Goal: Book appointment/travel/reservation

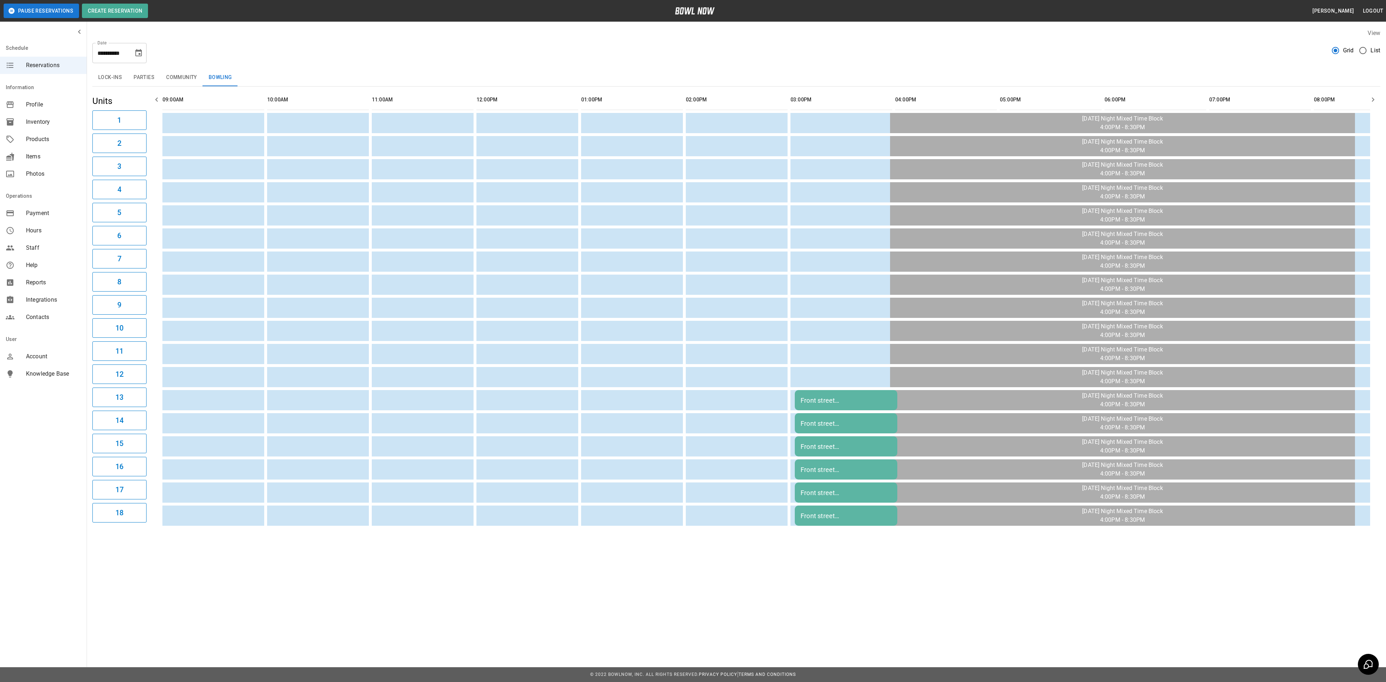
scroll to position [0, 584]
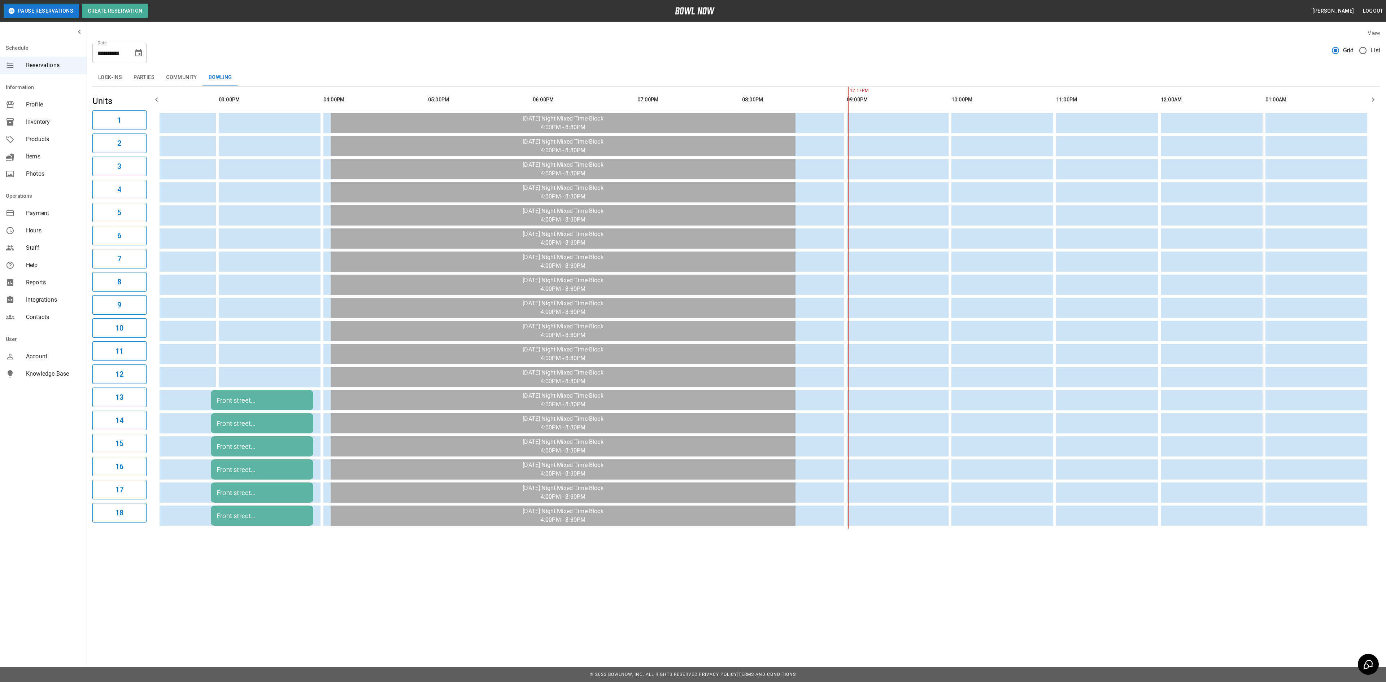
click at [137, 56] on icon "Choose date, selected date is Oct 5, 2025" at bounding box center [138, 52] width 6 height 7
click at [142, 74] on icon "Previous month" at bounding box center [139, 74] width 9 height 9
click at [84, 103] on button "1" at bounding box center [81, 104] width 13 height 13
type input "**********"
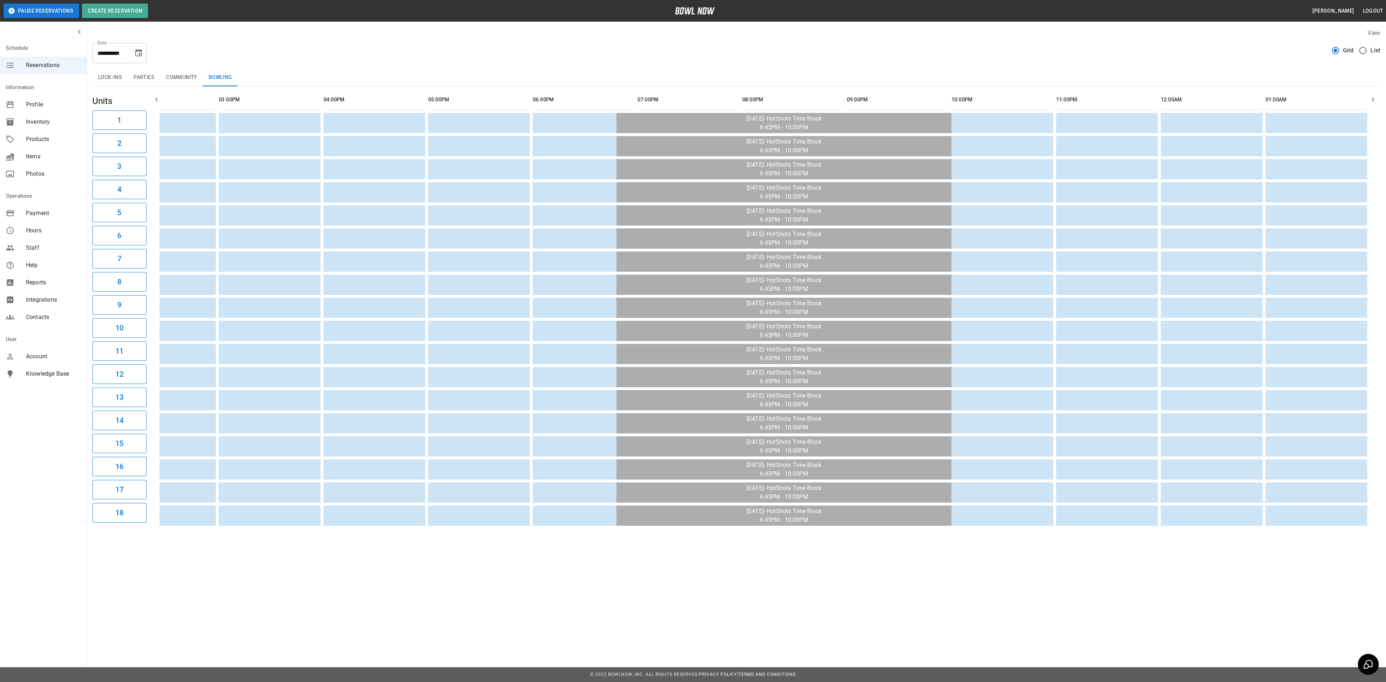
scroll to position [0, 314]
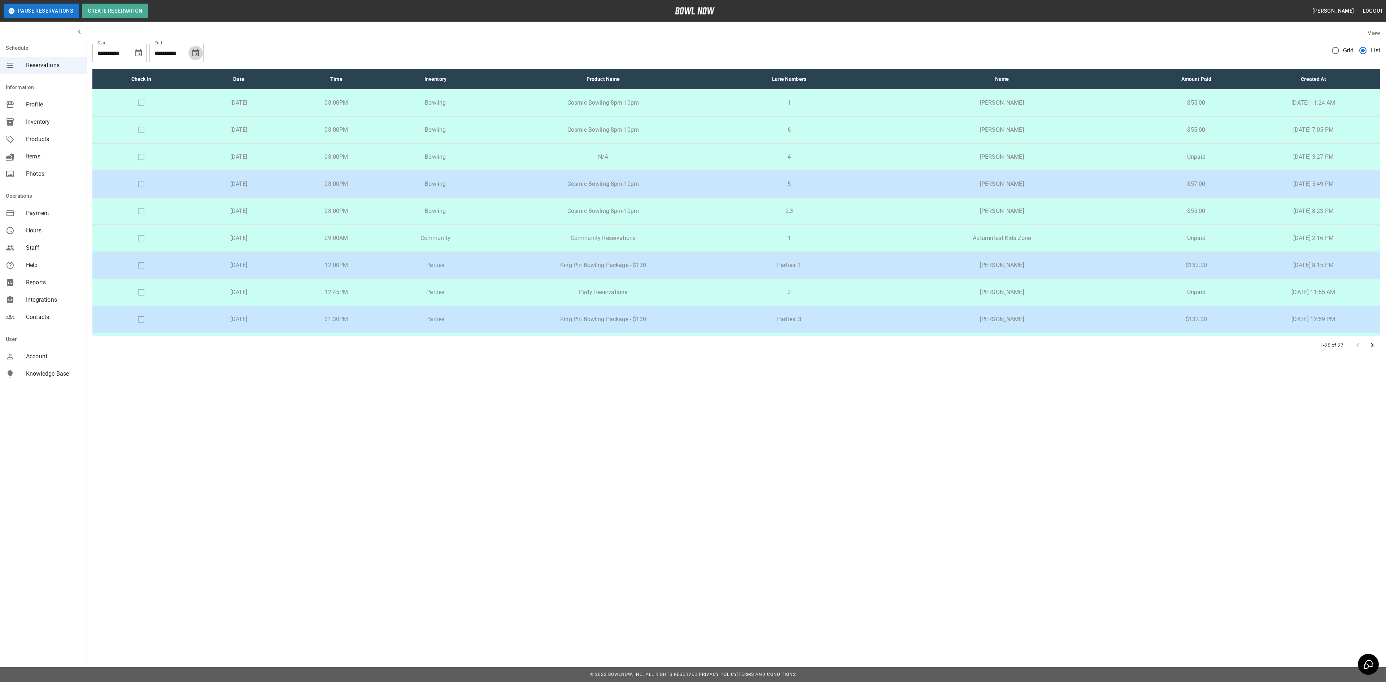
click at [191, 53] on icon "Choose date, selected date is Oct 9, 2025" at bounding box center [195, 53] width 9 height 9
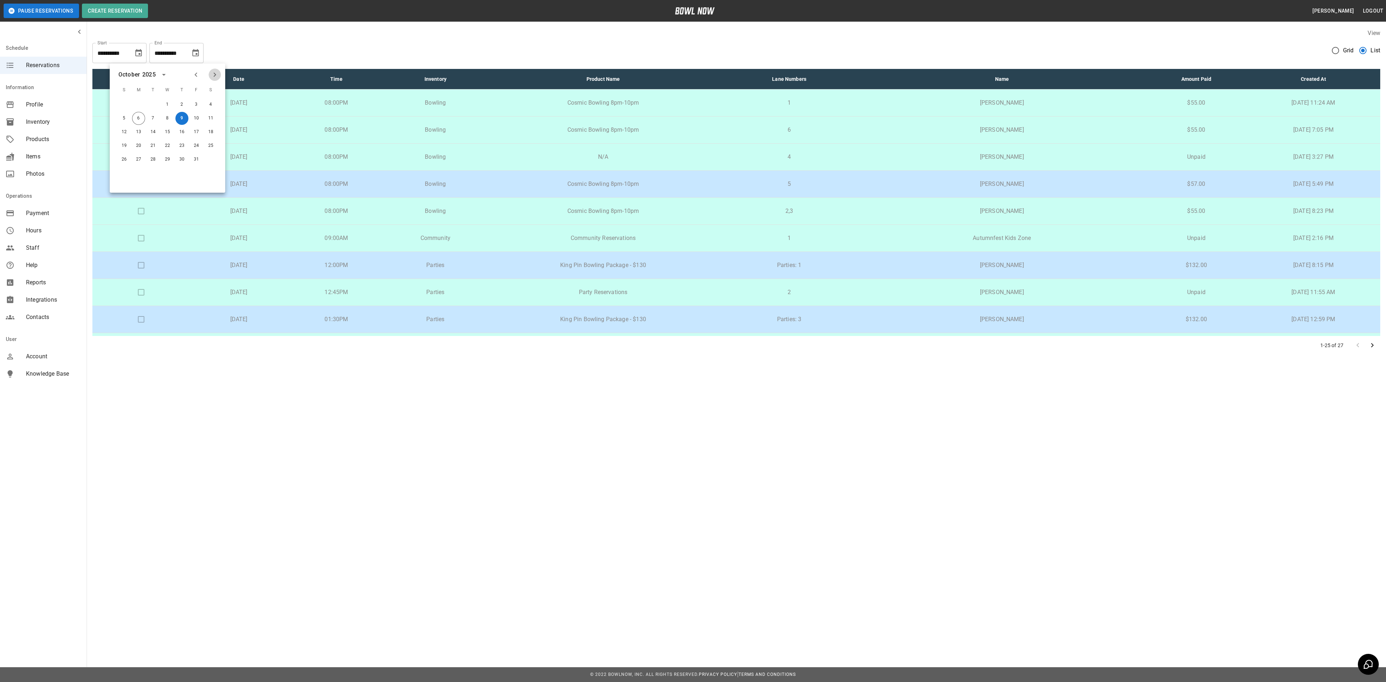
click at [216, 78] on icon "Next month" at bounding box center [214, 74] width 9 height 9
click at [209, 103] on button "1" at bounding box center [210, 104] width 13 height 13
type input "**********"
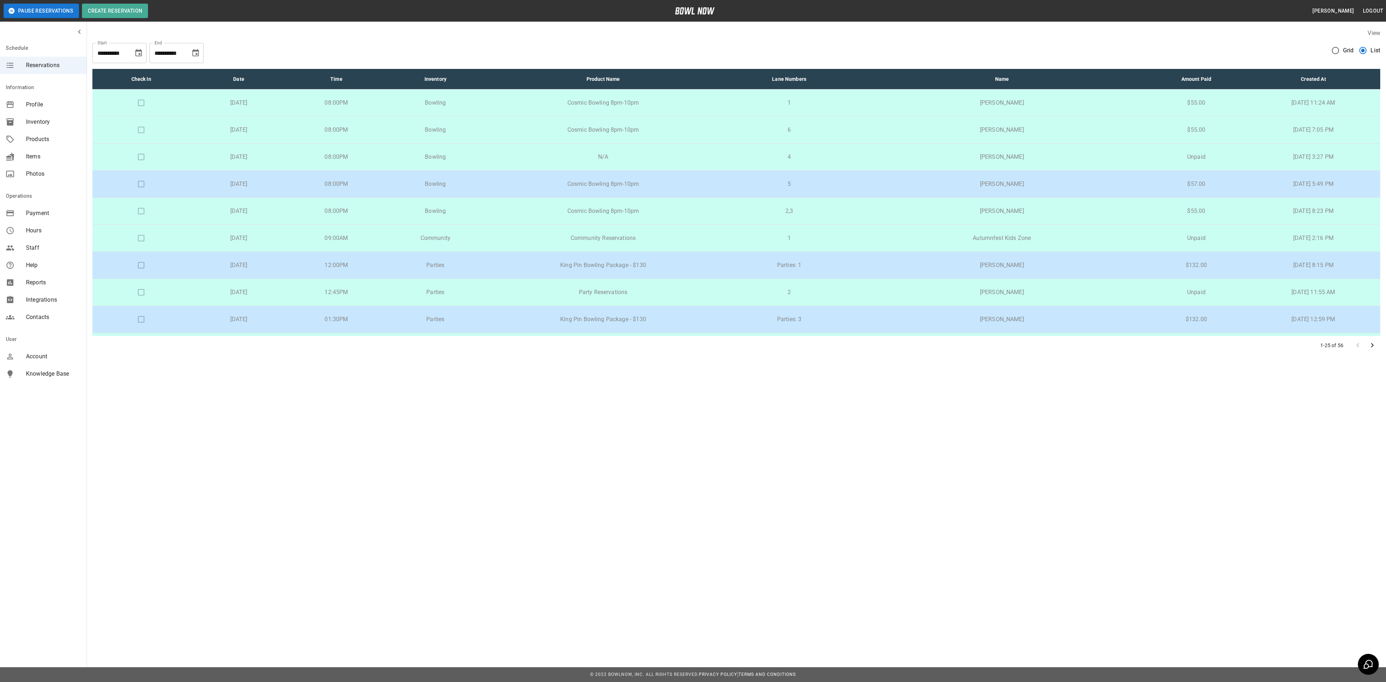
click at [139, 53] on icon "Choose date, selected date is Oct 3, 2025" at bounding box center [138, 53] width 9 height 9
click at [137, 70] on icon "Previous month" at bounding box center [139, 74] width 9 height 9
click at [82, 105] on button "1" at bounding box center [81, 104] width 13 height 13
type input "**********"
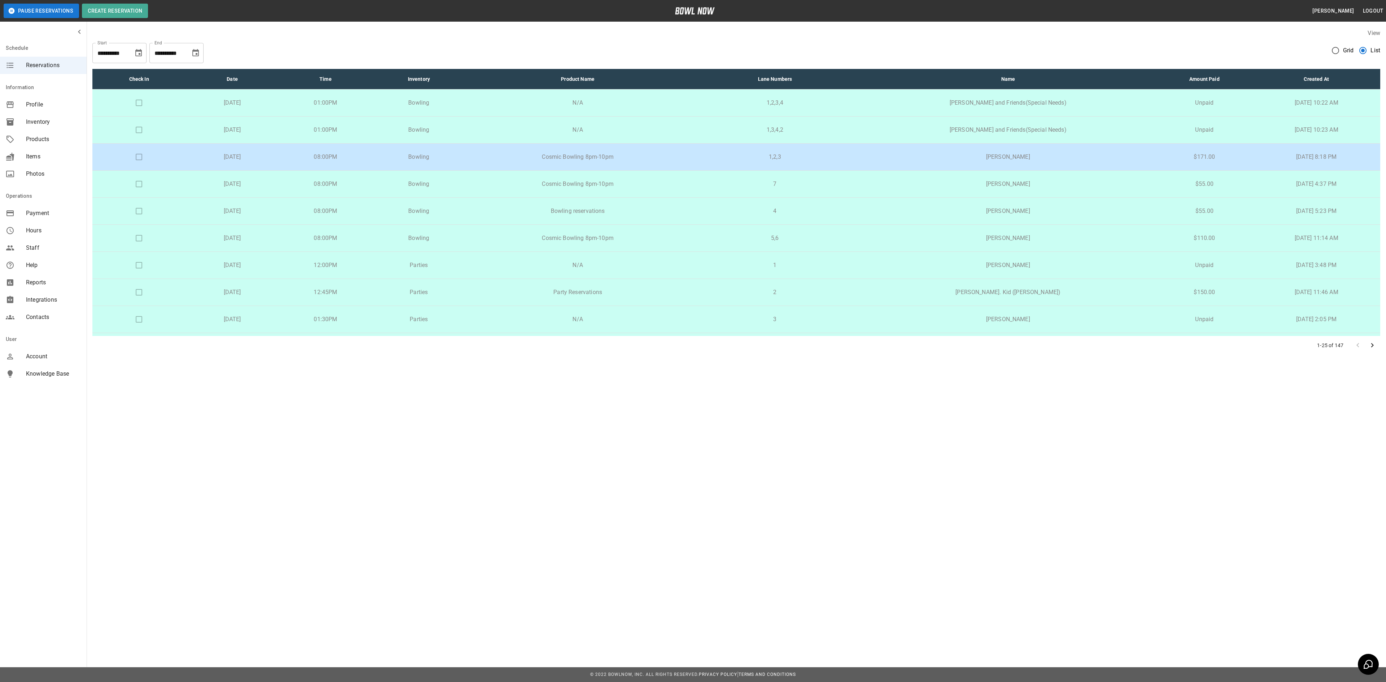
click at [196, 51] on icon "Choose date, selected date is Nov 1, 2025" at bounding box center [195, 52] width 6 height 7
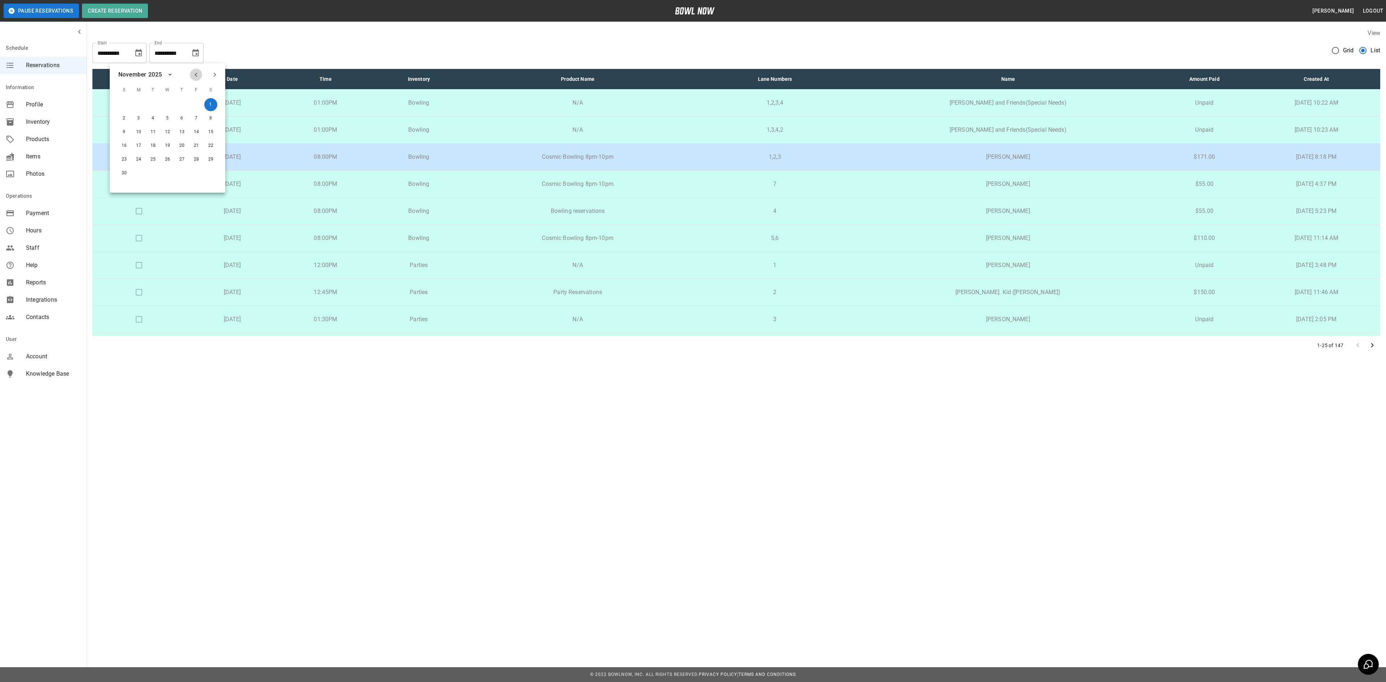
click at [197, 74] on icon "Previous month" at bounding box center [196, 74] width 9 height 9
click at [194, 71] on icon "Previous month" at bounding box center [196, 74] width 9 height 9
click at [149, 158] on button "30" at bounding box center [152, 159] width 13 height 13
type input "**********"
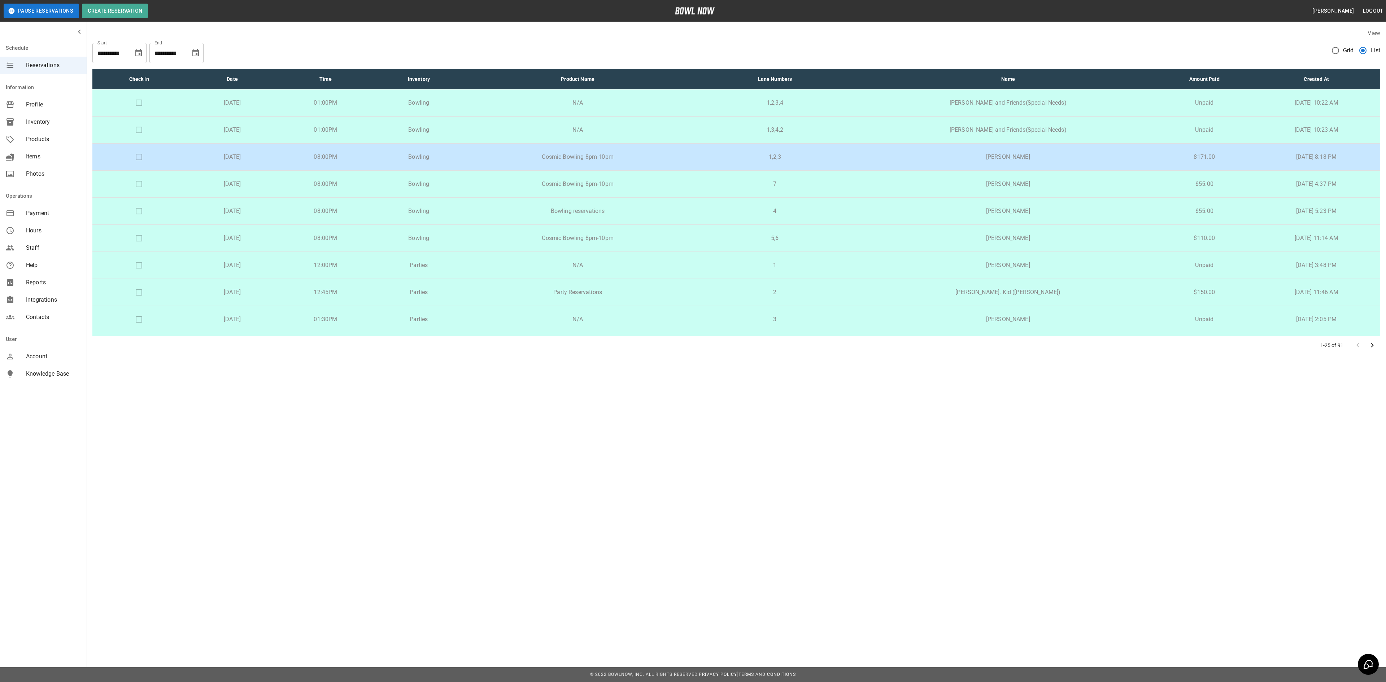
click at [234, 40] on div "**********" at bounding box center [735, 50] width 1287 height 26
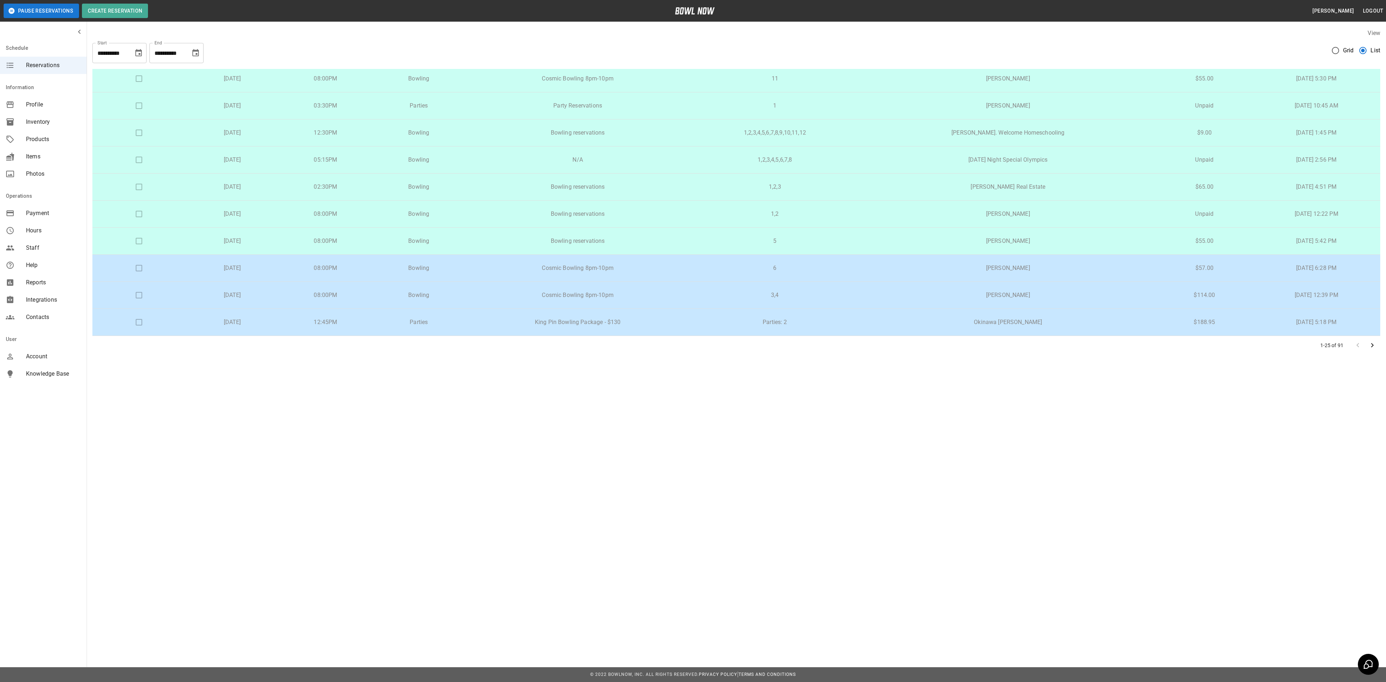
scroll to position [439, 0]
click at [589, 328] on td "King Pin Bowling Package - $130" at bounding box center [577, 322] width 224 height 27
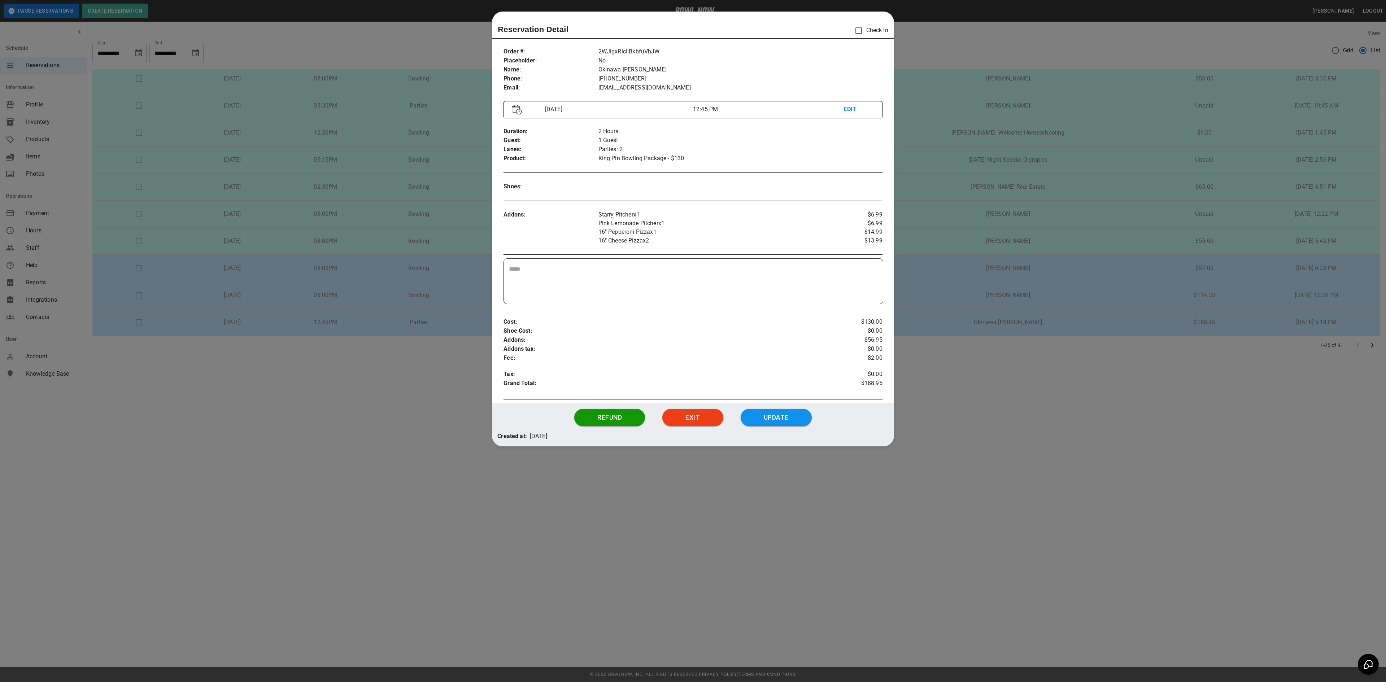
click at [453, 364] on div at bounding box center [693, 341] width 1386 height 682
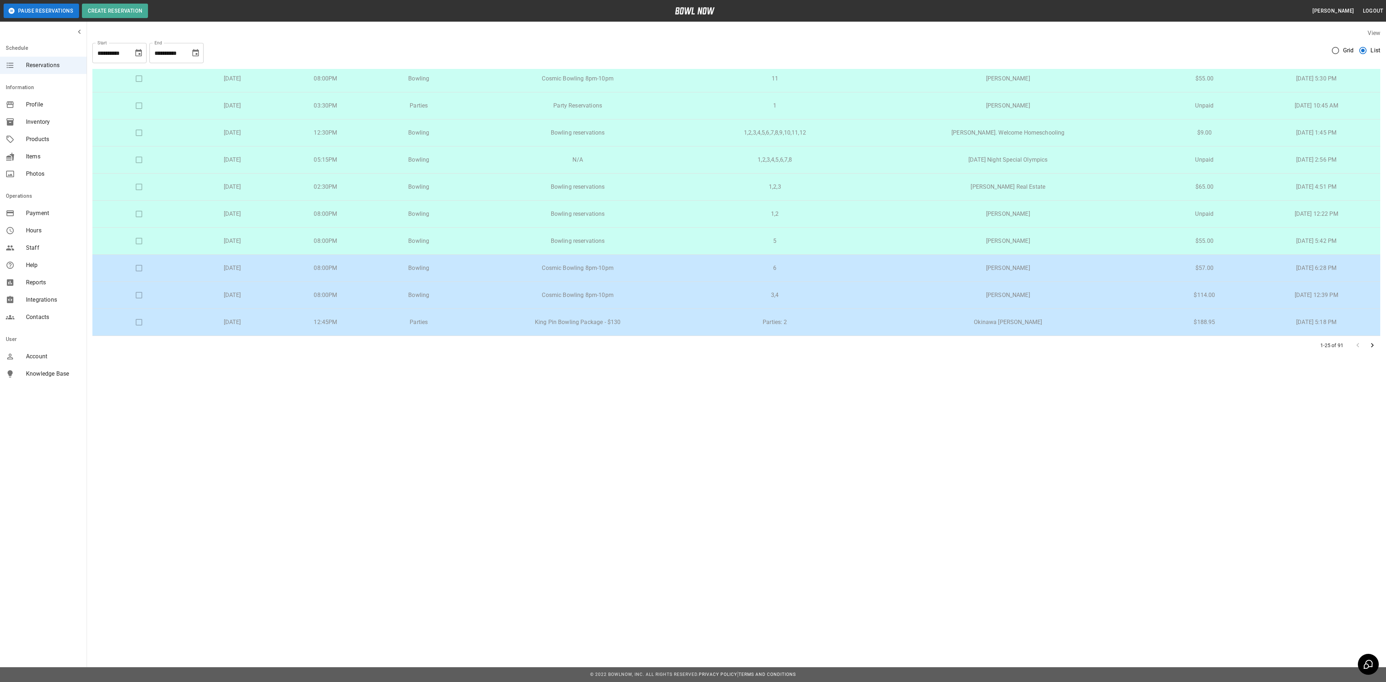
click at [1370, 346] on icon "Go to next page" at bounding box center [1372, 345] width 9 height 9
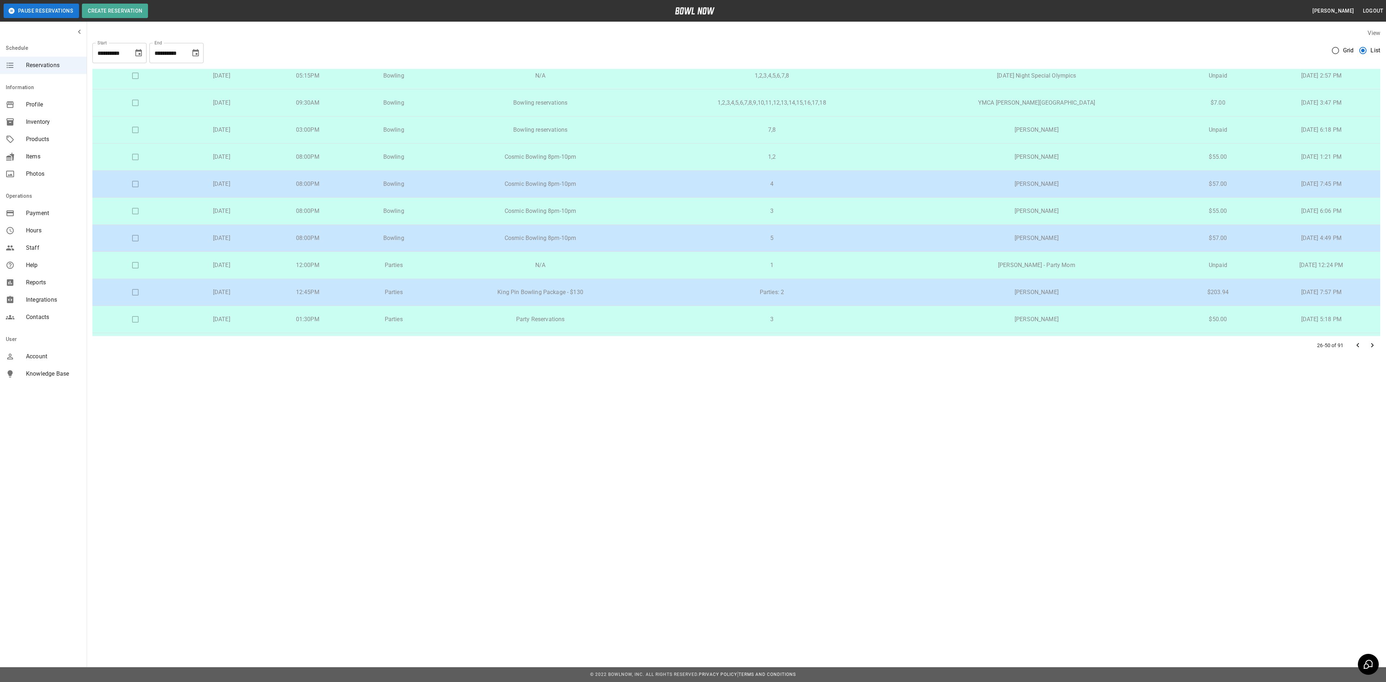
scroll to position [289, 0]
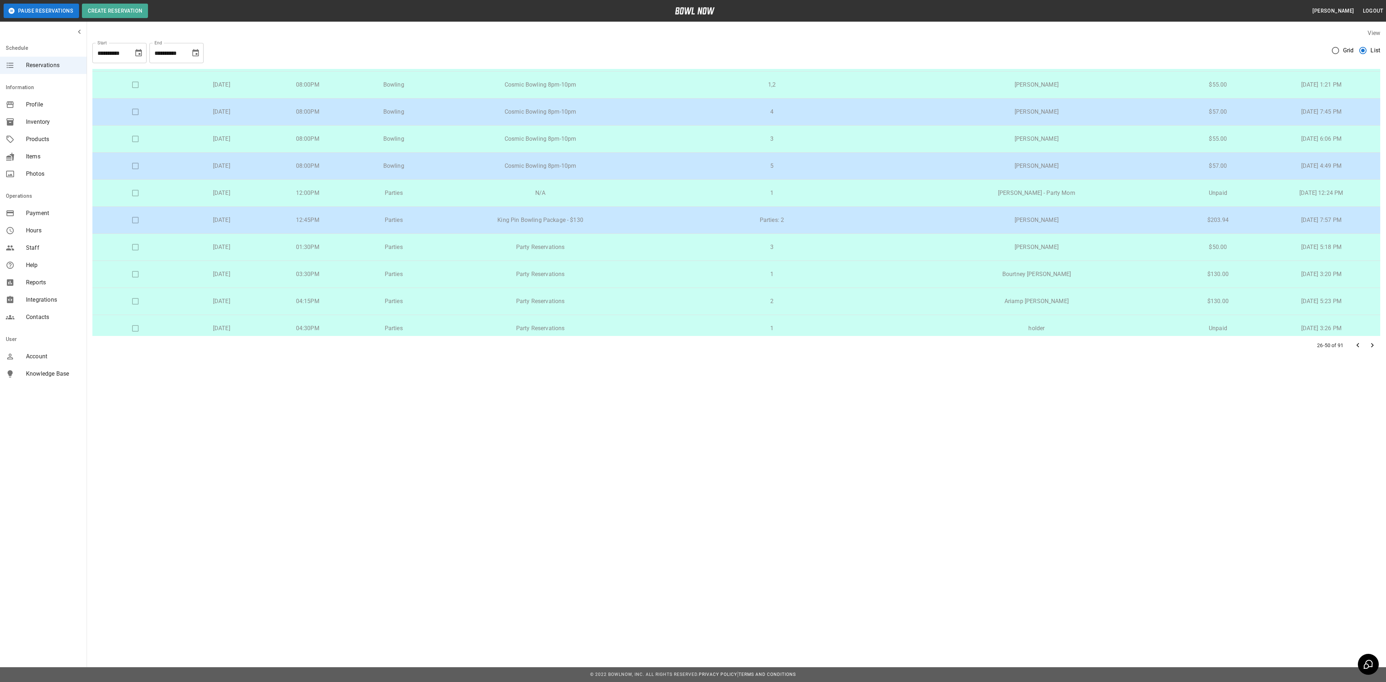
click at [627, 224] on p "King Pin Bowling Package - $130" at bounding box center [540, 220] width 196 height 9
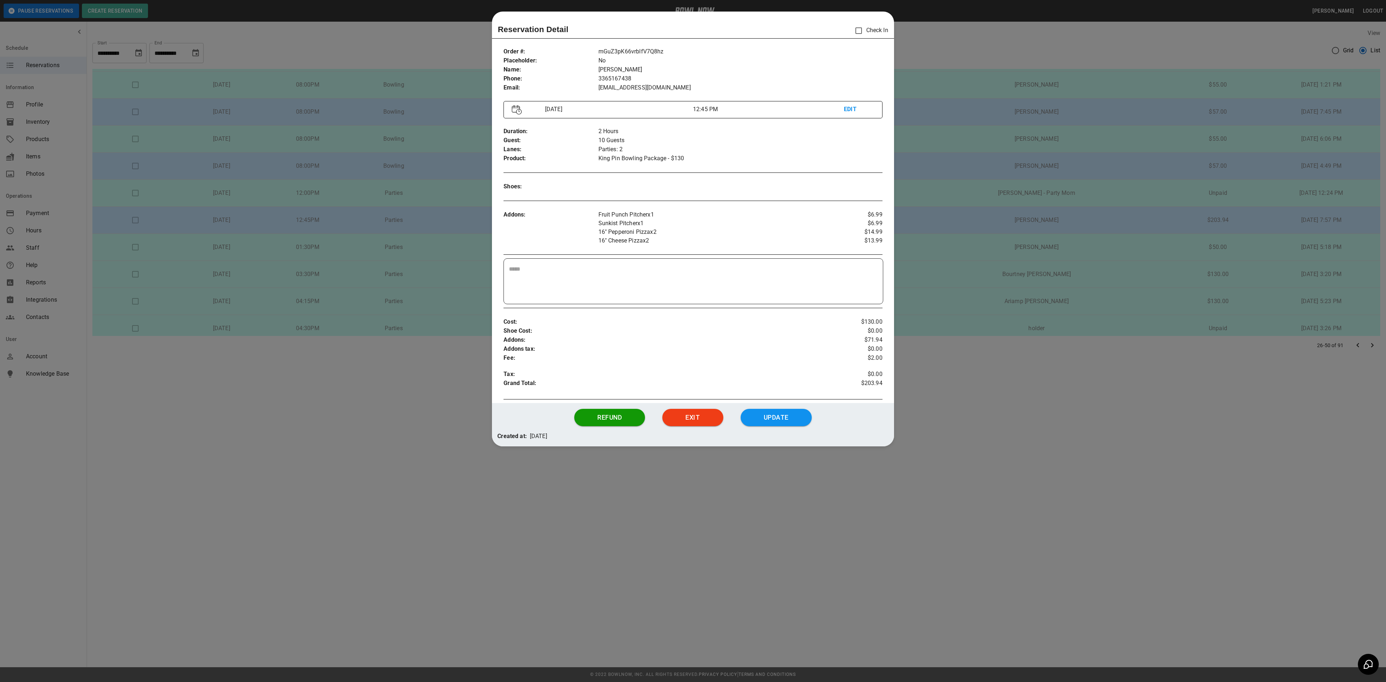
click at [351, 424] on div at bounding box center [693, 341] width 1386 height 682
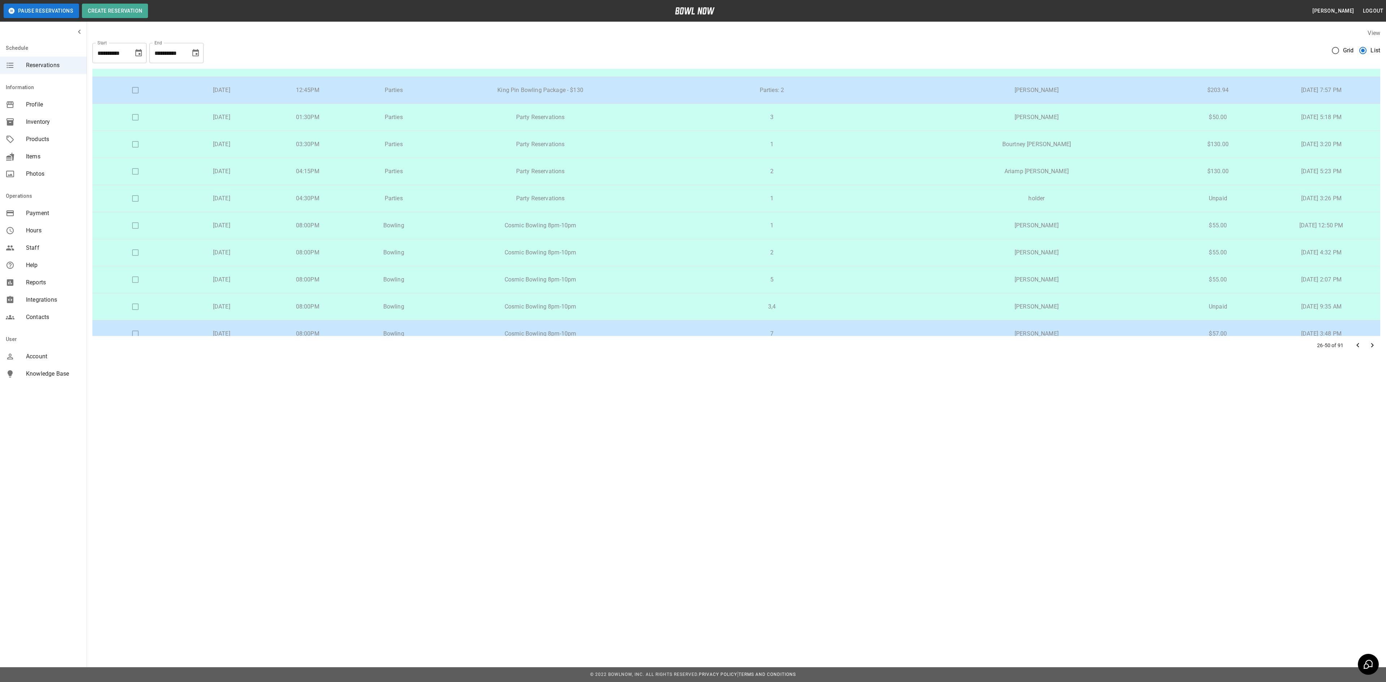
scroll to position [439, 0]
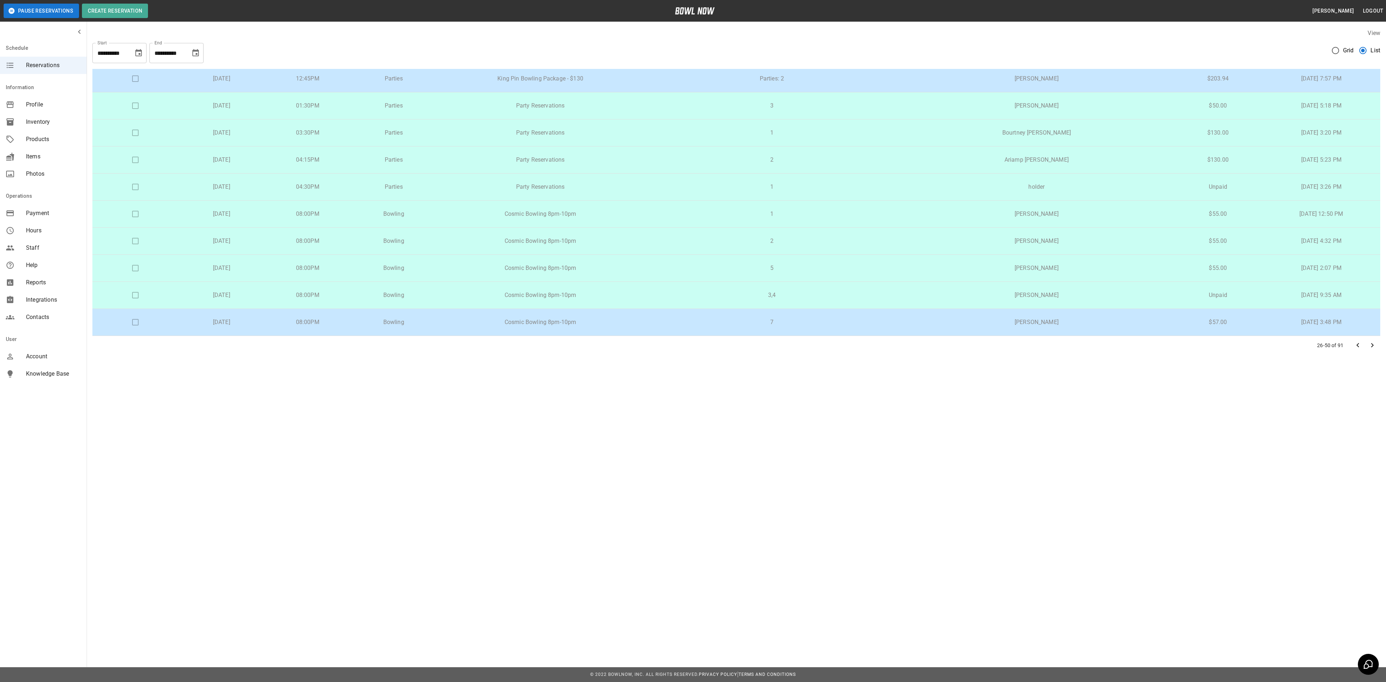
click at [1375, 345] on icon "Go to next page" at bounding box center [1372, 345] width 9 height 9
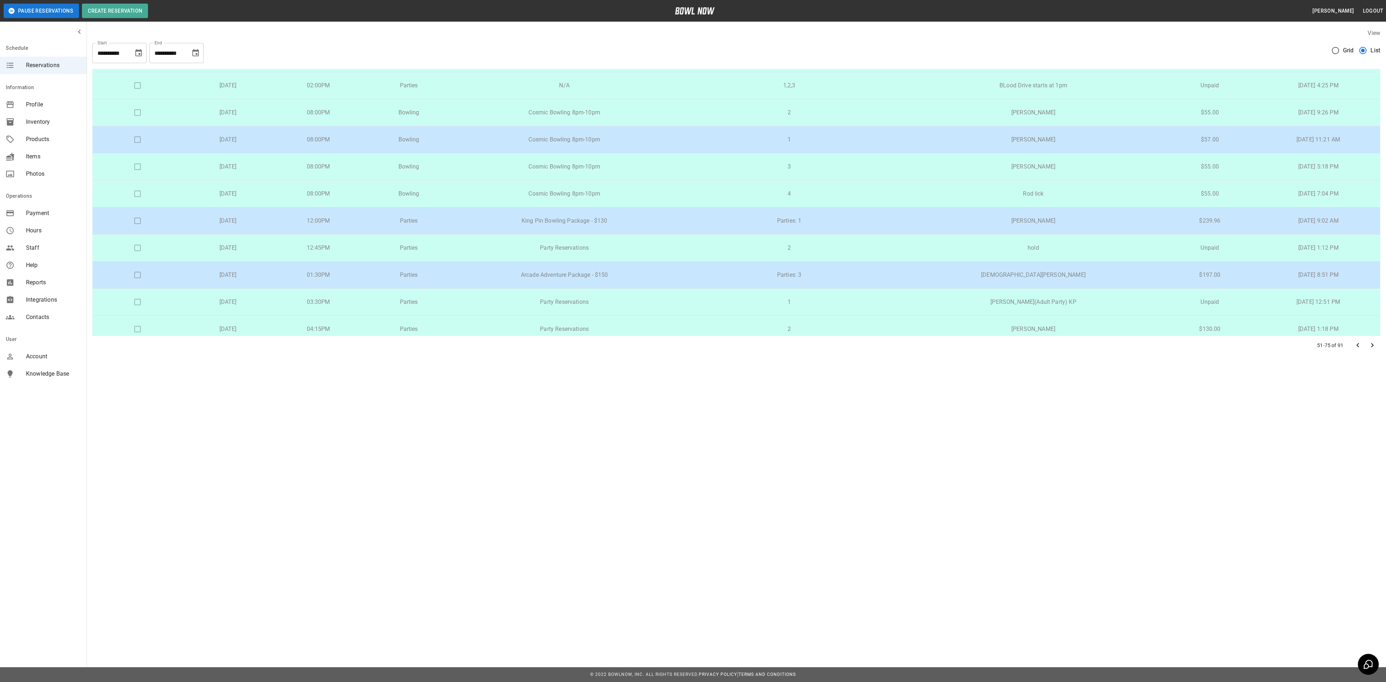
scroll to position [289, 0]
click at [639, 223] on p "King Pin Bowling Package - $130" at bounding box center [564, 220] width 209 height 9
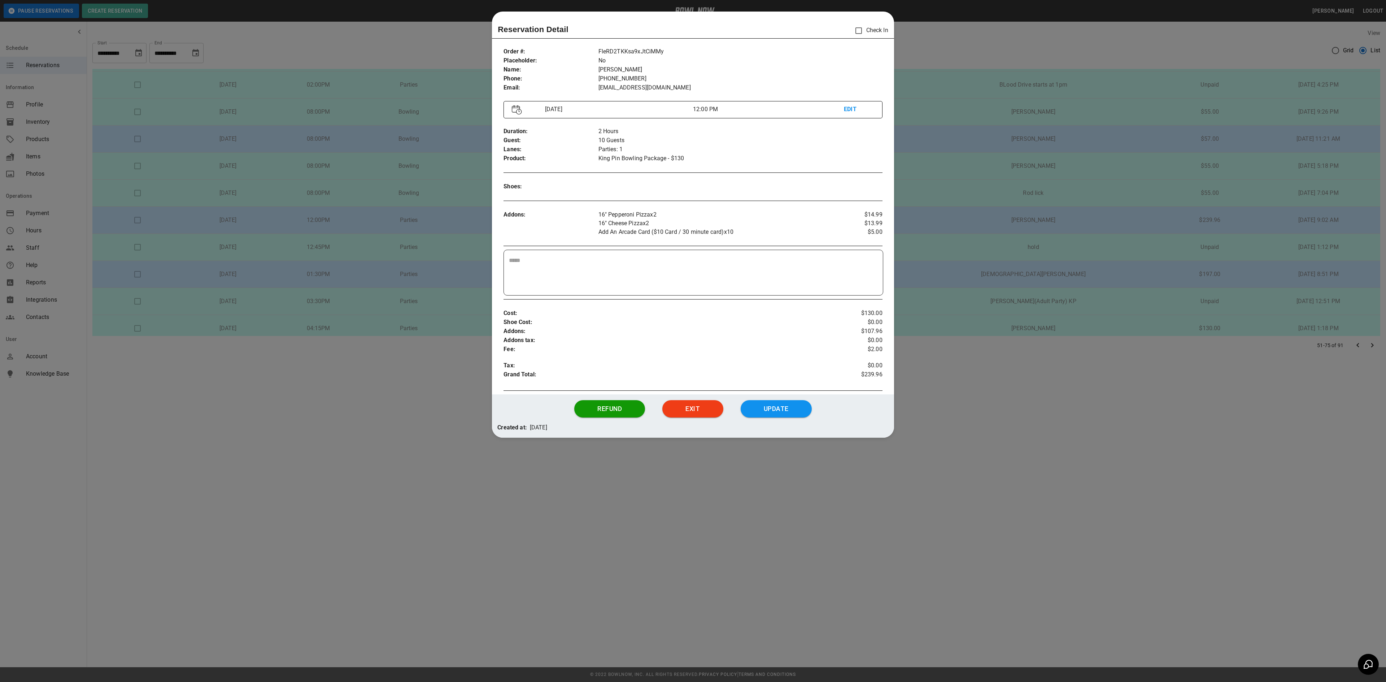
click at [916, 137] on div at bounding box center [693, 341] width 1386 height 682
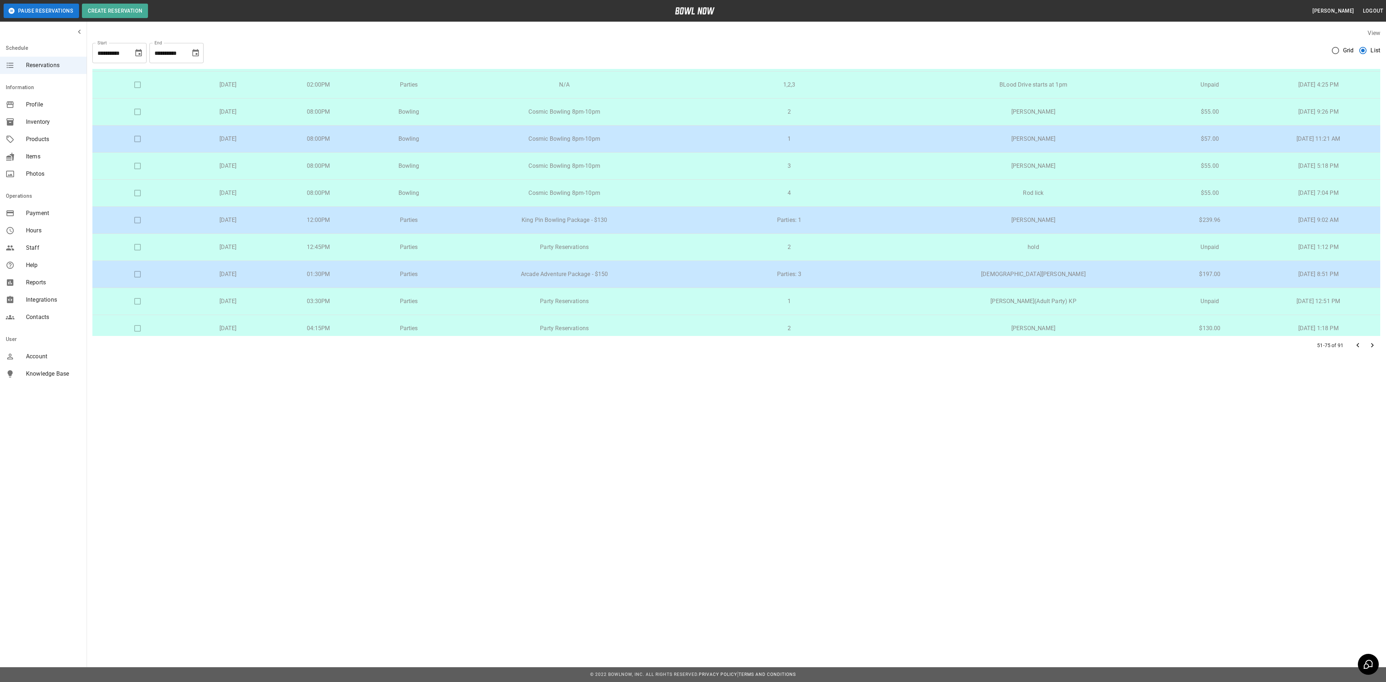
click at [632, 276] on p "Arcade Adventure Package - $150" at bounding box center [564, 274] width 209 height 9
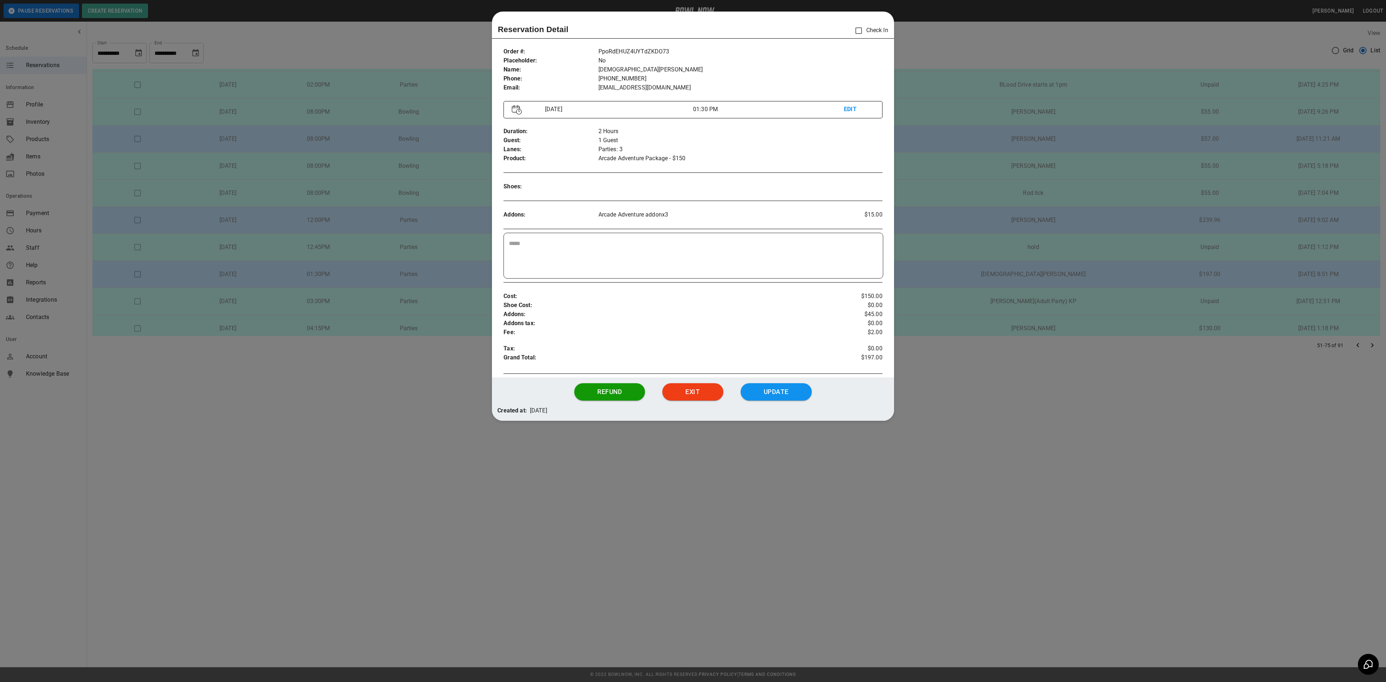
click at [984, 310] on div at bounding box center [693, 341] width 1386 height 682
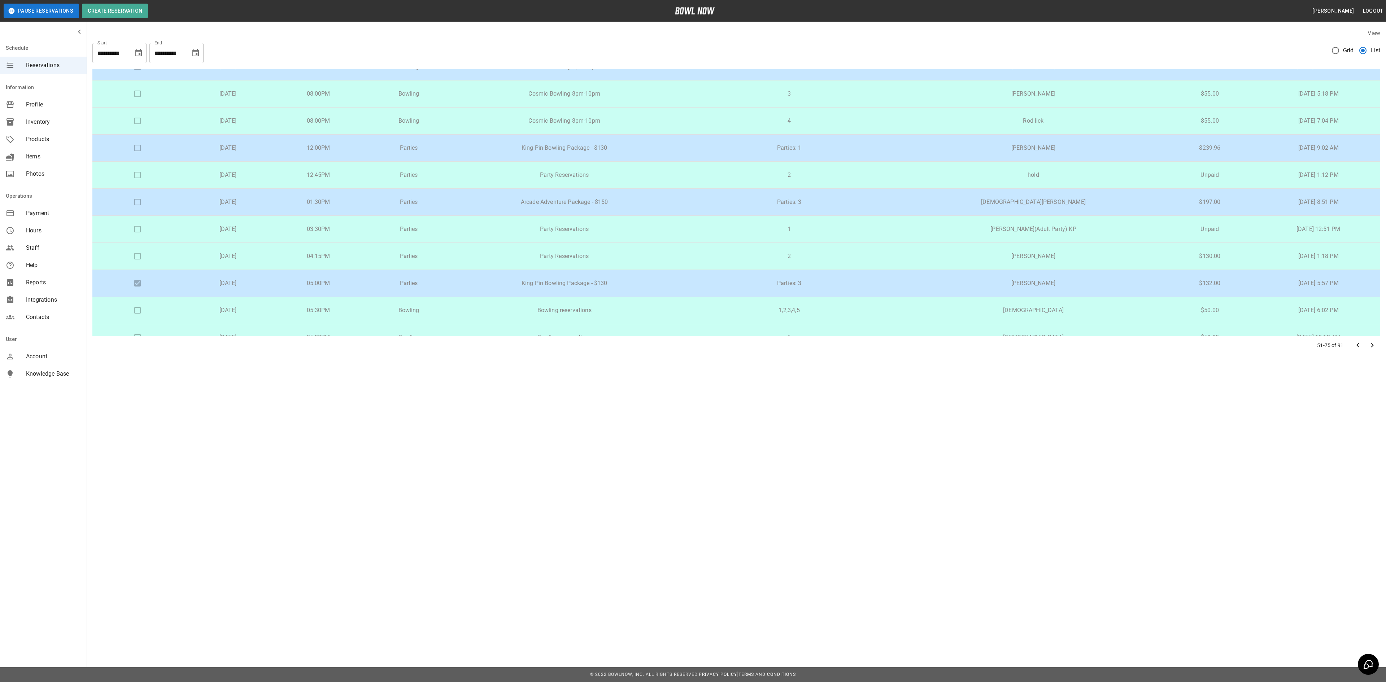
scroll to position [433, 0]
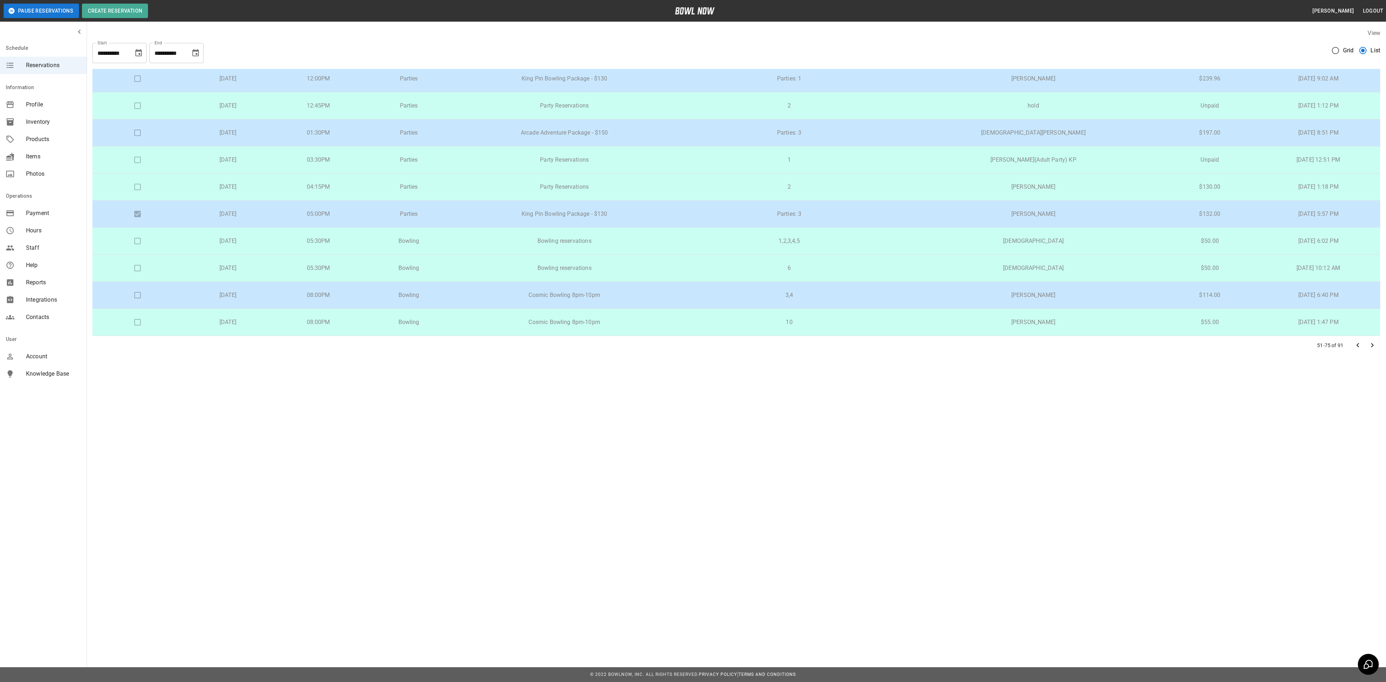
click at [643, 215] on p "King Pin Bowling Package - $130" at bounding box center [564, 214] width 209 height 9
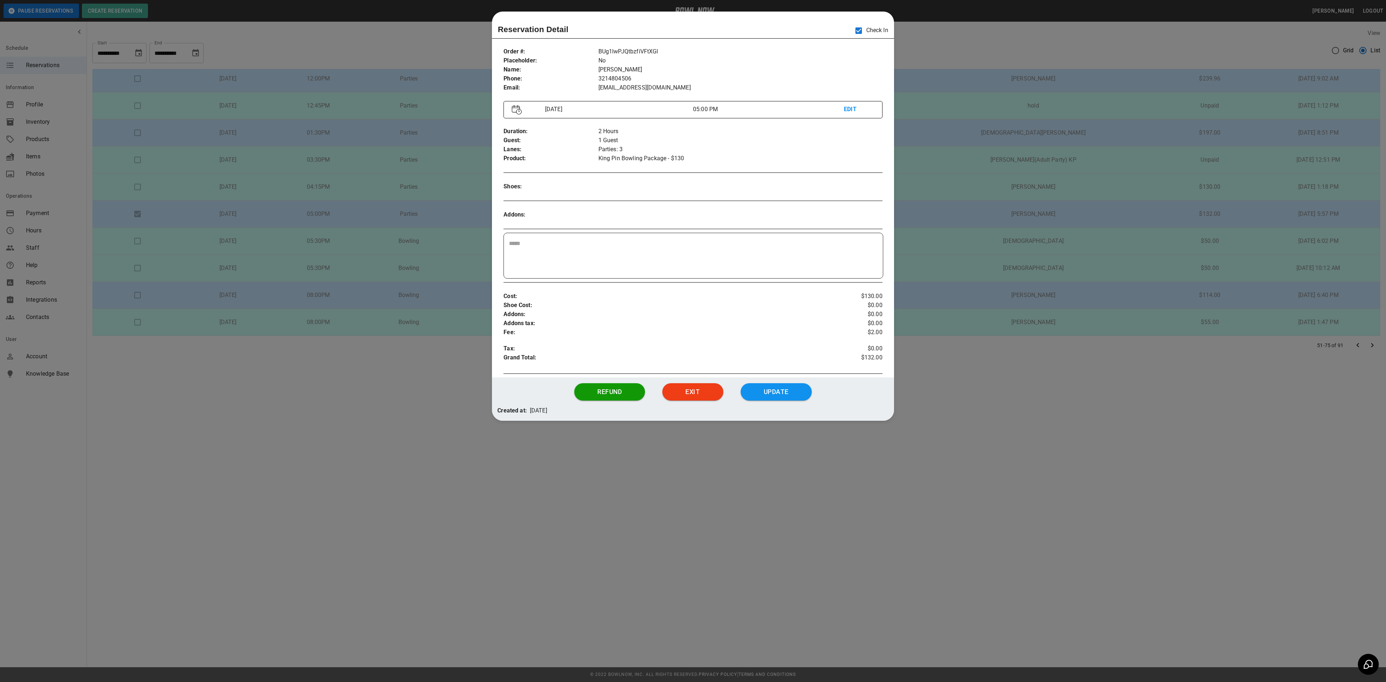
click at [901, 236] on div at bounding box center [693, 341] width 1386 height 682
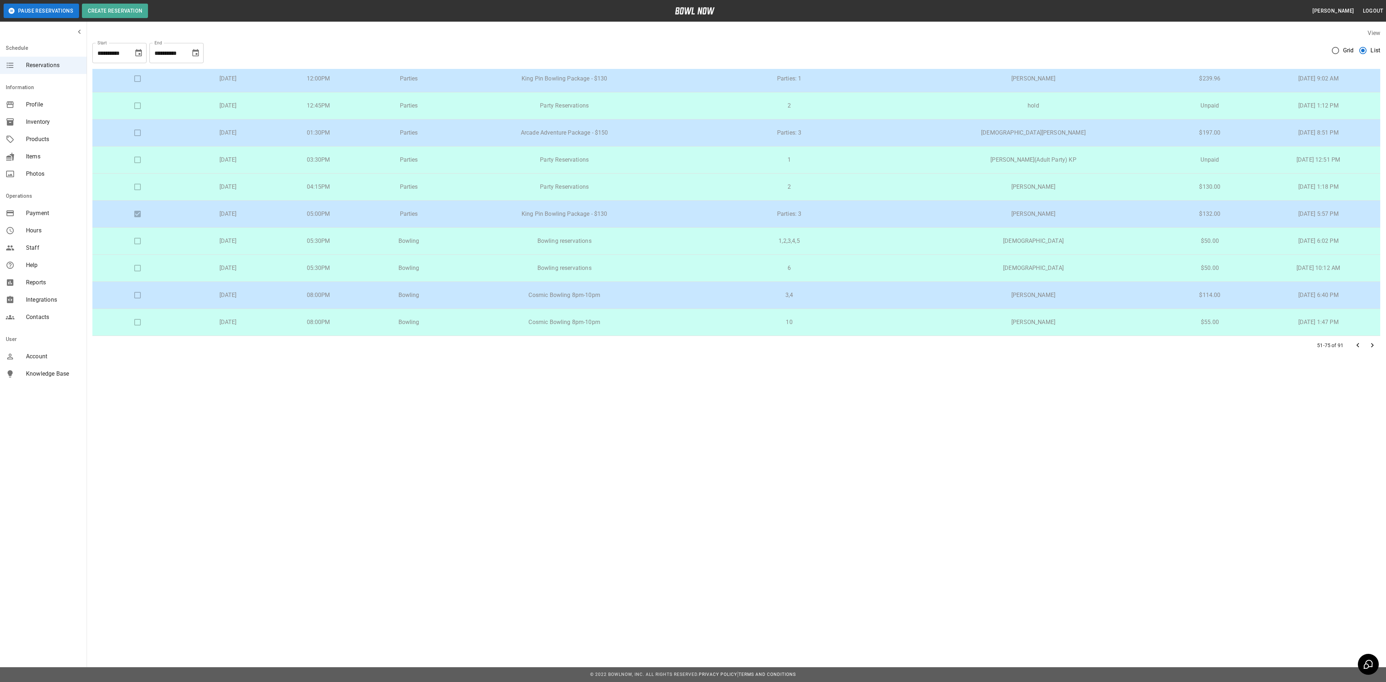
scroll to position [439, 0]
click at [1370, 344] on icon "Go to next page" at bounding box center [1372, 345] width 9 height 9
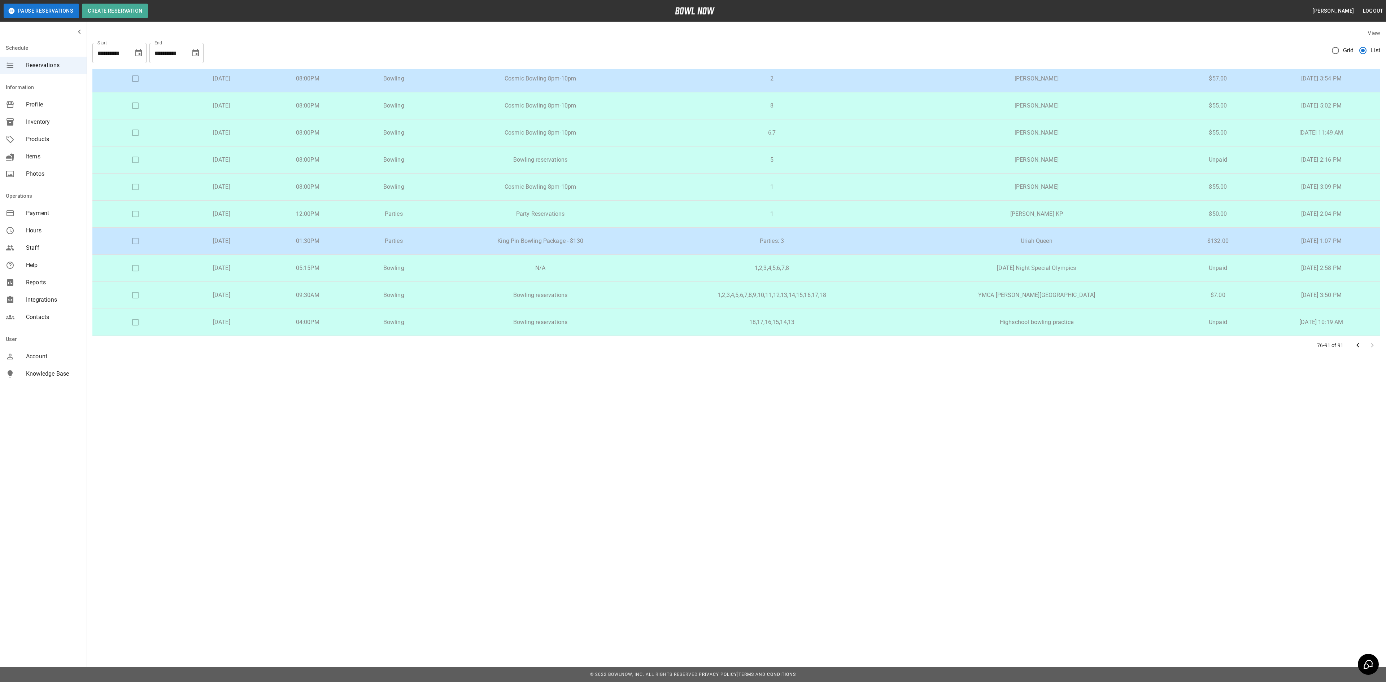
scroll to position [193, 0]
click at [586, 238] on p "King Pin Bowling Package - $130" at bounding box center [540, 241] width 196 height 9
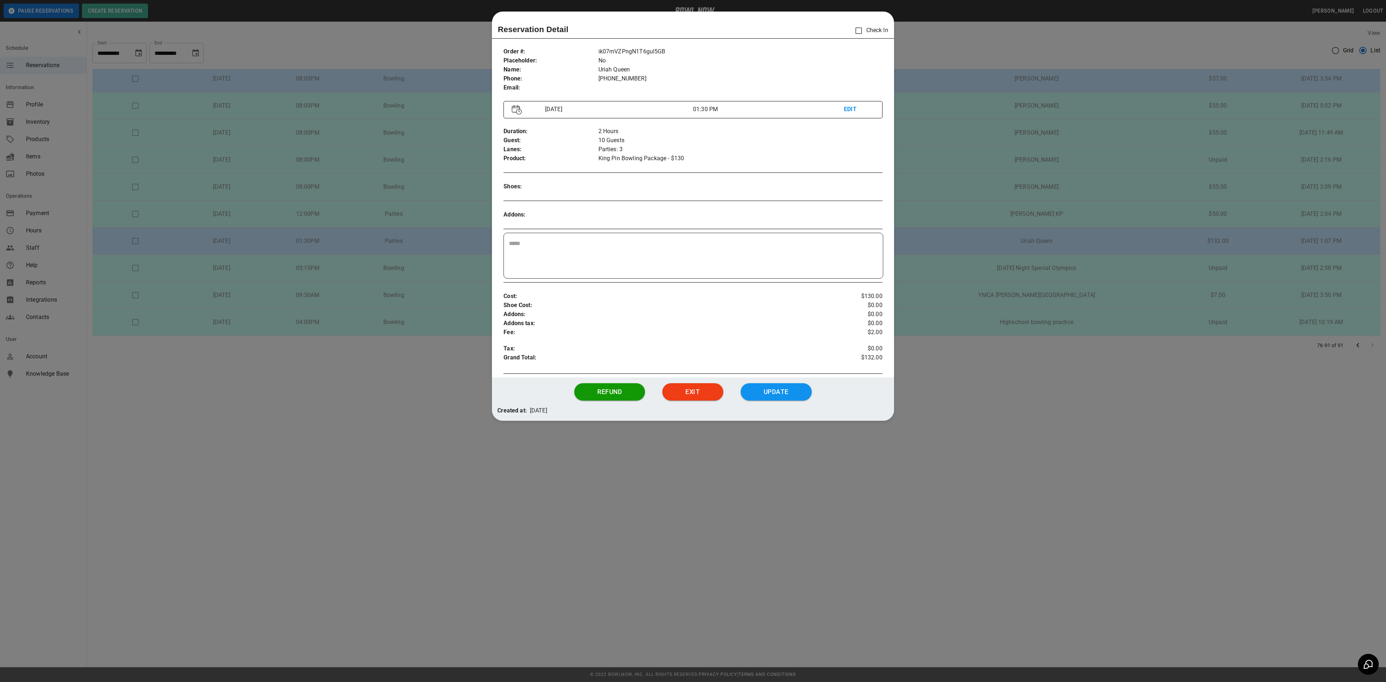
click at [964, 266] on div at bounding box center [693, 341] width 1386 height 682
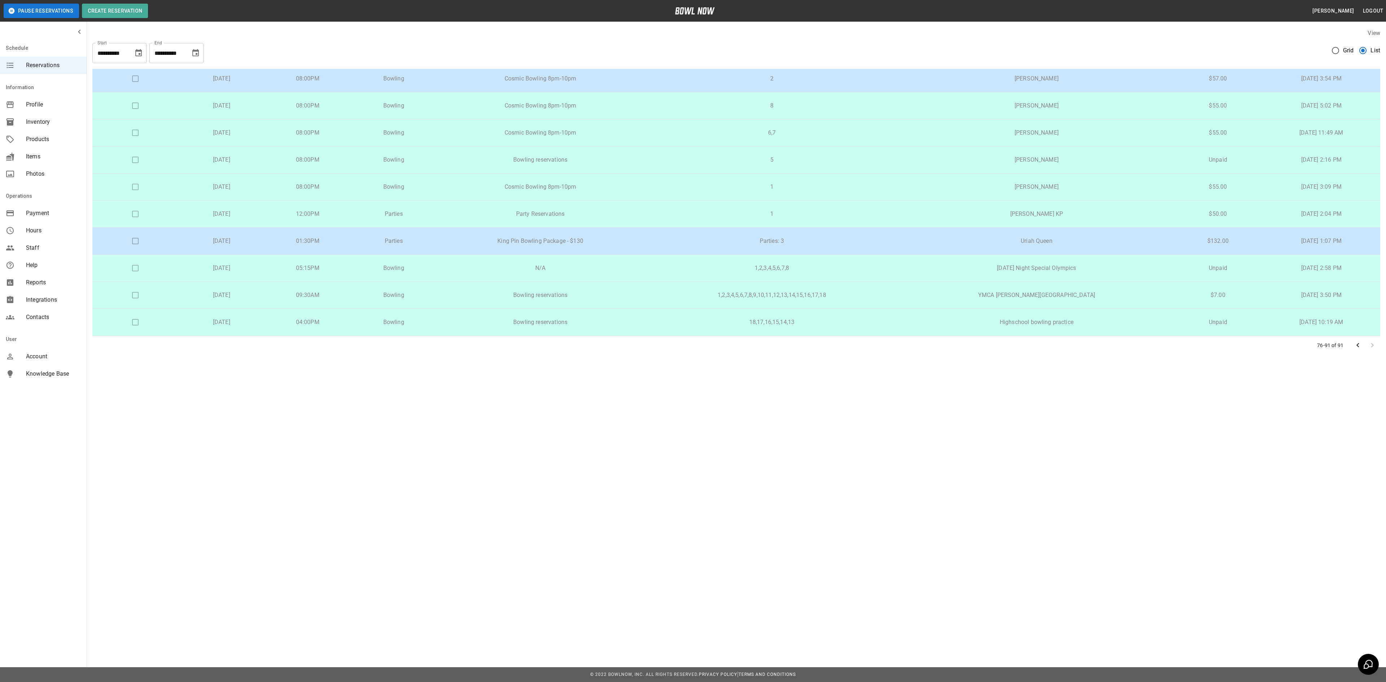
click at [1373, 345] on div at bounding box center [1364, 345] width 29 height 14
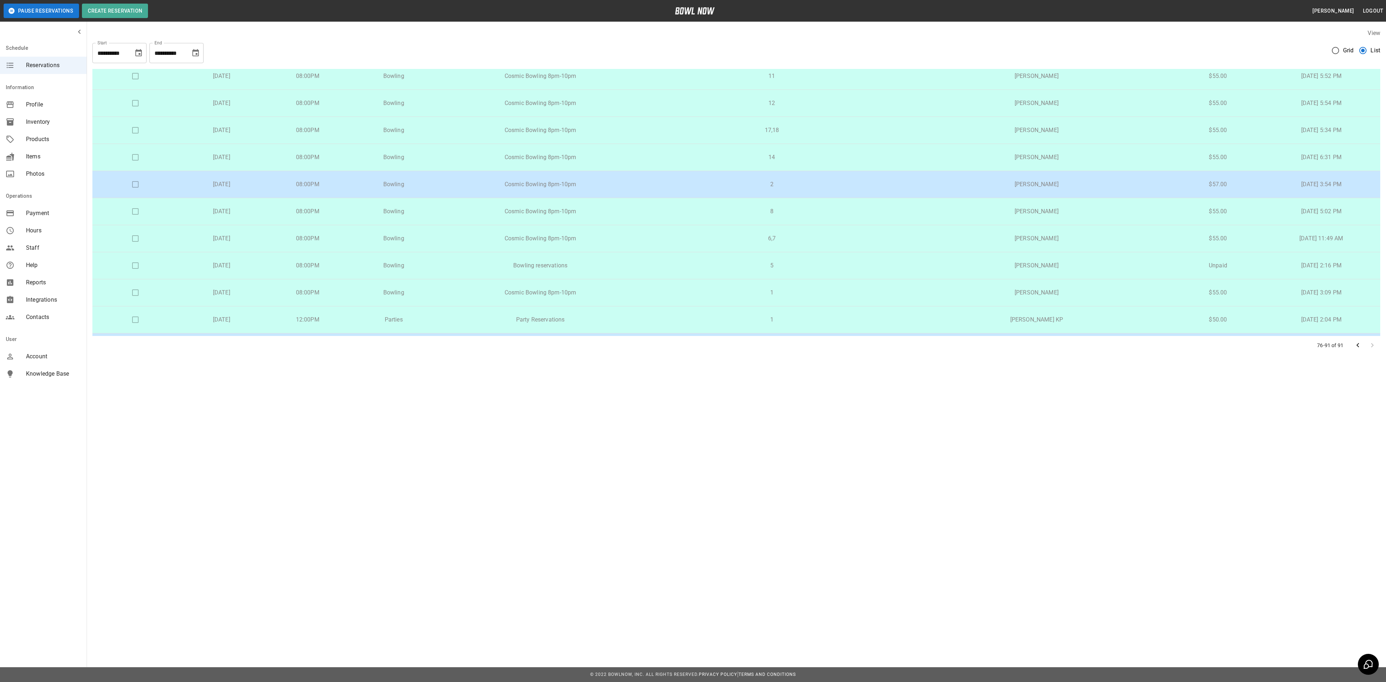
scroll to position [0, 0]
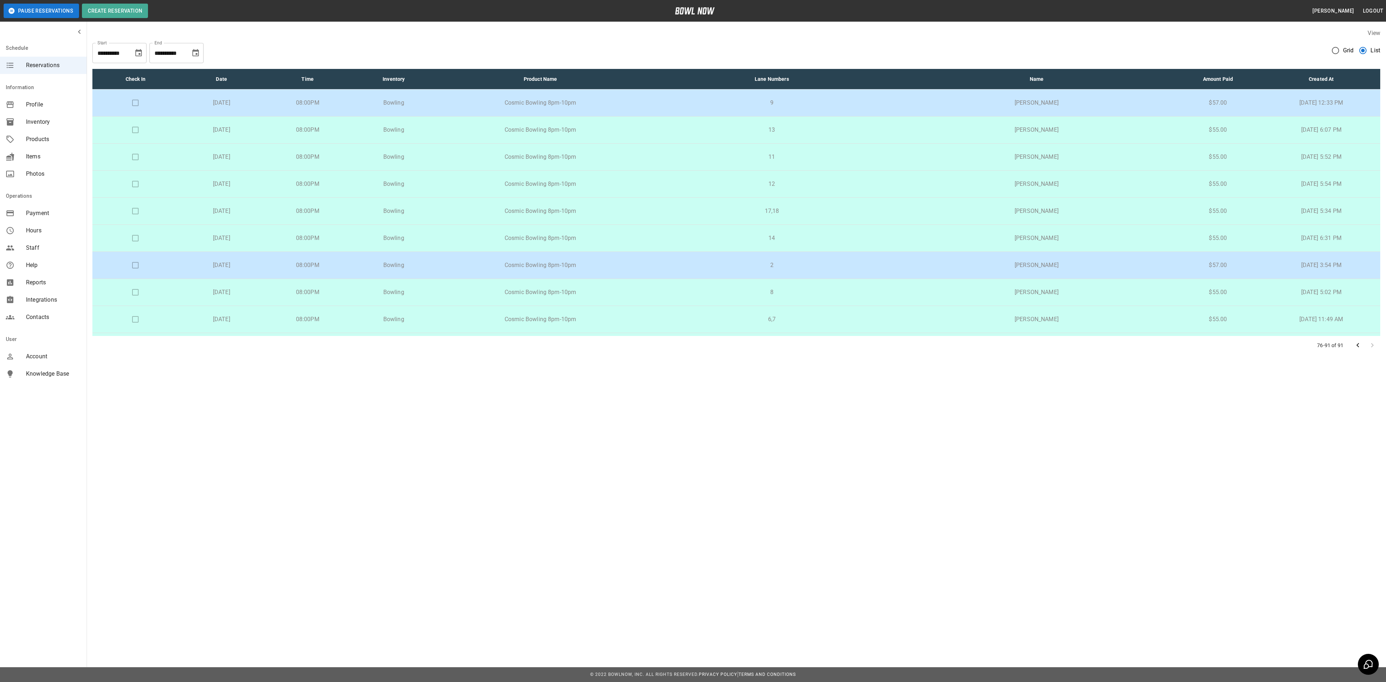
click at [136, 52] on icon "Choose date, selected date is Sep 1, 2025" at bounding box center [138, 53] width 9 height 9
click at [141, 74] on icon "Previous month" at bounding box center [139, 74] width 9 height 9
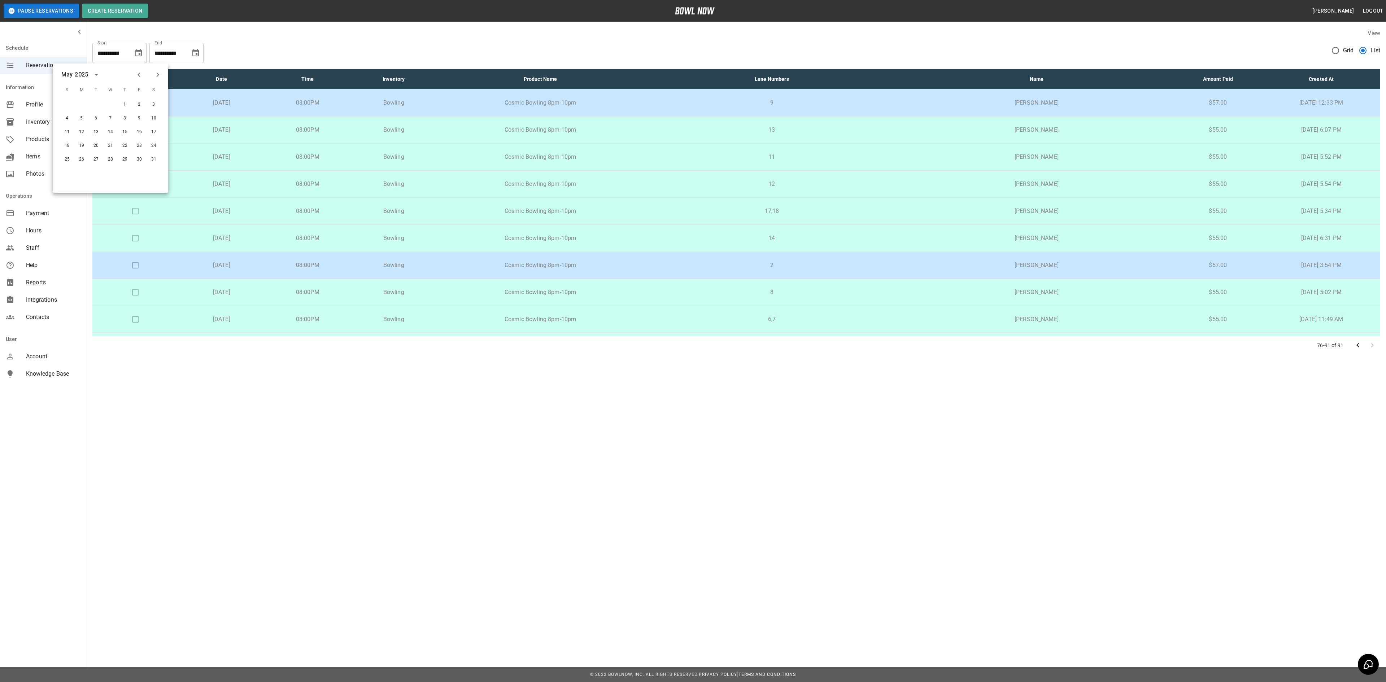
click at [141, 74] on icon "Previous month" at bounding box center [139, 74] width 9 height 9
click at [95, 104] on button "1" at bounding box center [95, 104] width 13 height 13
type input "**********"
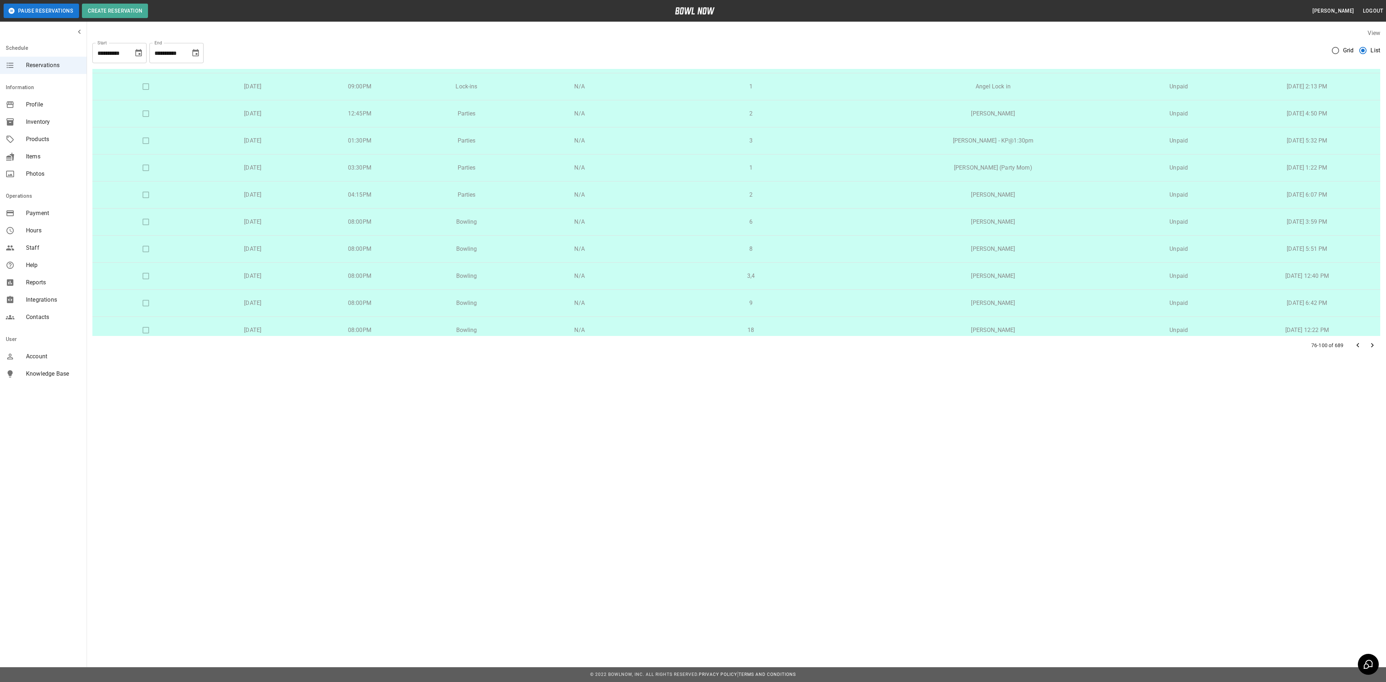
scroll to position [439, 0]
click at [1355, 343] on icon "Go to previous page" at bounding box center [1357, 345] width 9 height 9
click at [1356, 344] on icon "Go to previous page" at bounding box center [1357, 345] width 9 height 9
click at [1356, 344] on div at bounding box center [1364, 345] width 29 height 14
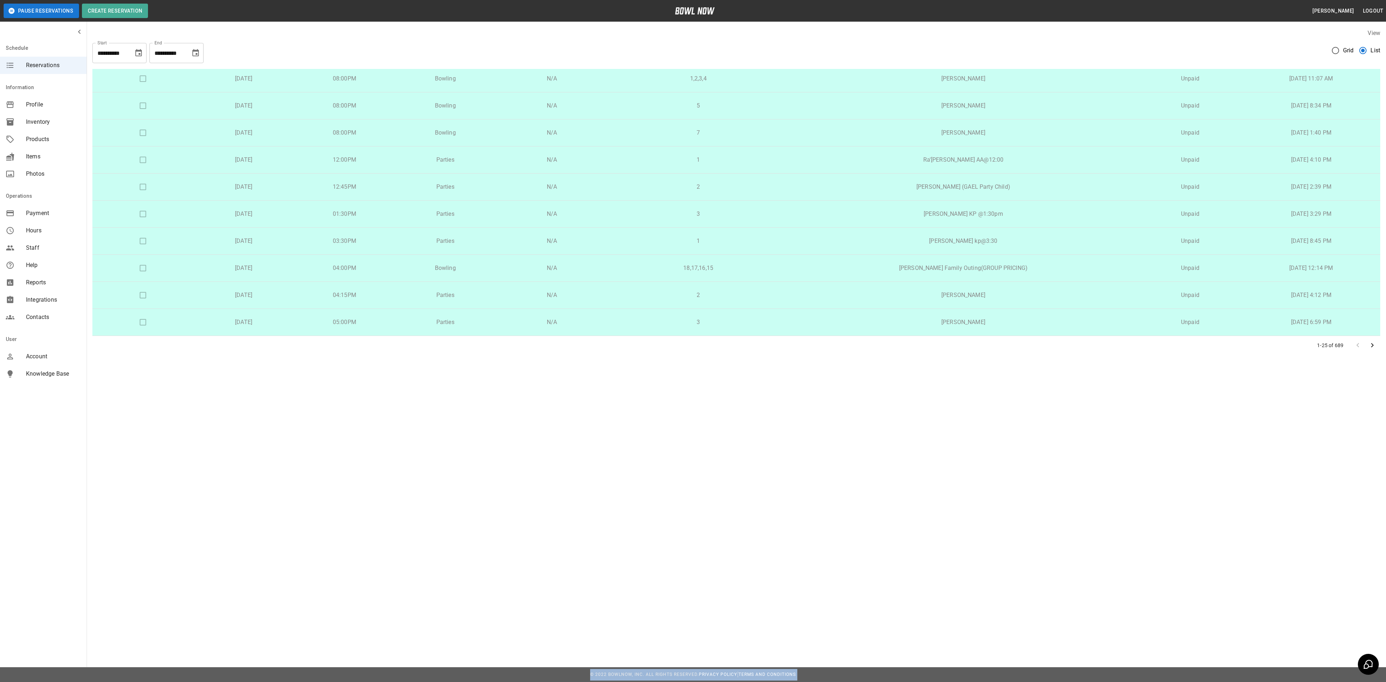
click at [1356, 344] on div at bounding box center [1364, 345] width 29 height 14
click at [1369, 349] on icon "Go to next page" at bounding box center [1372, 345] width 9 height 9
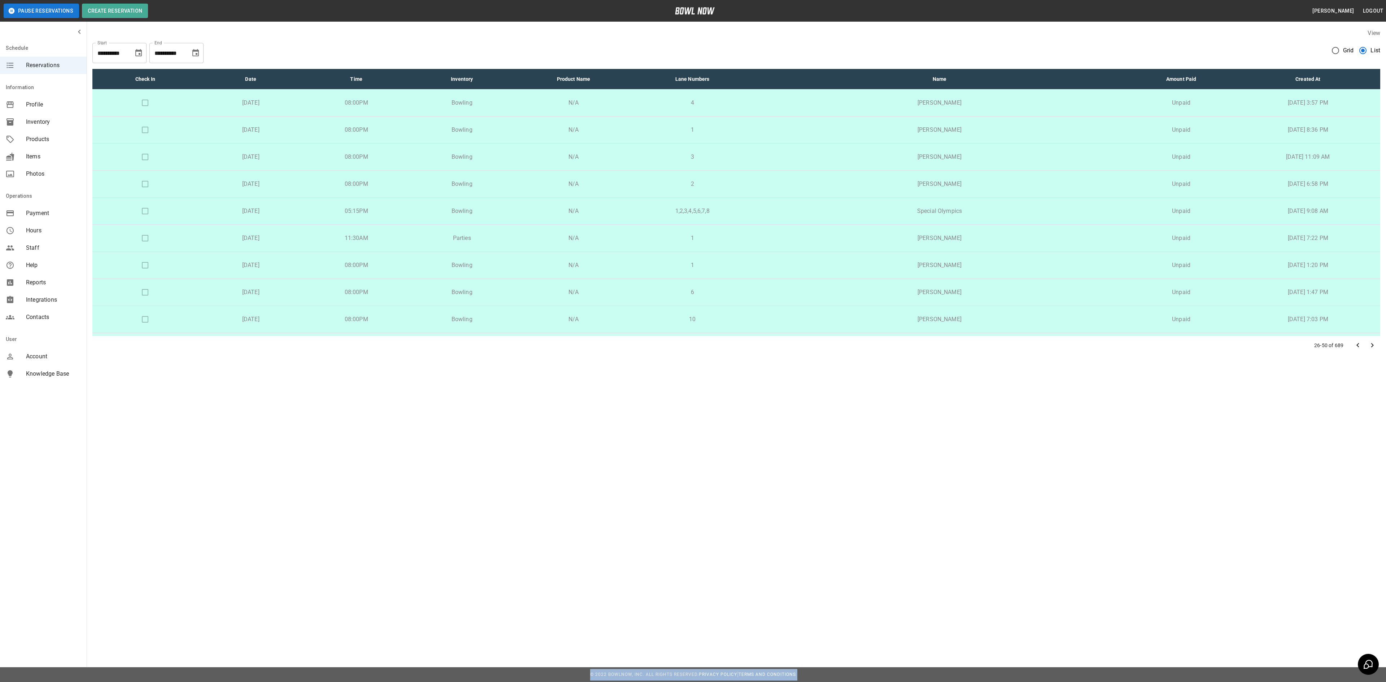
click at [1370, 344] on icon "Go to next page" at bounding box center [1372, 345] width 9 height 9
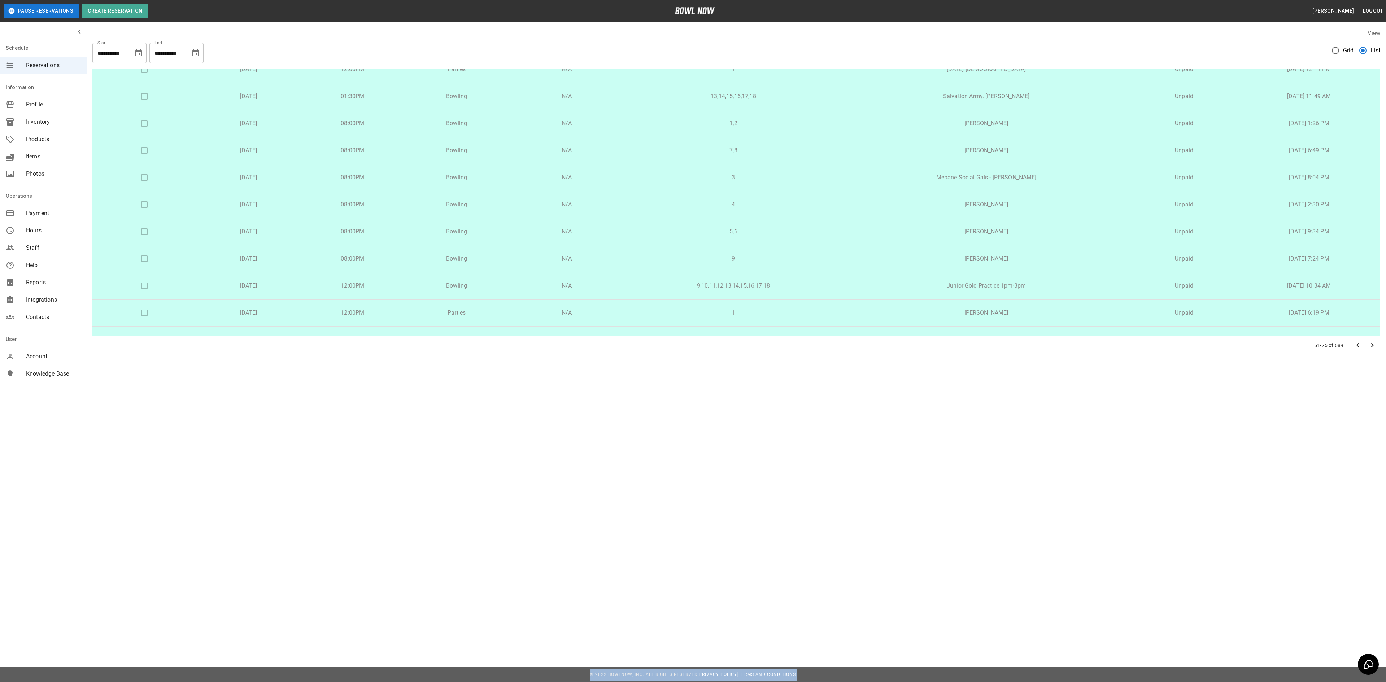
scroll to position [439, 0]
click at [1375, 347] on icon "Go to next page" at bounding box center [1372, 345] width 9 height 9
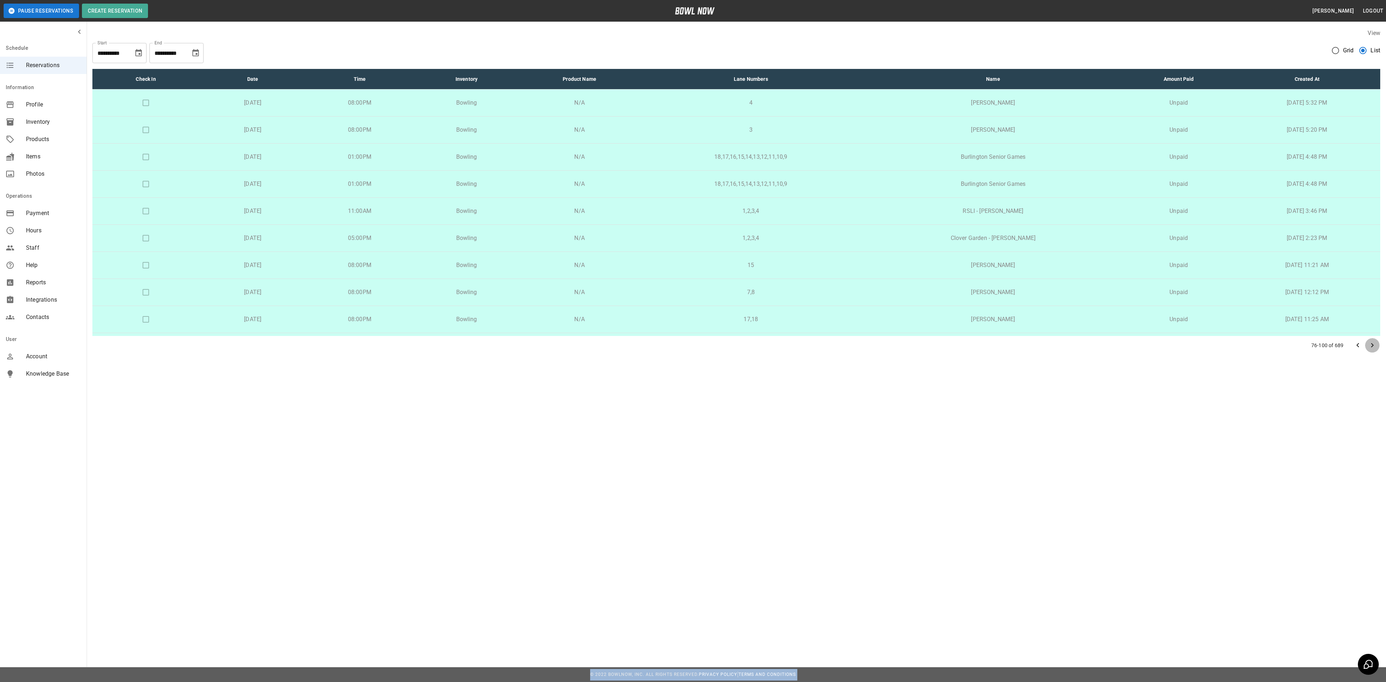
click at [1374, 346] on icon "Go to next page" at bounding box center [1372, 345] width 9 height 9
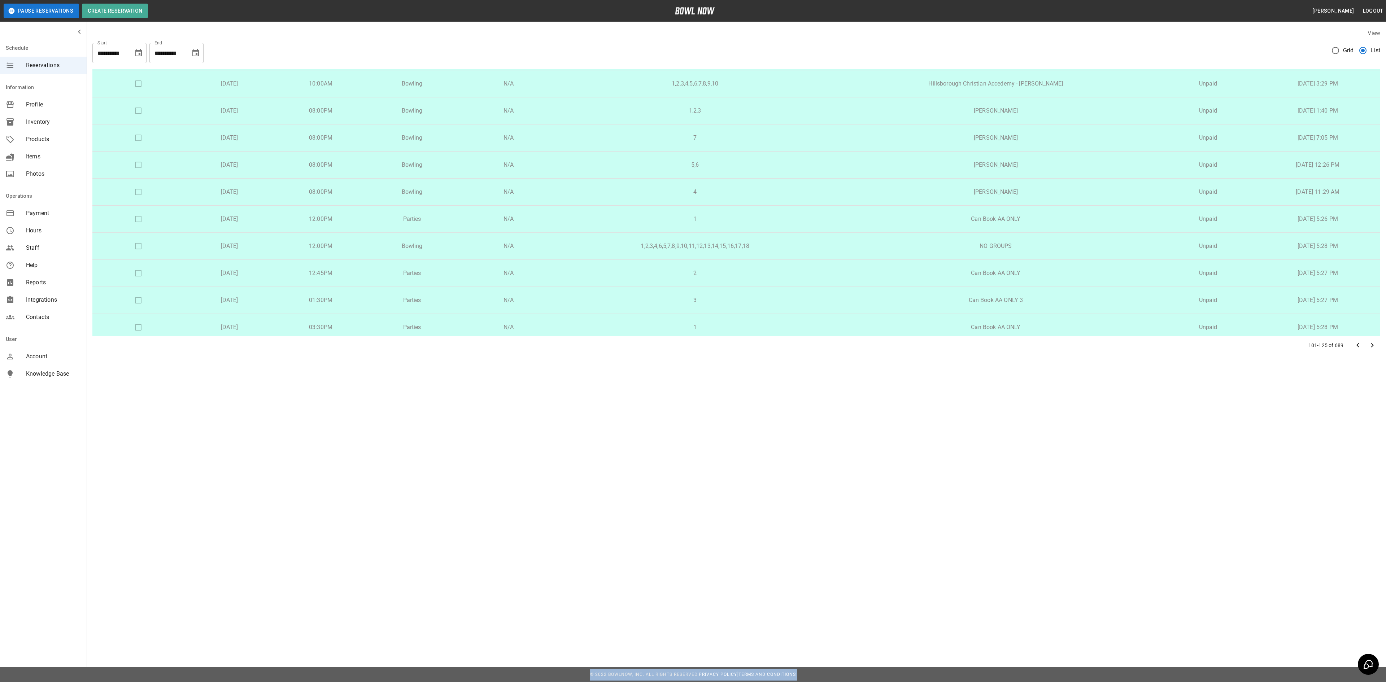
scroll to position [439, 0]
click at [1369, 343] on icon "Go to next page" at bounding box center [1372, 345] width 9 height 9
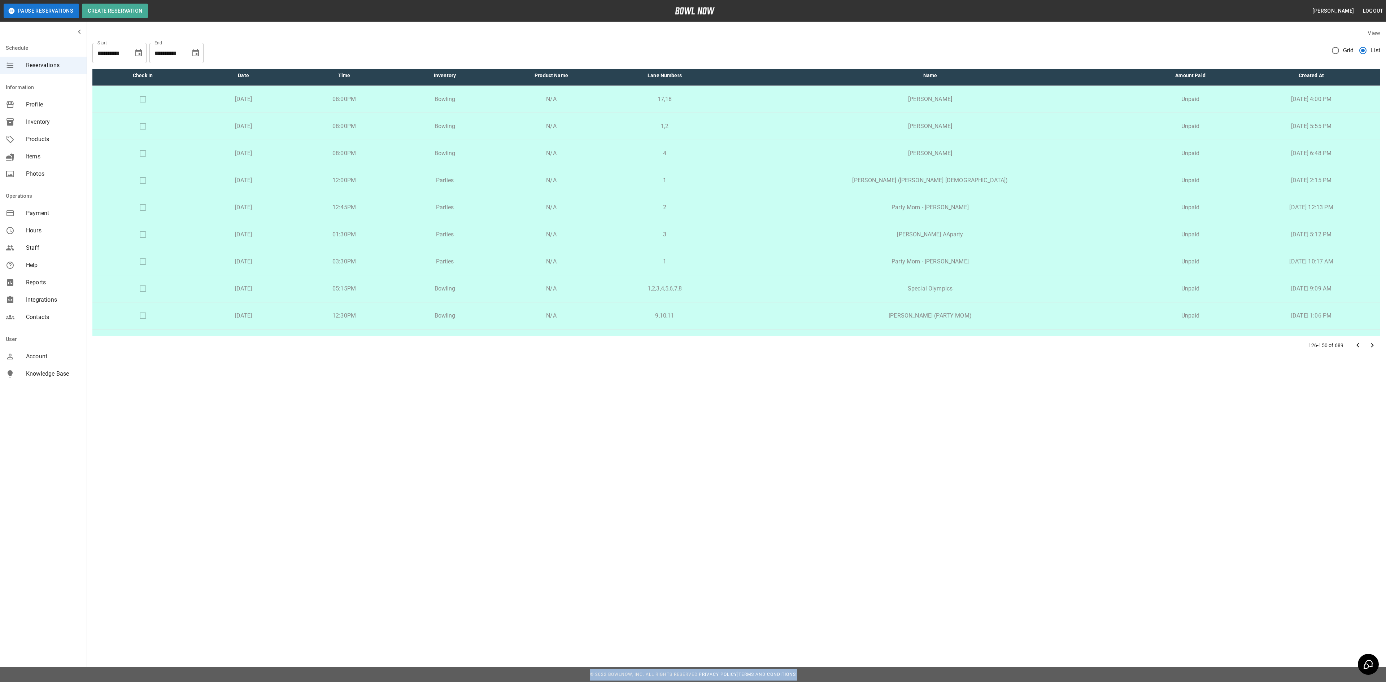
scroll to position [0, 0]
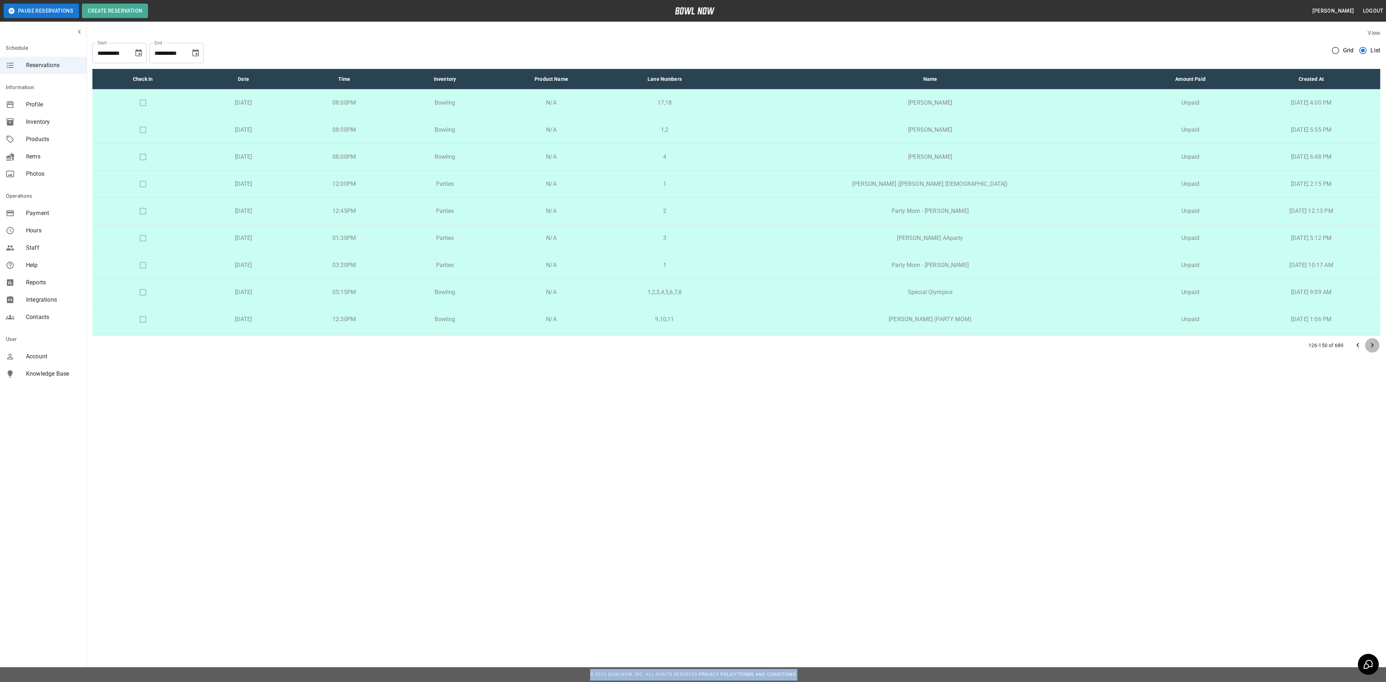
click at [1375, 349] on icon "Go to next page" at bounding box center [1372, 345] width 9 height 9
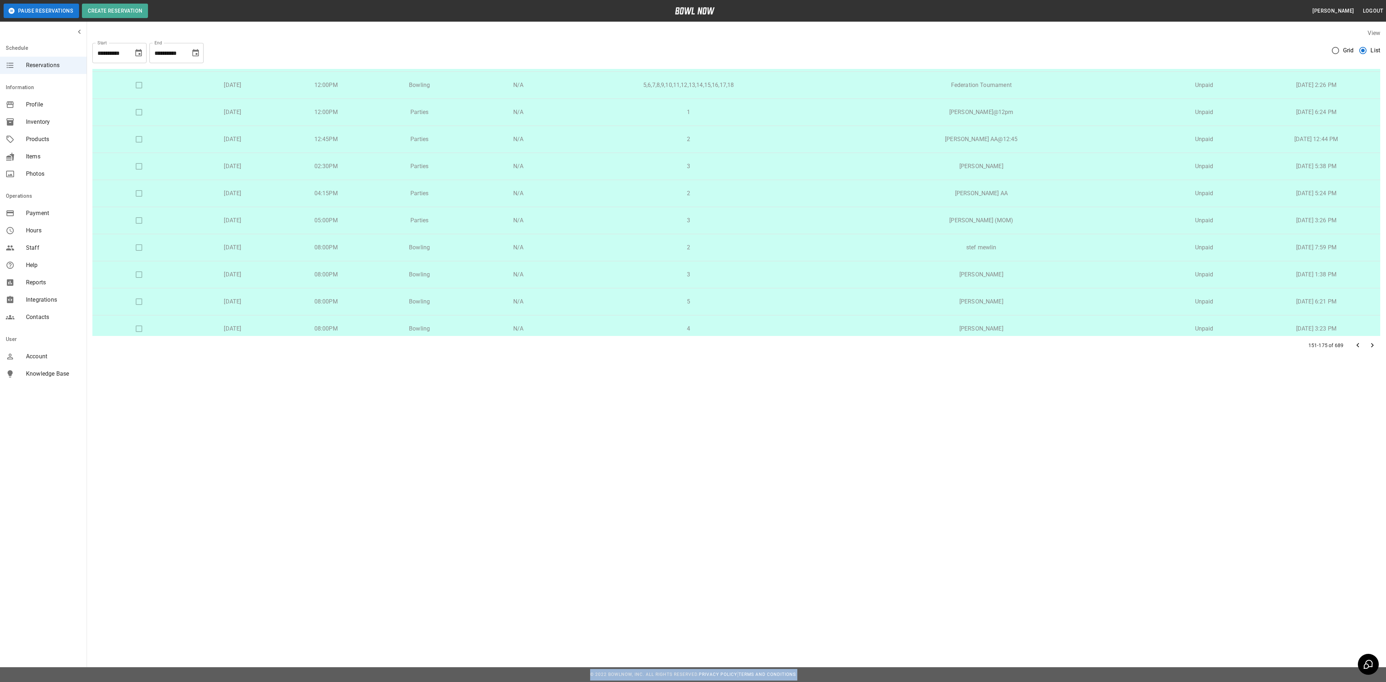
scroll to position [439, 0]
click at [1371, 350] on button "Go to next page" at bounding box center [1372, 345] width 14 height 14
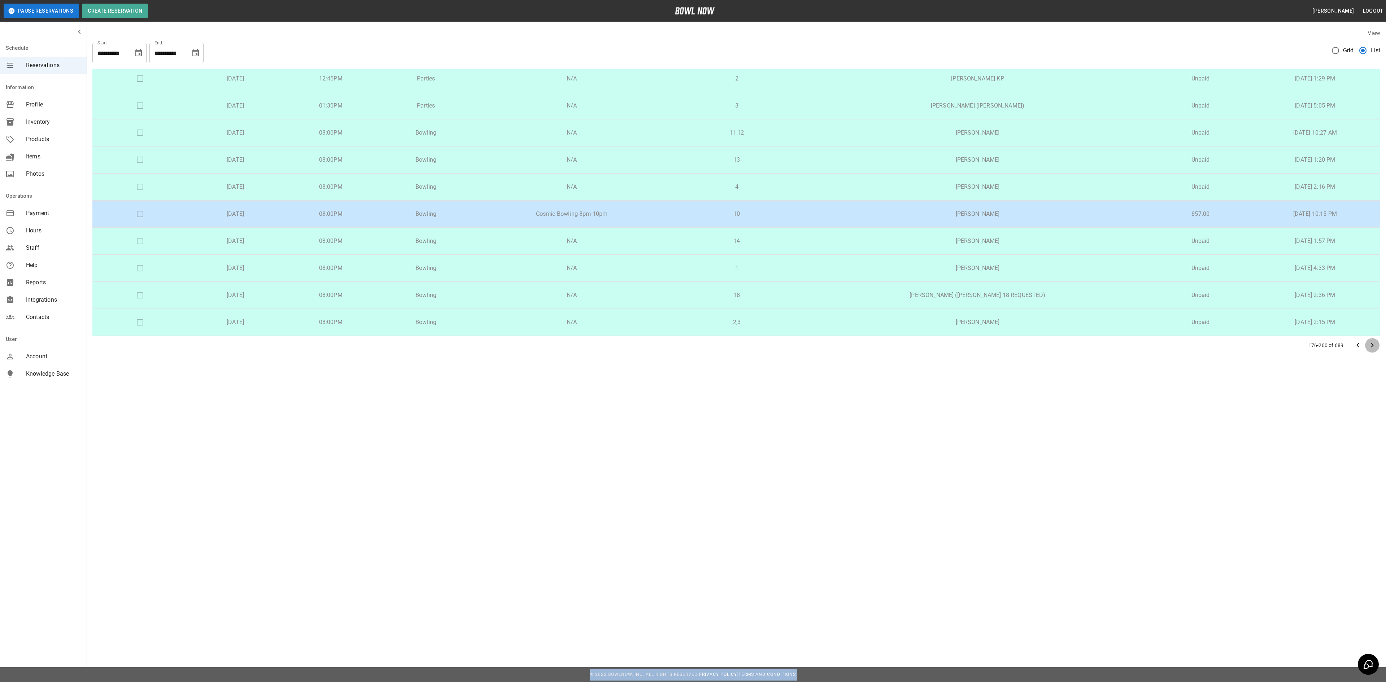
click at [1375, 346] on icon "Go to next page" at bounding box center [1372, 345] width 9 height 9
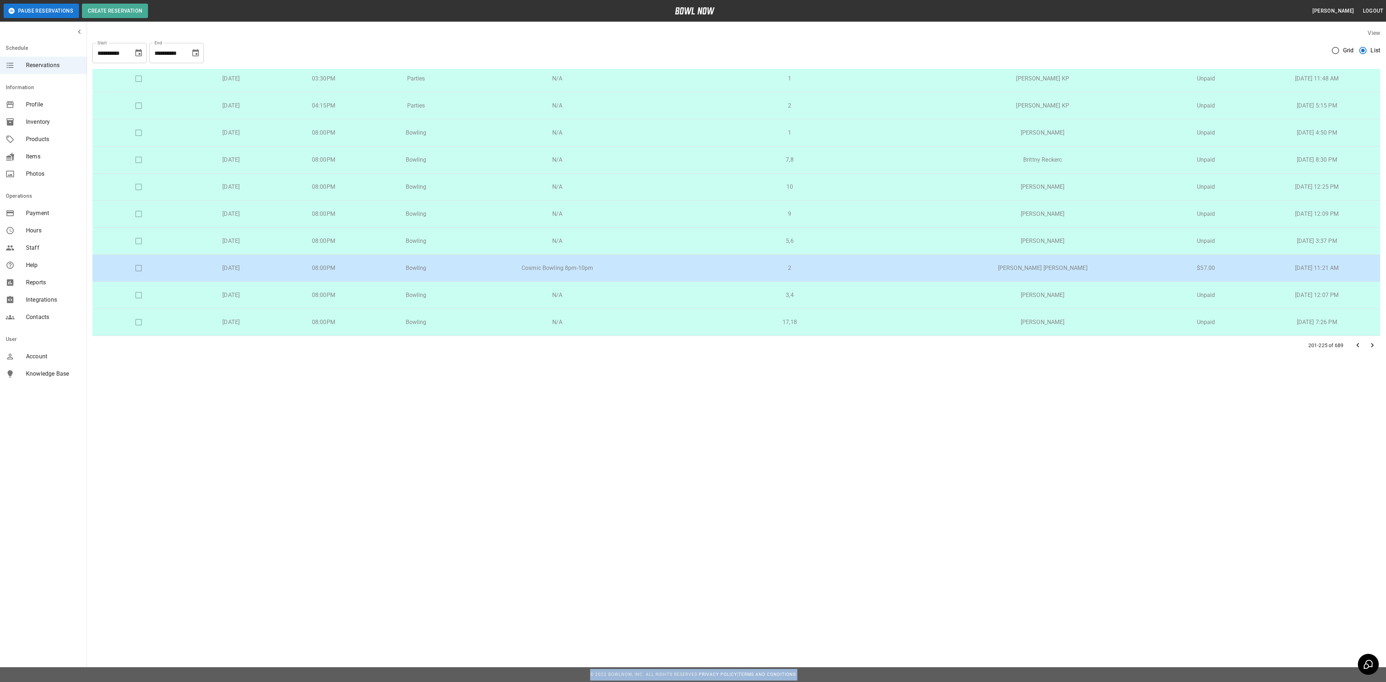
click at [1370, 349] on icon "Go to next page" at bounding box center [1372, 345] width 9 height 9
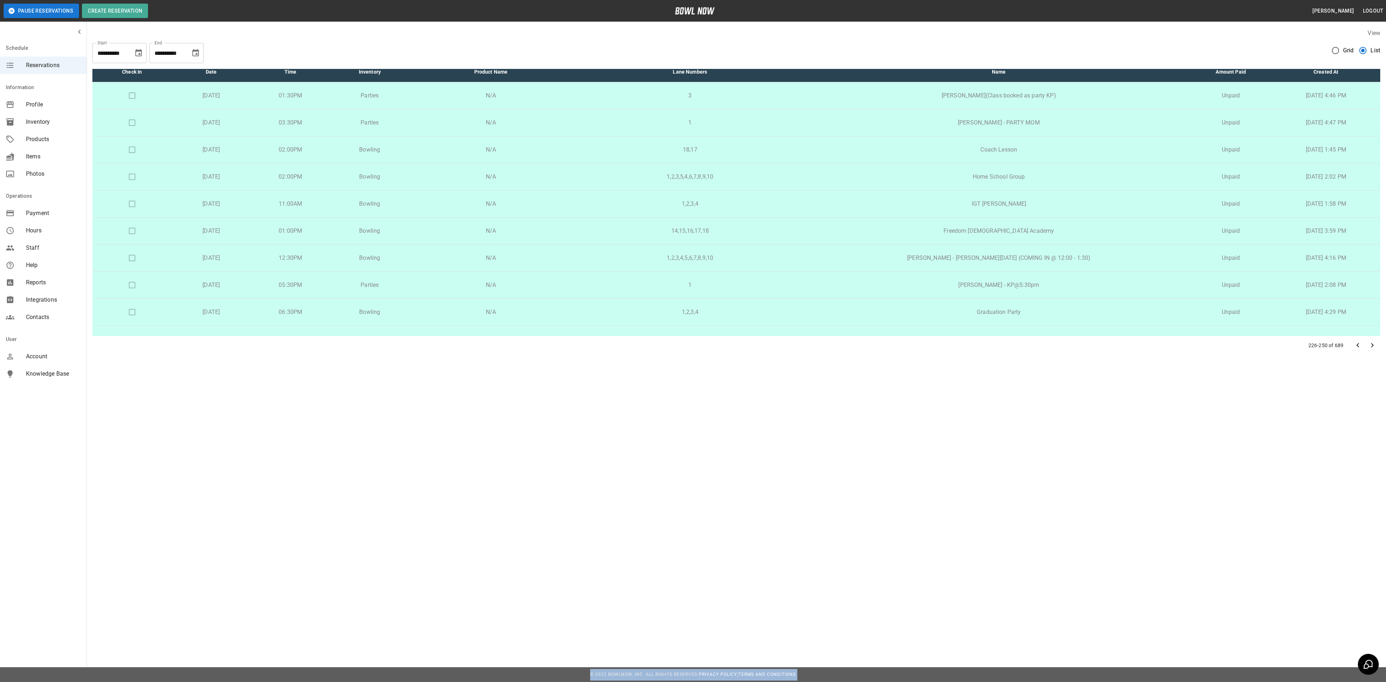
scroll to position [0, 0]
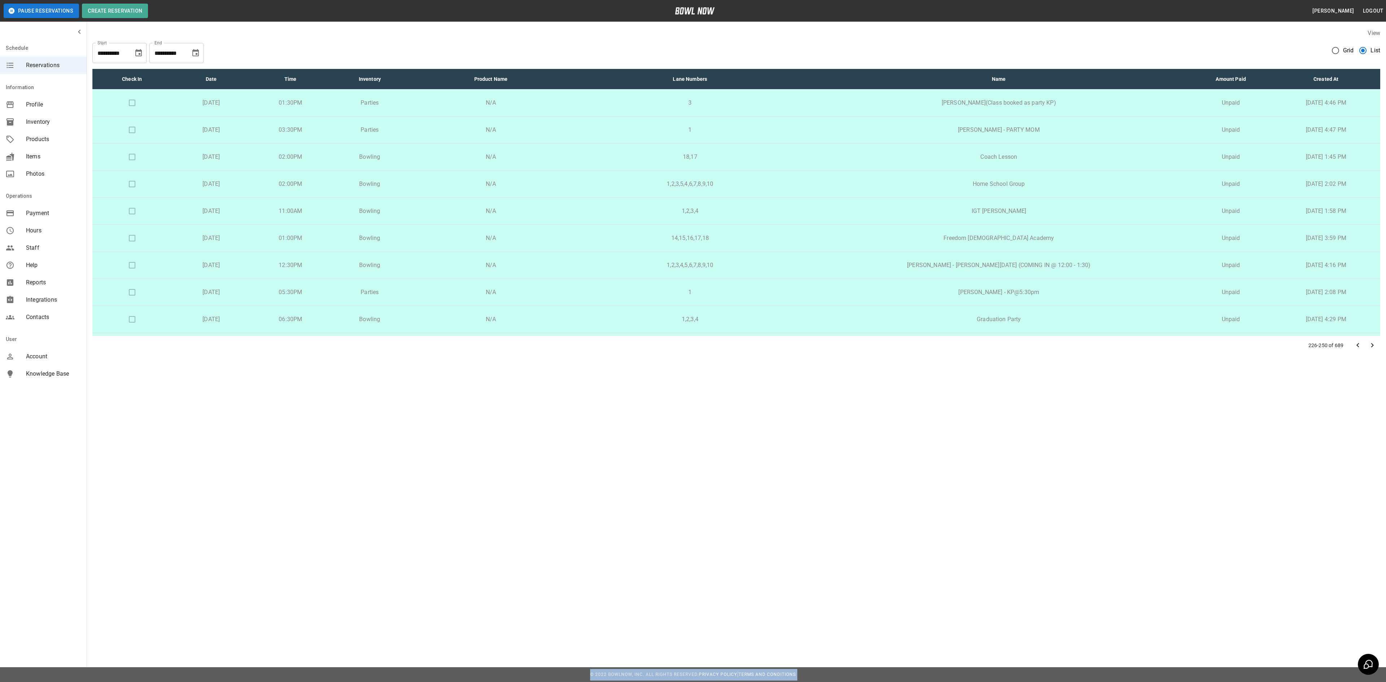
click at [1373, 350] on button "Go to next page" at bounding box center [1372, 345] width 14 height 14
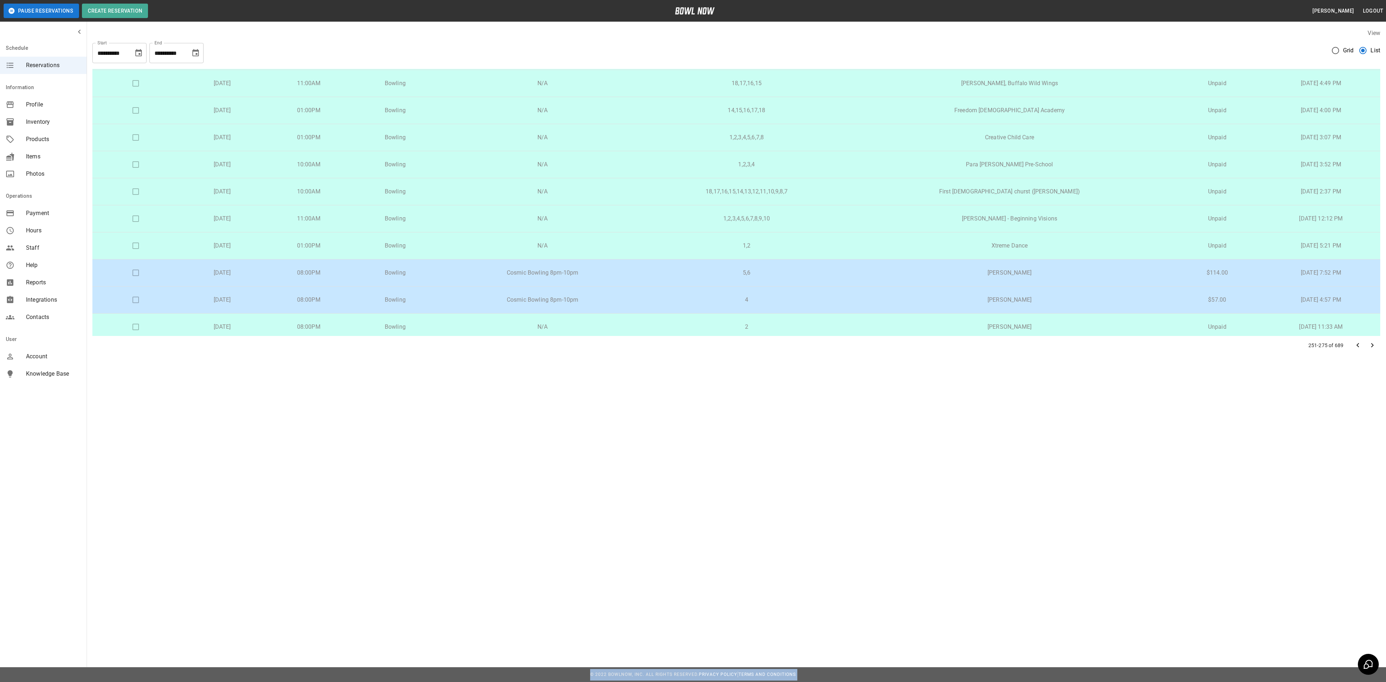
scroll to position [439, 0]
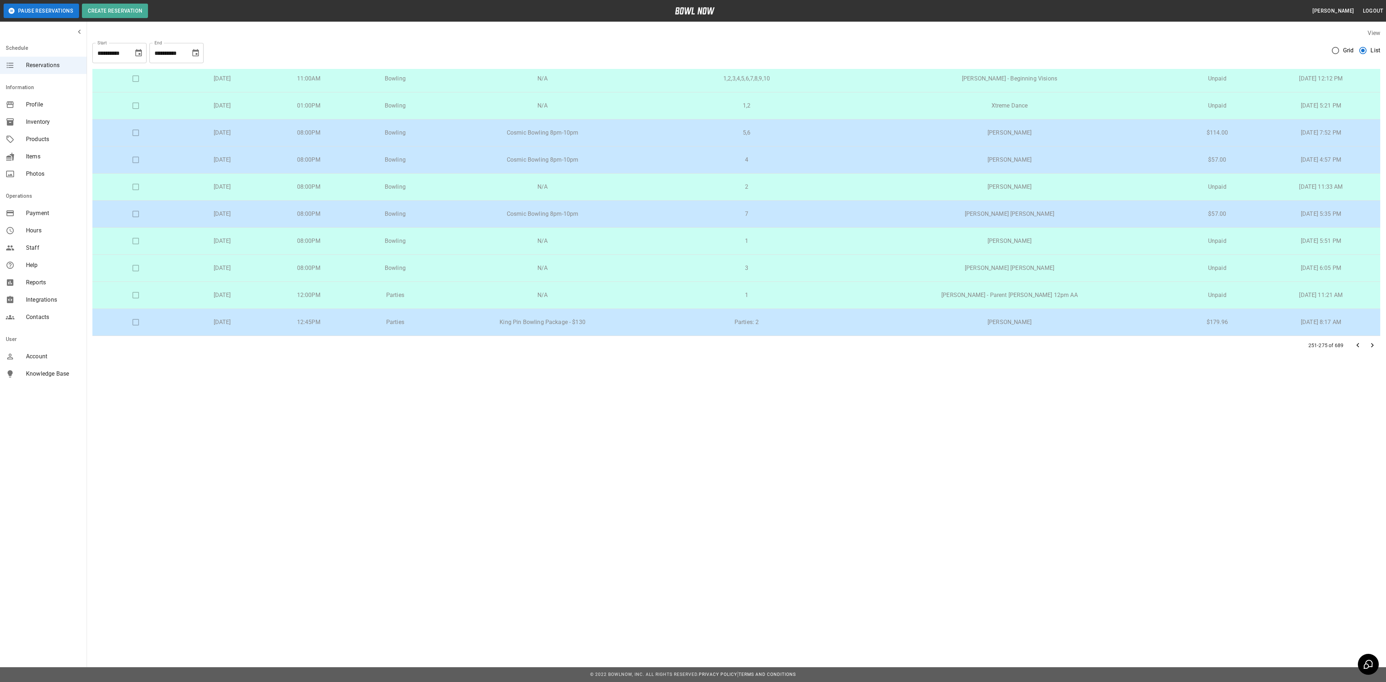
click at [622, 322] on p "King Pin Bowling Package - $130" at bounding box center [542, 322] width 197 height 9
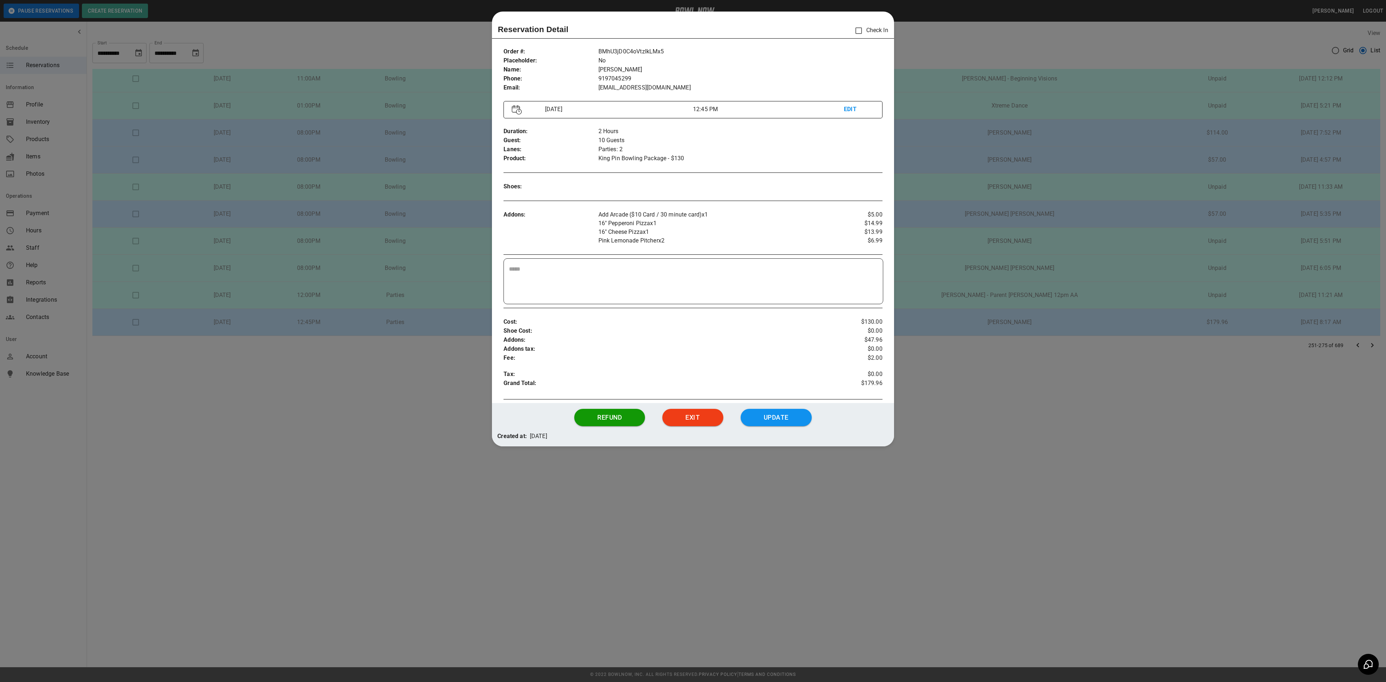
click at [443, 328] on div at bounding box center [693, 341] width 1386 height 682
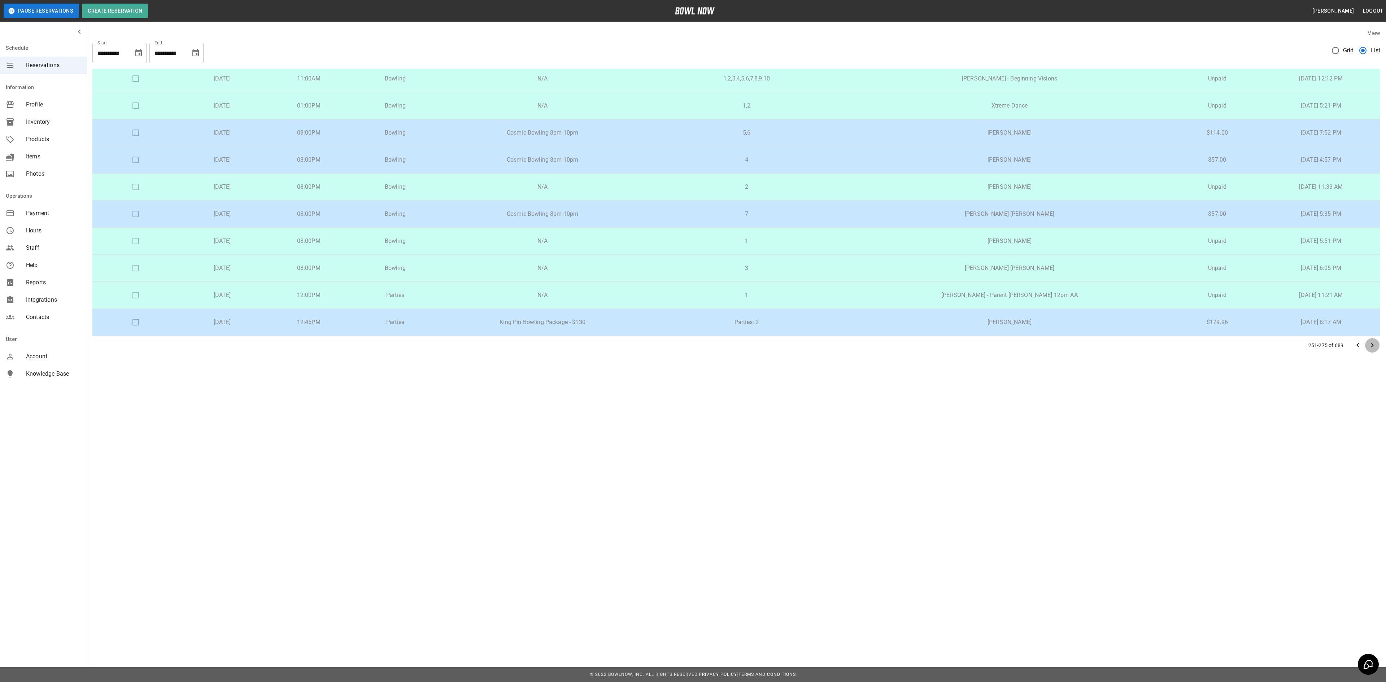
click at [1370, 348] on icon "Go to next page" at bounding box center [1372, 345] width 9 height 9
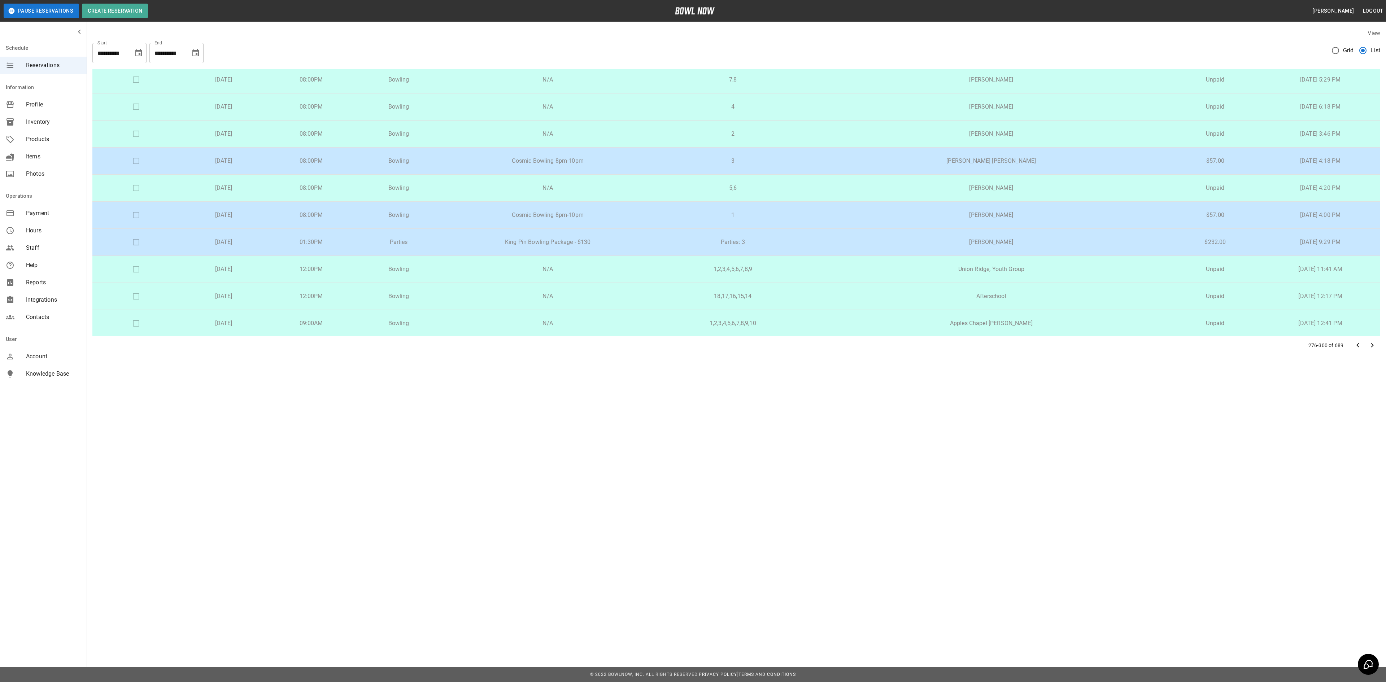
scroll to position [144, 0]
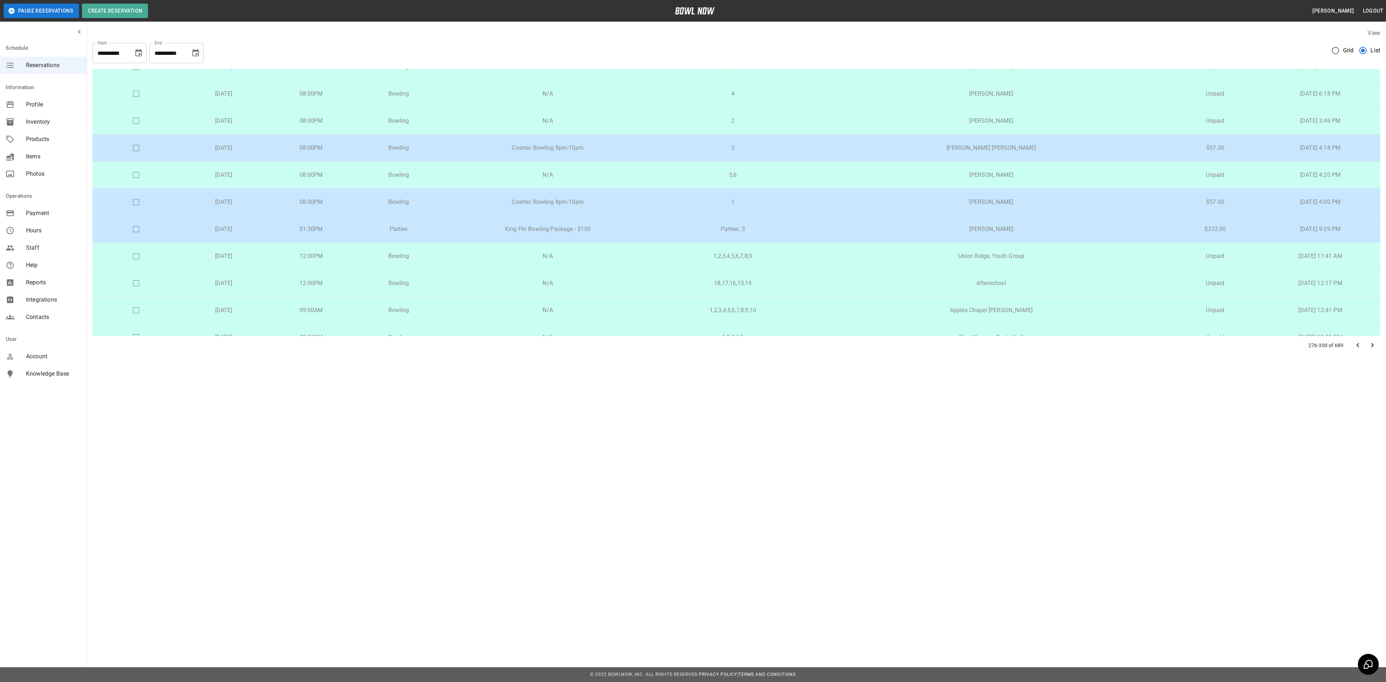
click at [590, 233] on p "King Pin Bowling Package - $130" at bounding box center [547, 229] width 199 height 9
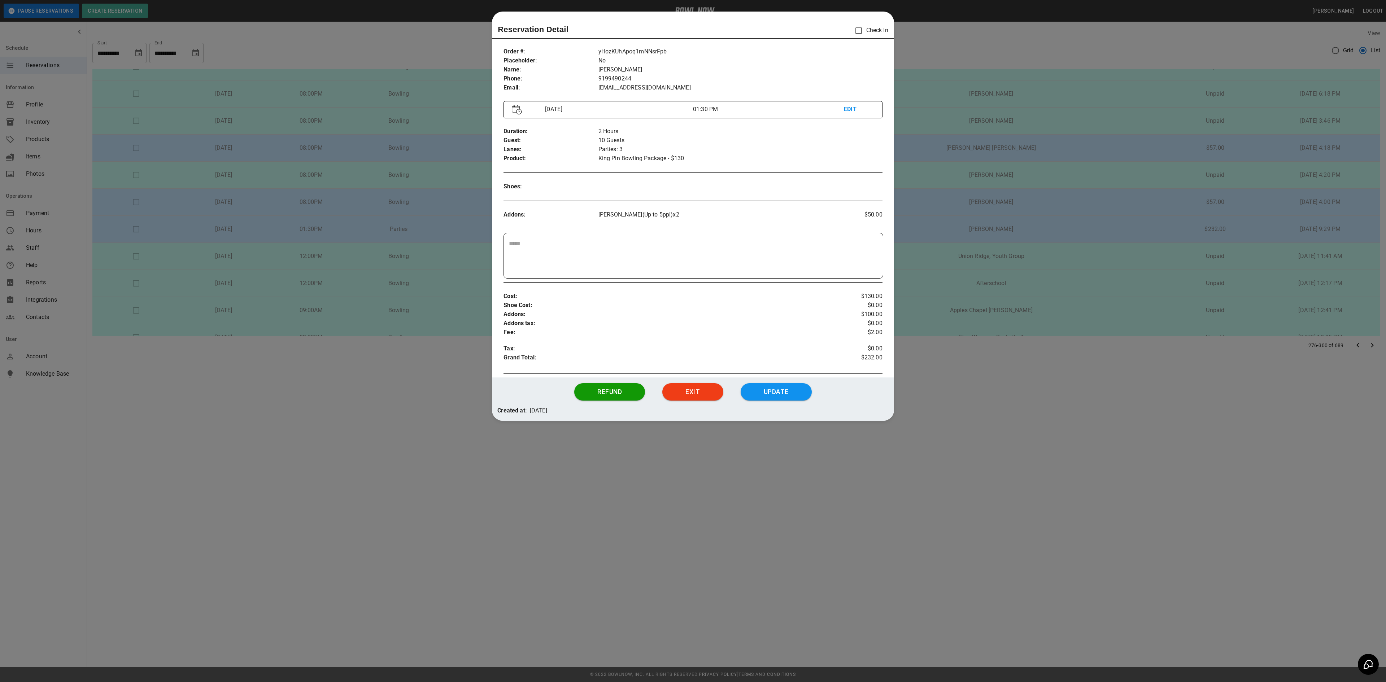
click at [974, 271] on div at bounding box center [693, 341] width 1386 height 682
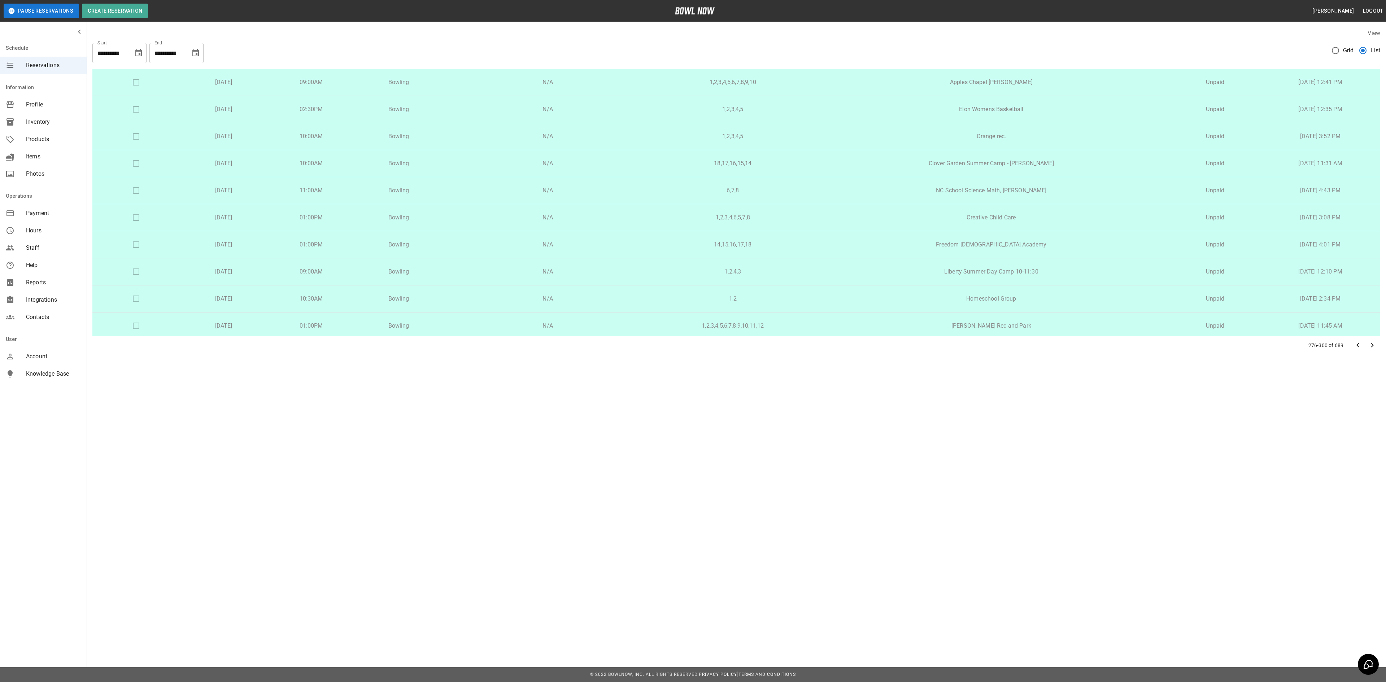
scroll to position [439, 0]
click at [1368, 346] on icon "Go to next page" at bounding box center [1372, 345] width 9 height 9
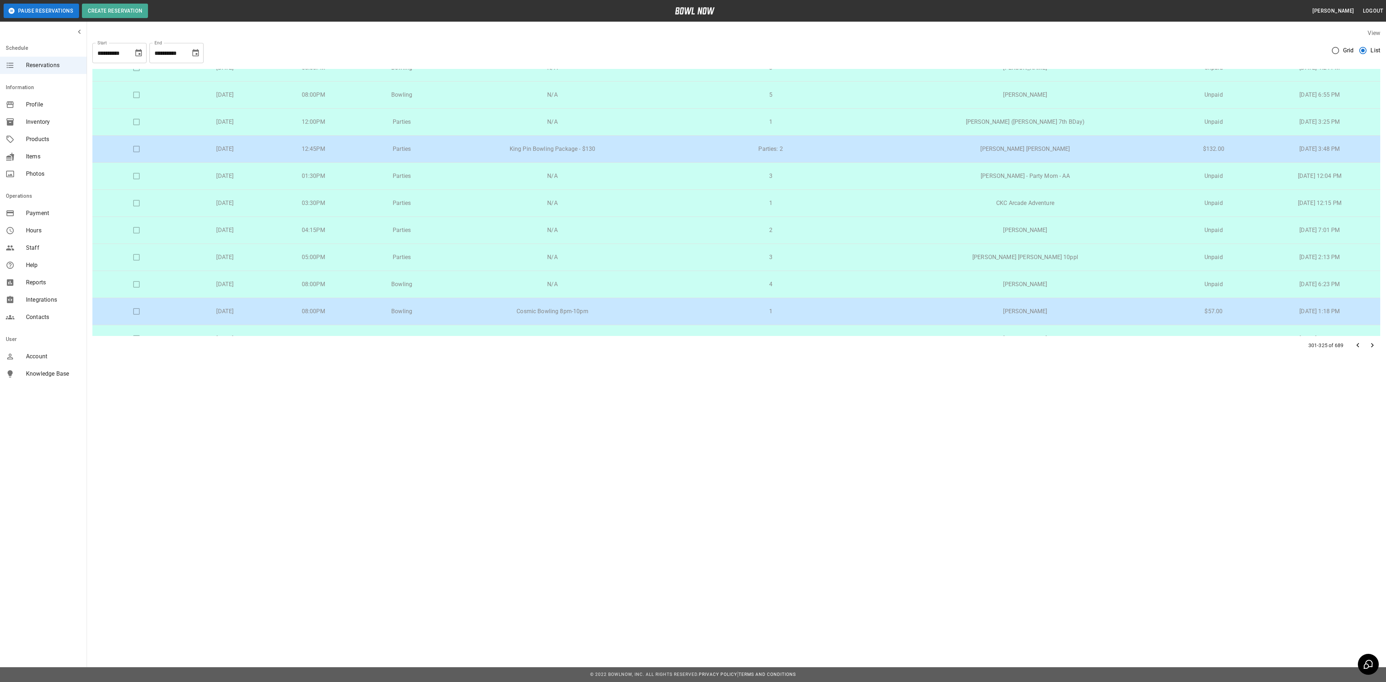
scroll to position [0, 0]
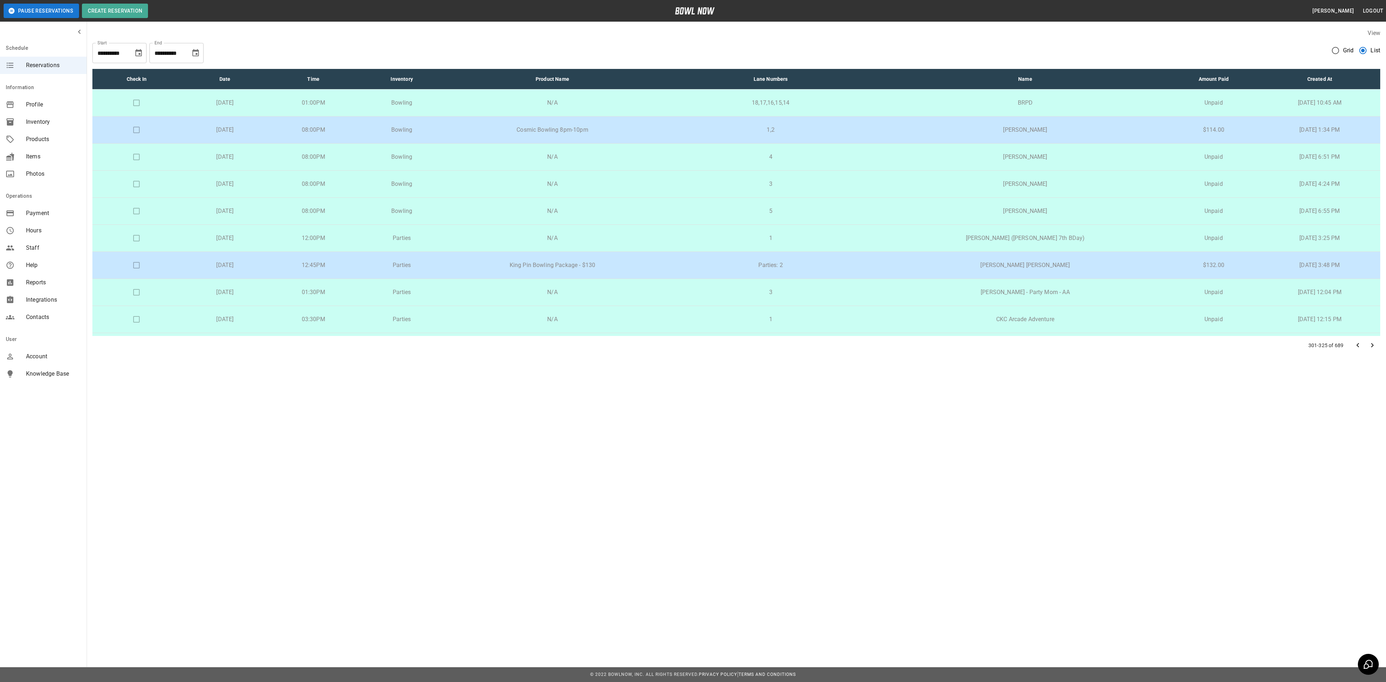
click at [629, 270] on p "King Pin Bowling Package - $130" at bounding box center [552, 265] width 201 height 9
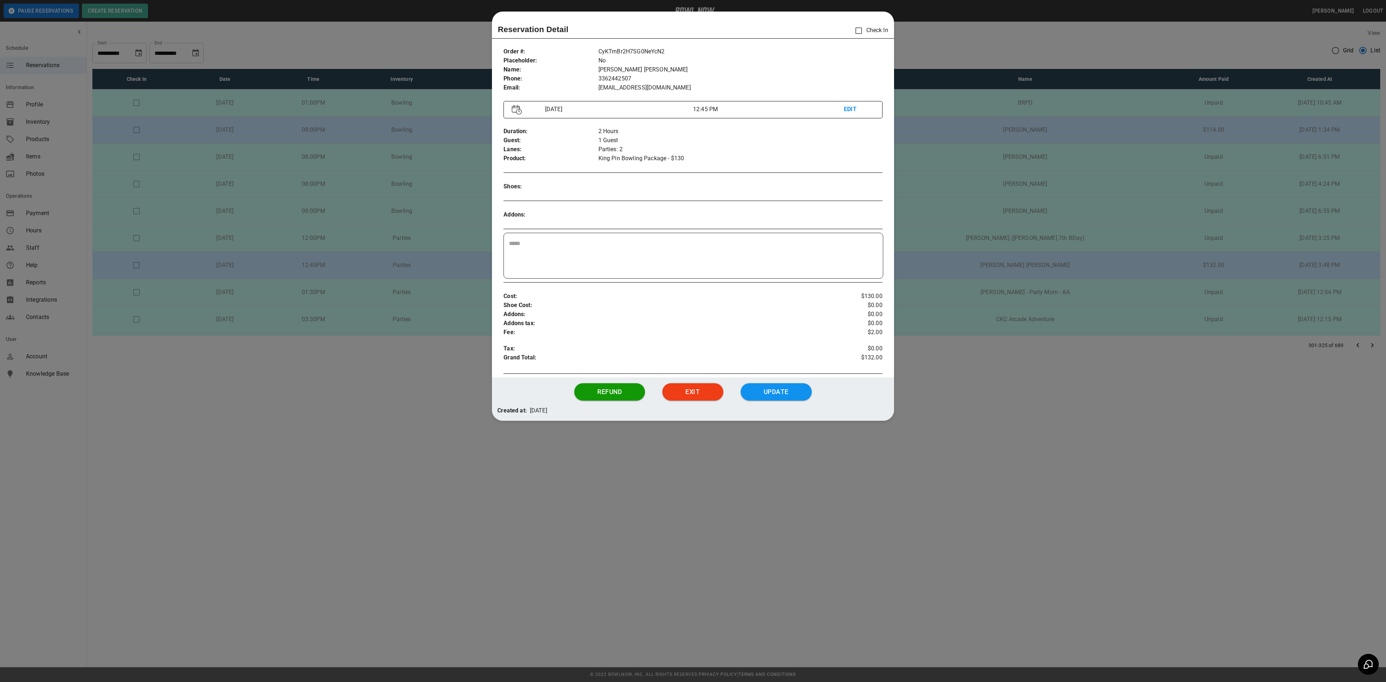
click at [972, 249] on div at bounding box center [693, 341] width 1386 height 682
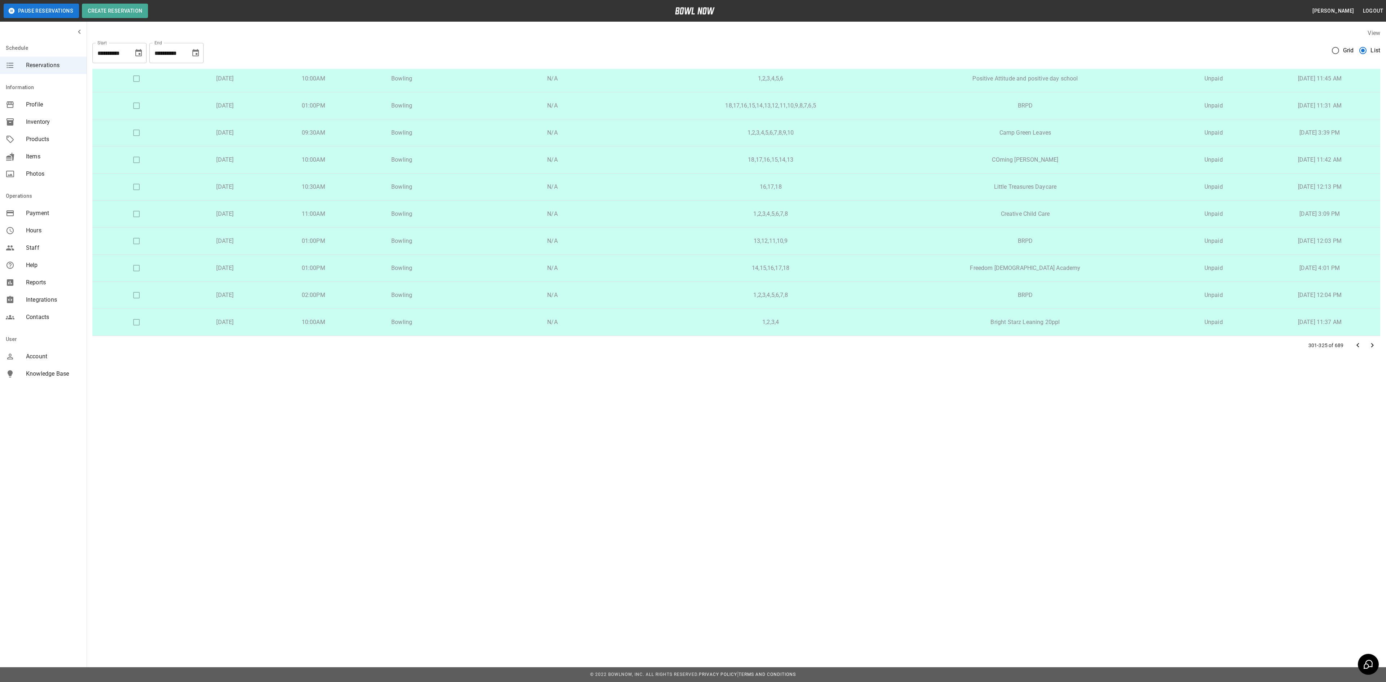
scroll to position [439, 0]
click at [1365, 341] on div at bounding box center [1364, 345] width 29 height 14
click at [1374, 344] on icon "Go to next page" at bounding box center [1372, 345] width 9 height 9
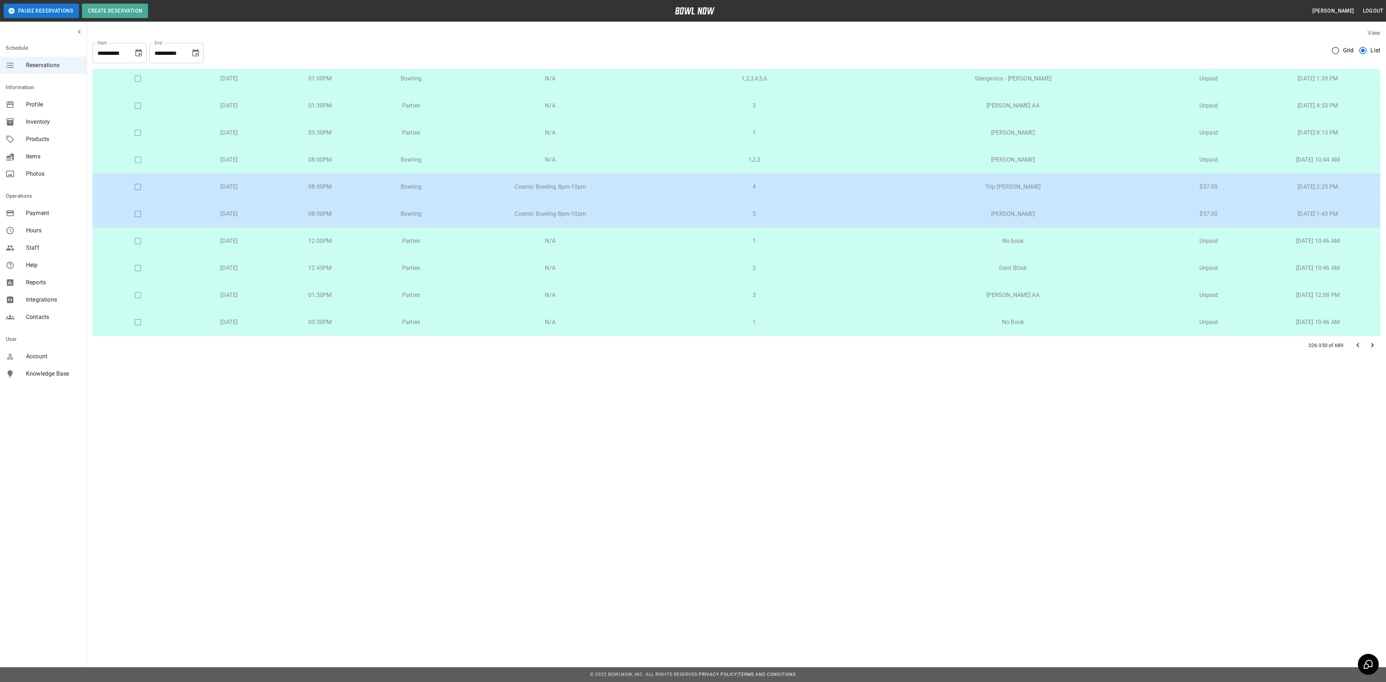
click at [1373, 346] on icon "Go to next page" at bounding box center [1372, 345] width 9 height 9
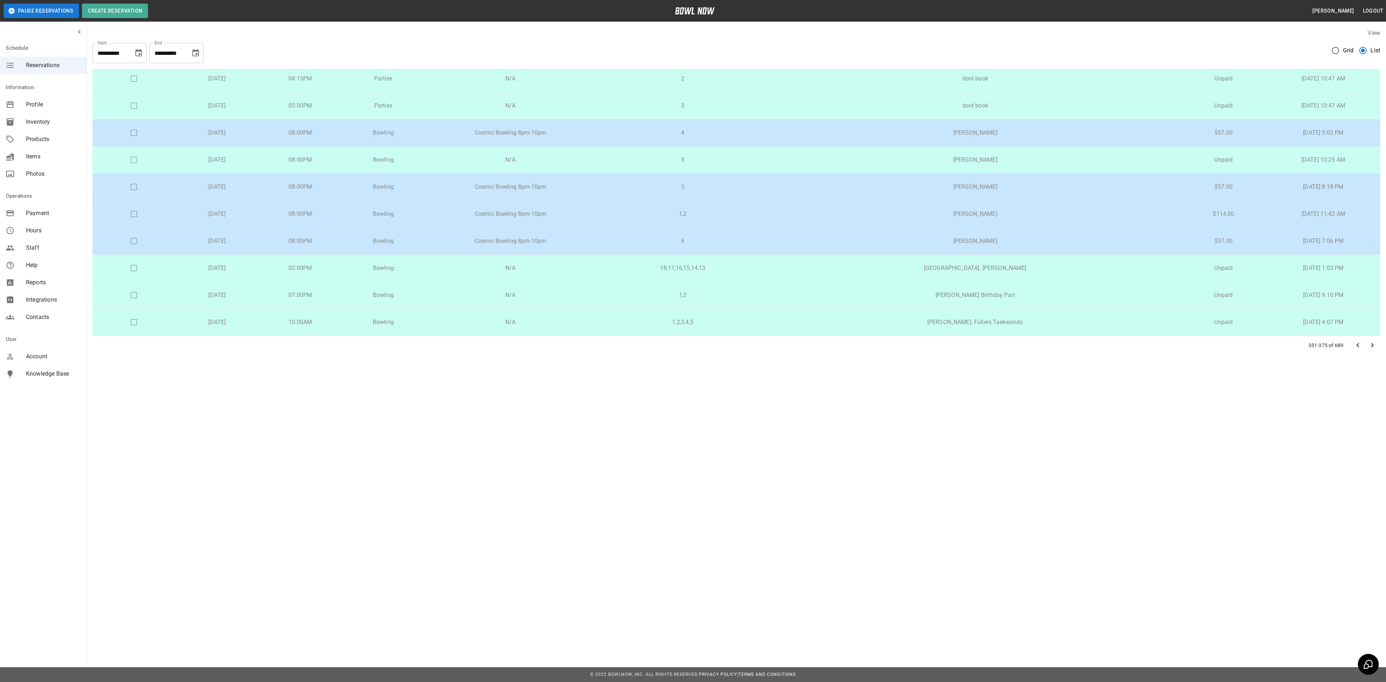
click at [1373, 346] on icon "Go to next page" at bounding box center [1372, 345] width 9 height 9
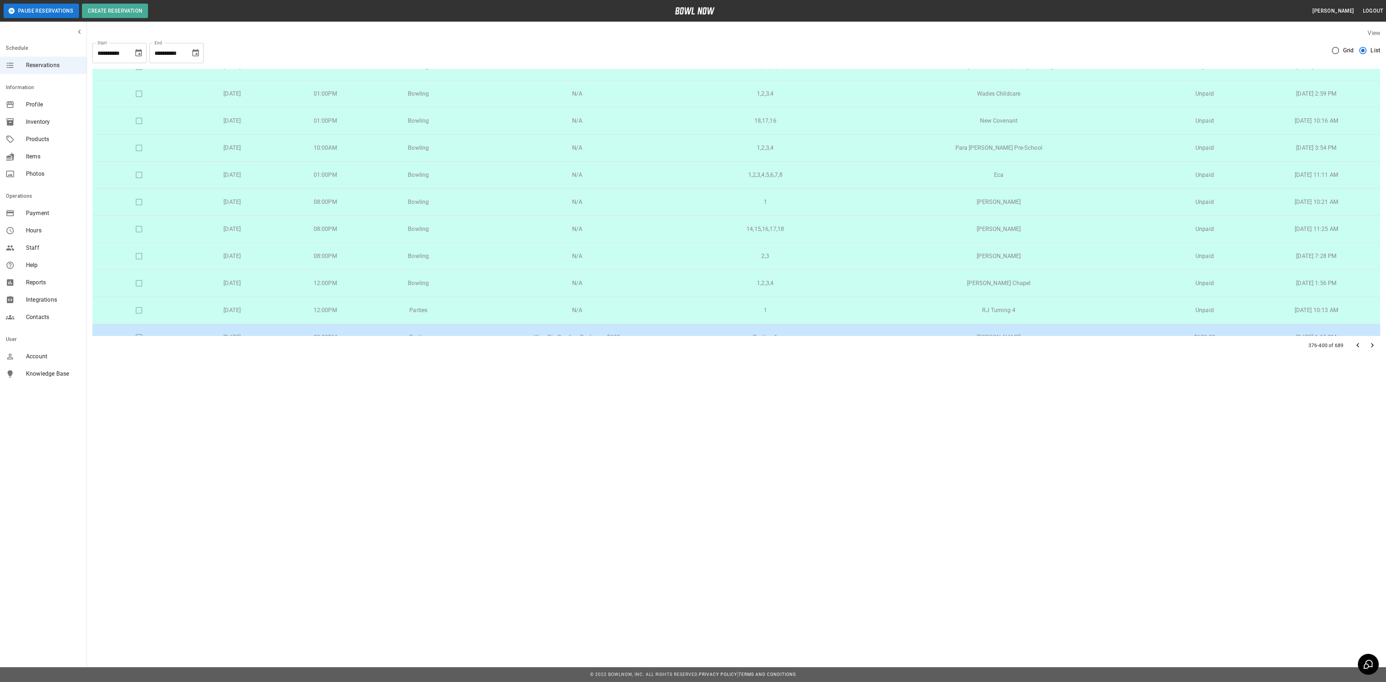
scroll to position [361, 0]
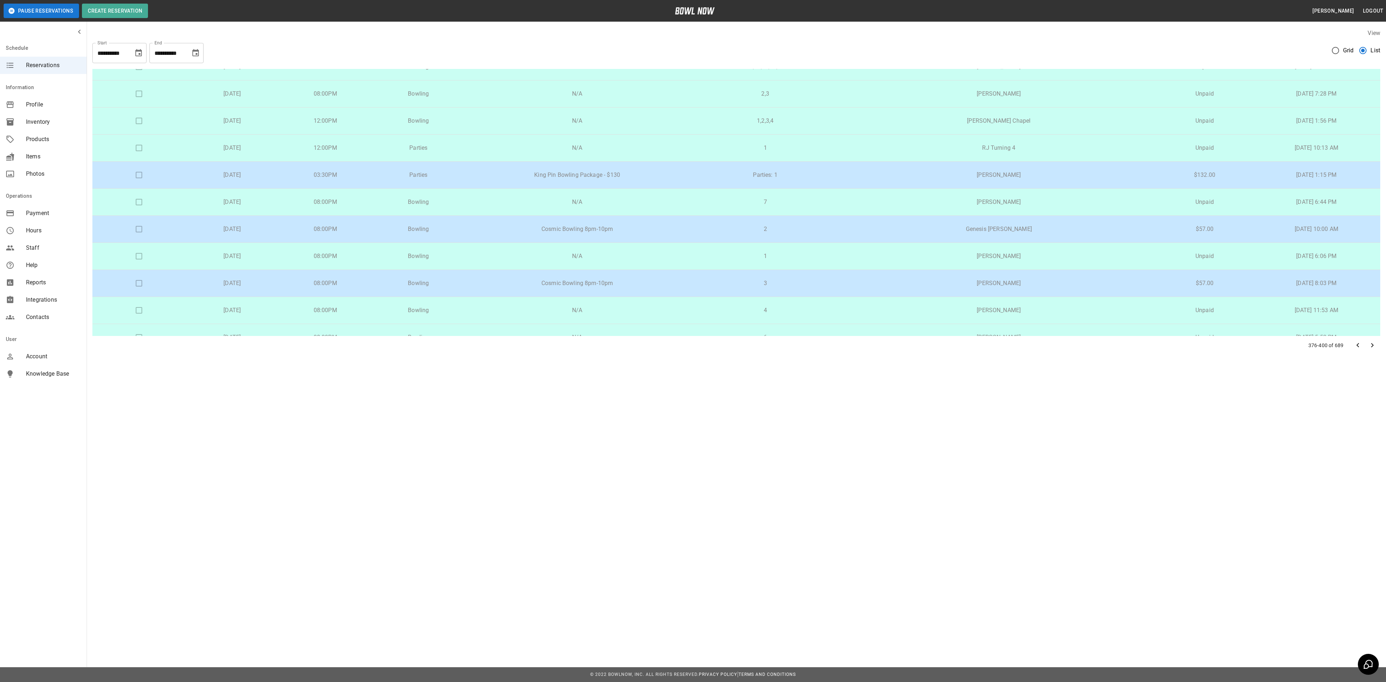
click at [616, 179] on p "King Pin Bowling Package - $130" at bounding box center [577, 175] width 213 height 9
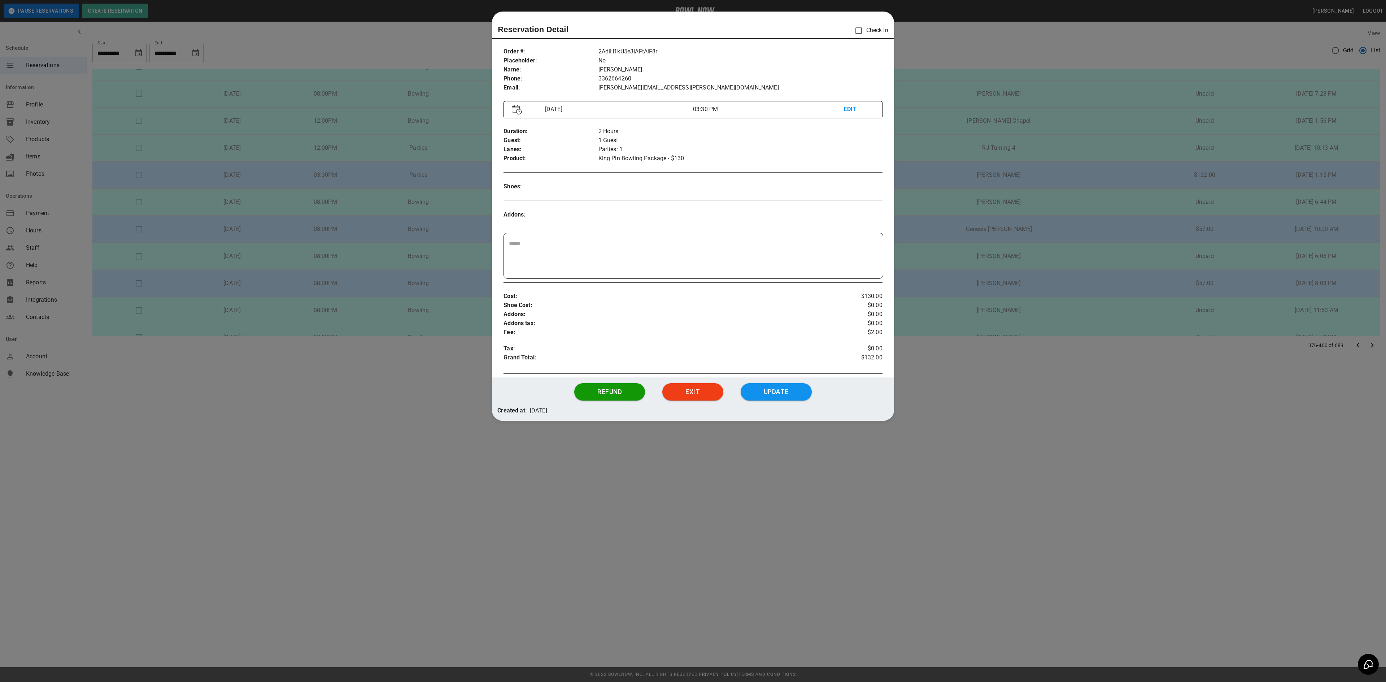
click at [923, 230] on div at bounding box center [693, 341] width 1386 height 682
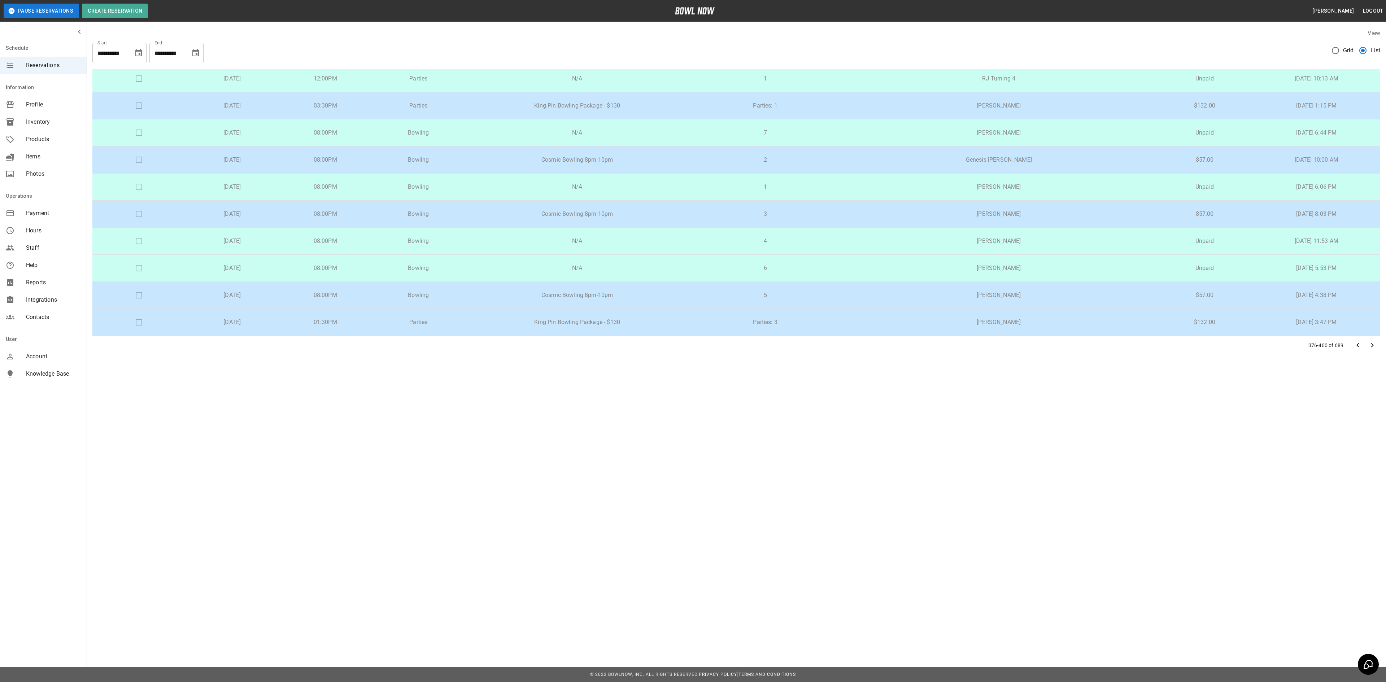
scroll to position [439, 0]
click at [643, 323] on p "King Pin Bowling Package - $130" at bounding box center [577, 322] width 213 height 9
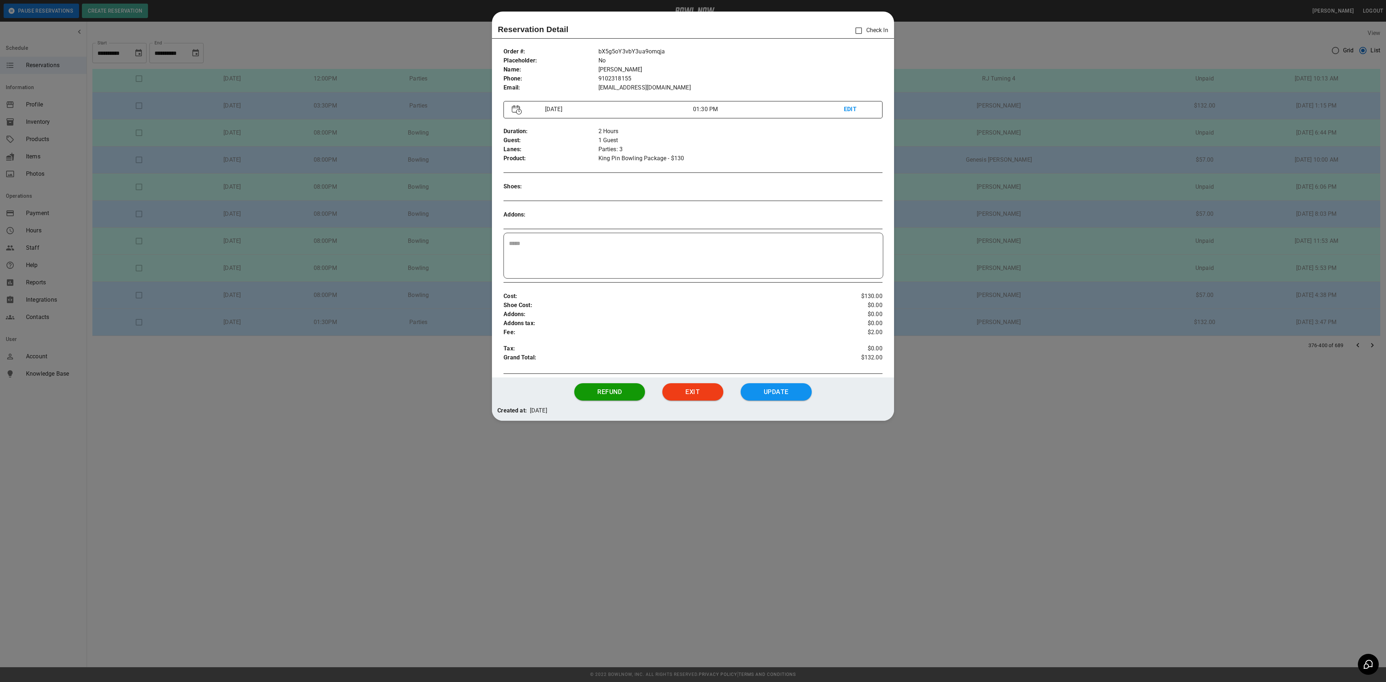
drag, startPoint x: 1005, startPoint y: 360, endPoint x: 1082, endPoint y: 343, distance: 79.1
click at [1005, 360] on div at bounding box center [693, 341] width 1386 height 682
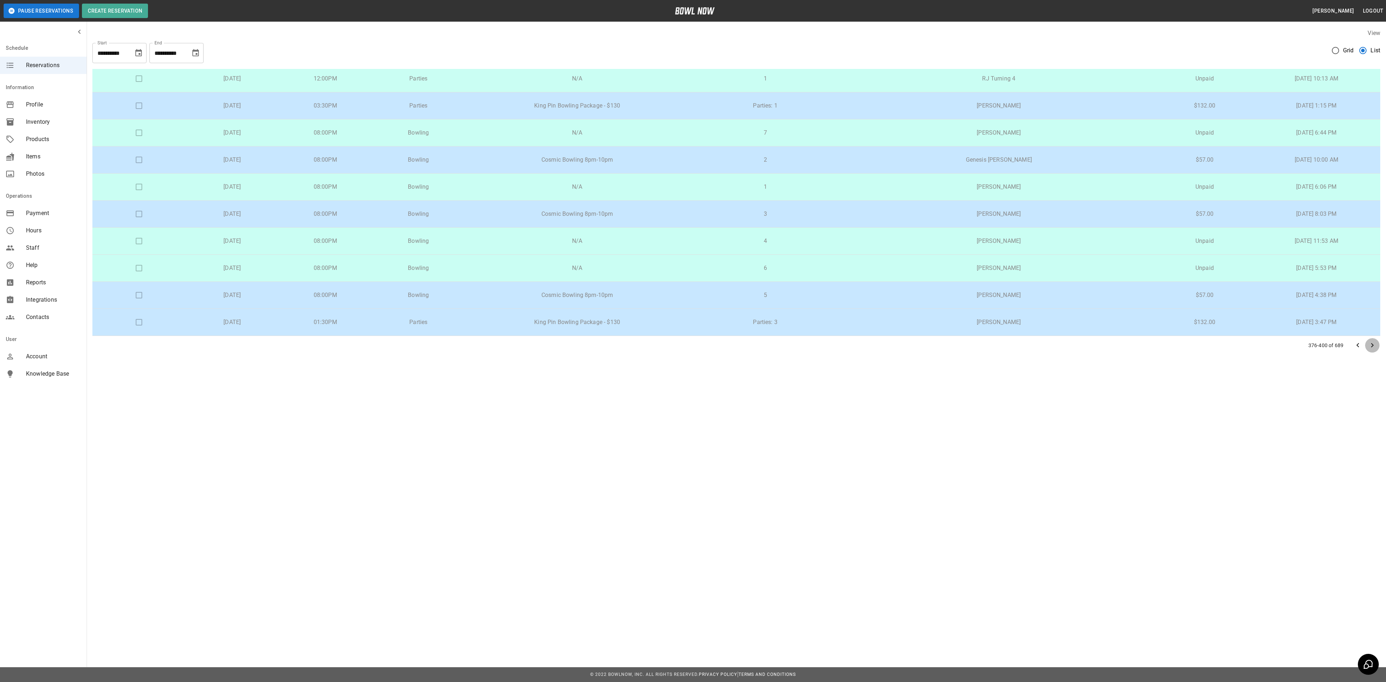
click at [1375, 346] on icon "Go to next page" at bounding box center [1372, 345] width 9 height 9
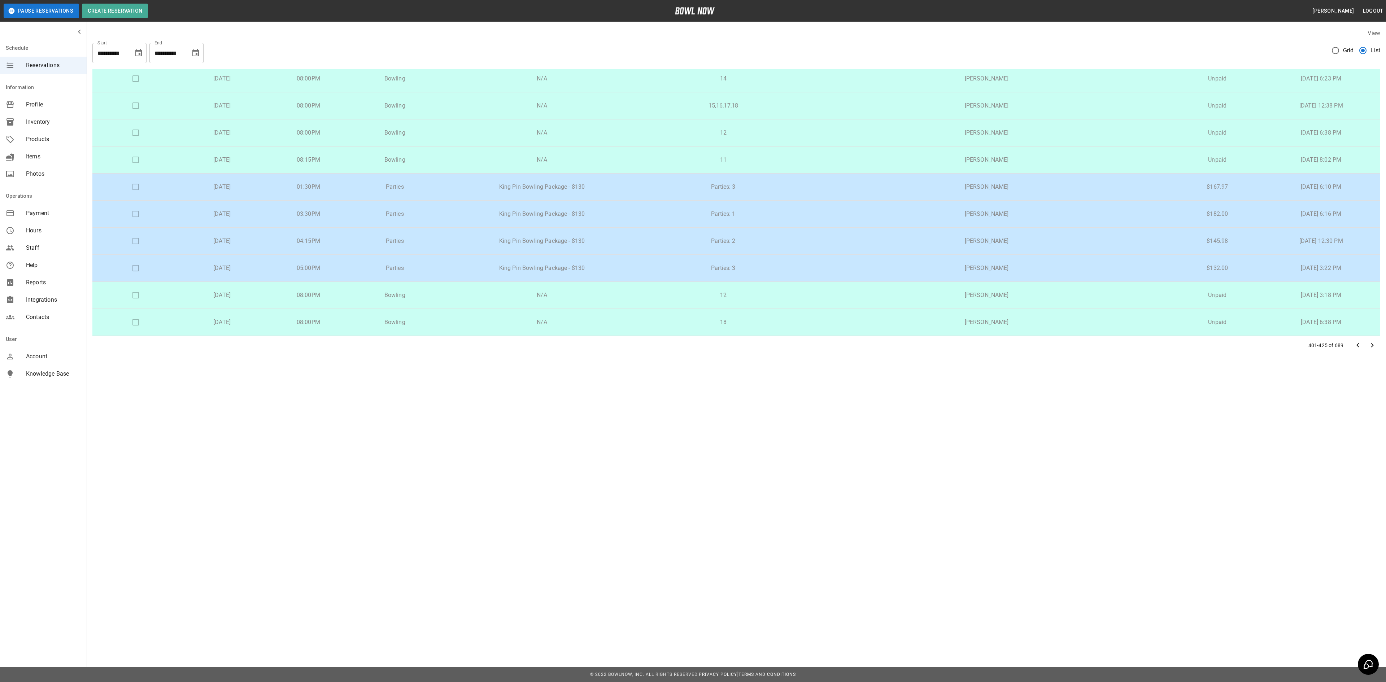
click at [581, 187] on p "King Pin Bowling Package - $130" at bounding box center [541, 187] width 196 height 9
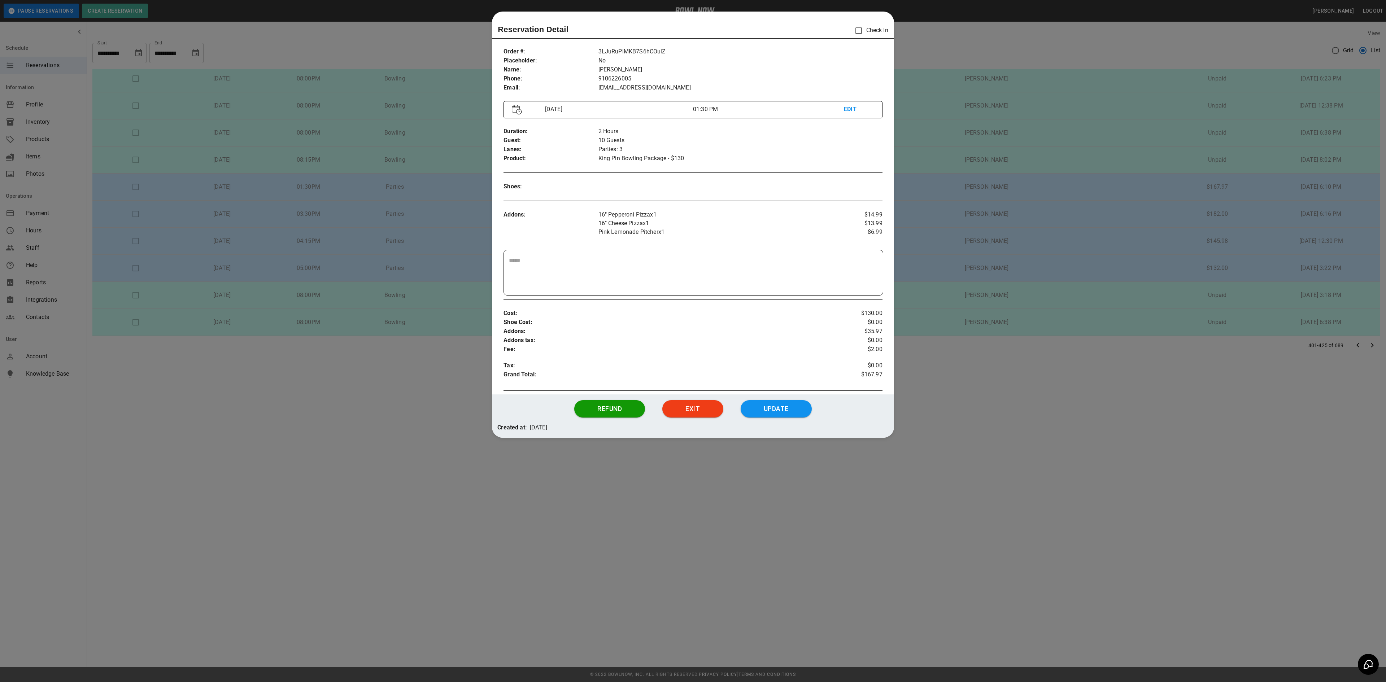
click at [939, 281] on div at bounding box center [693, 341] width 1386 height 682
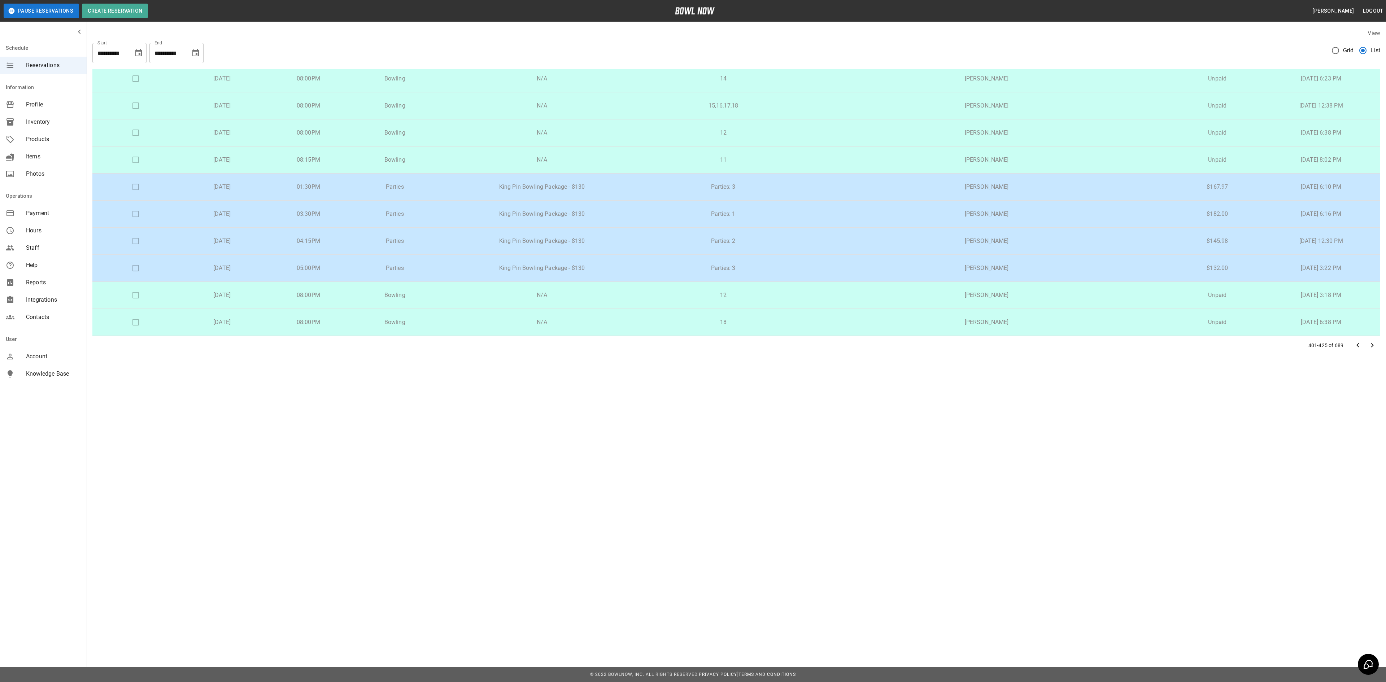
click at [611, 210] on p "King Pin Bowling Package - $130" at bounding box center [541, 214] width 196 height 9
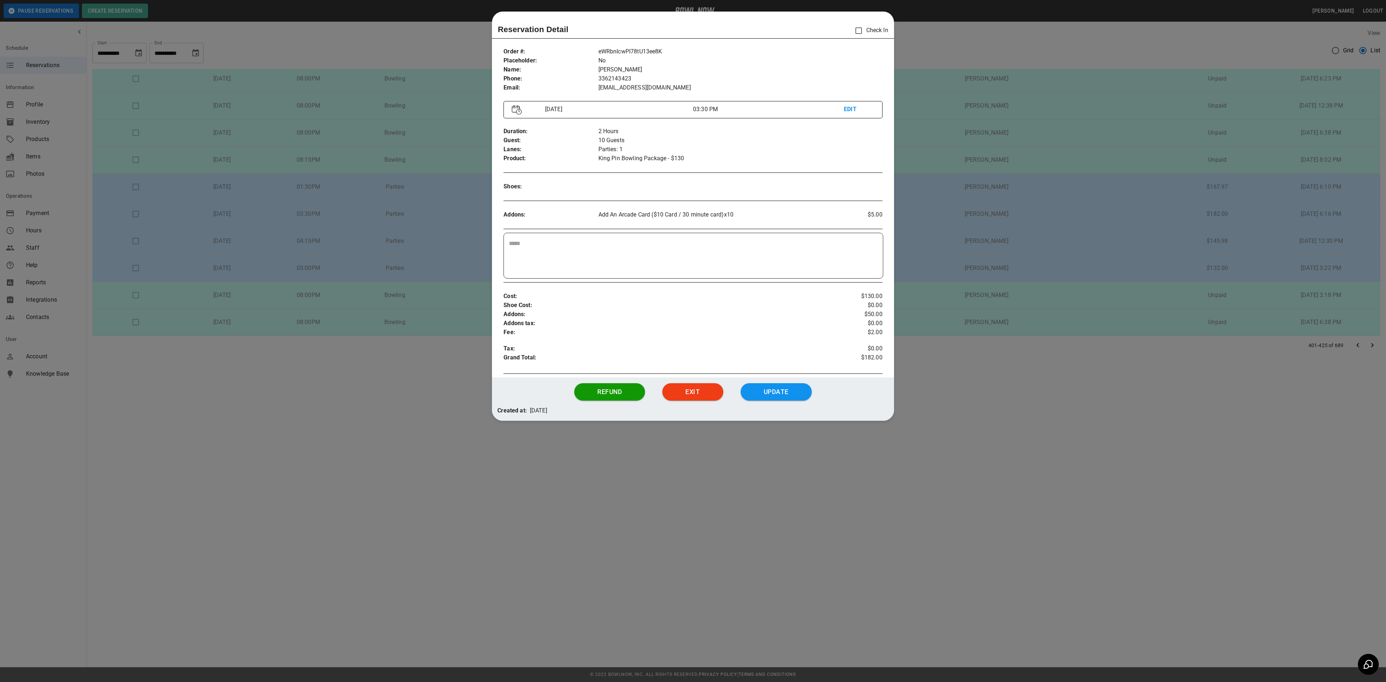
click at [958, 266] on div at bounding box center [693, 341] width 1386 height 682
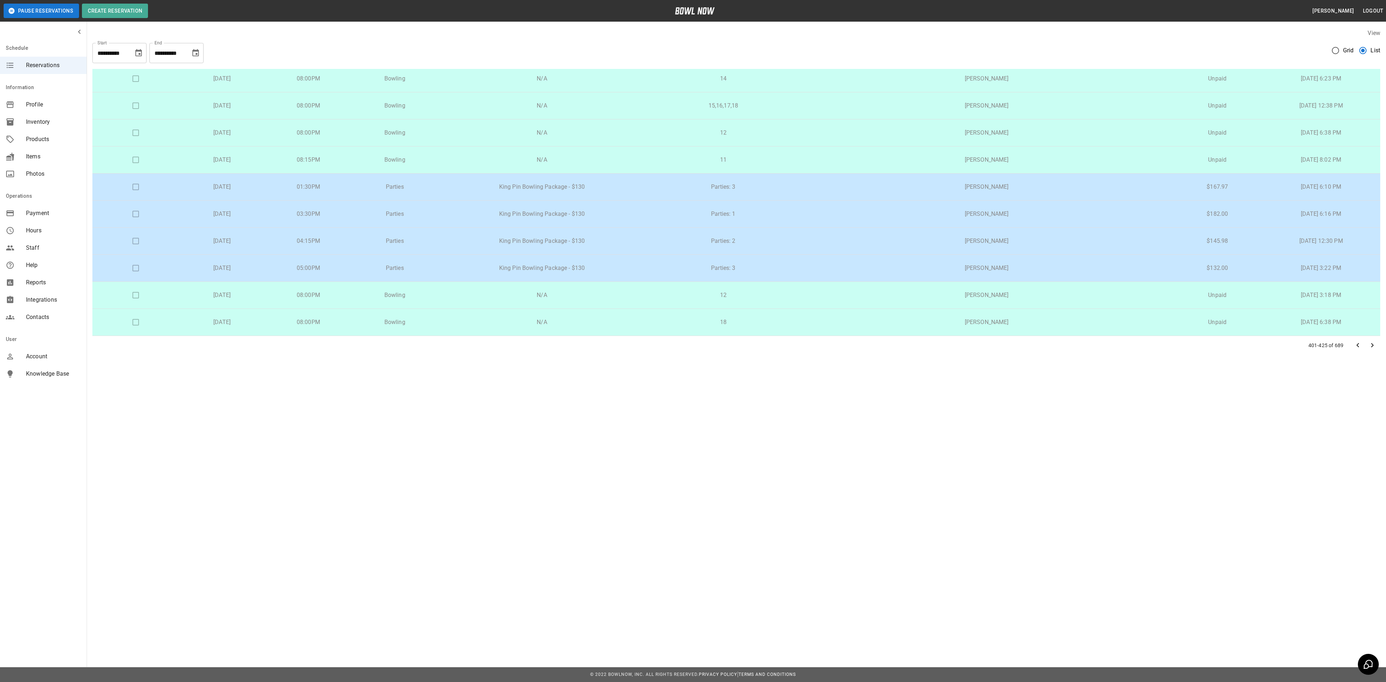
click at [639, 242] on p "King Pin Bowling Package - $130" at bounding box center [541, 241] width 196 height 9
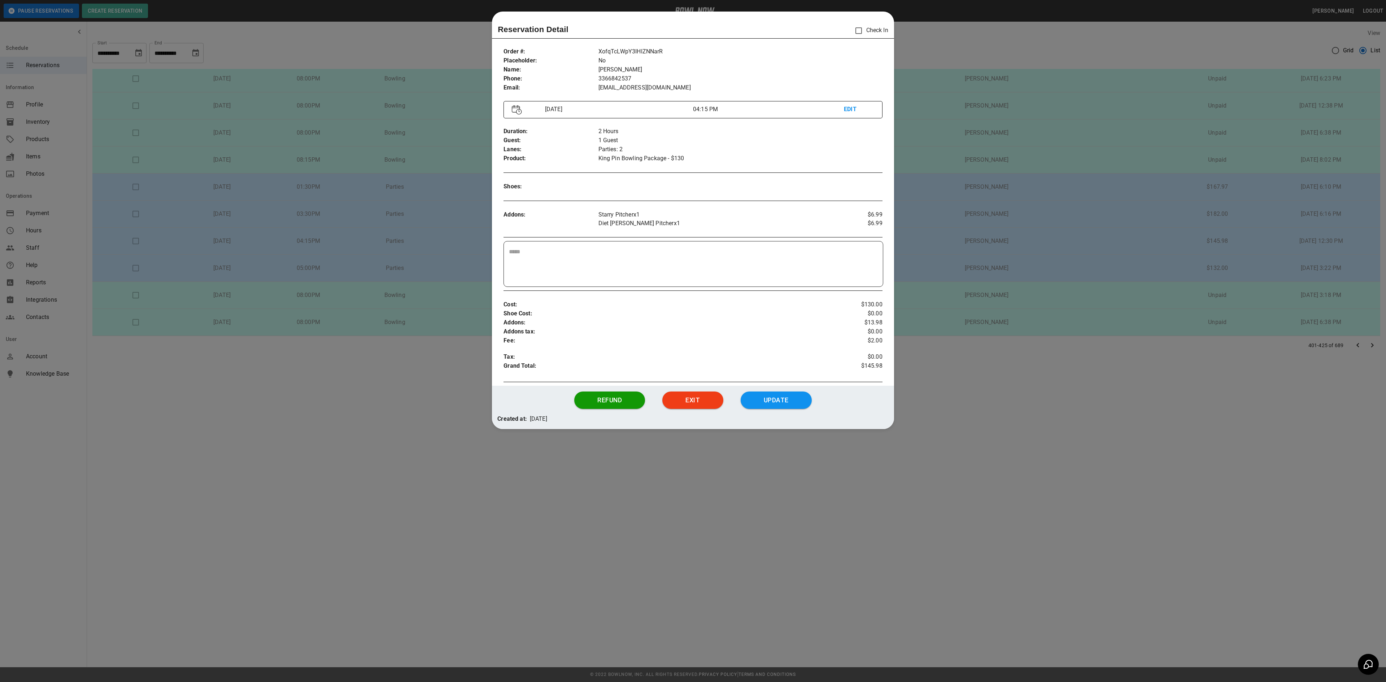
click at [926, 279] on div at bounding box center [693, 341] width 1386 height 682
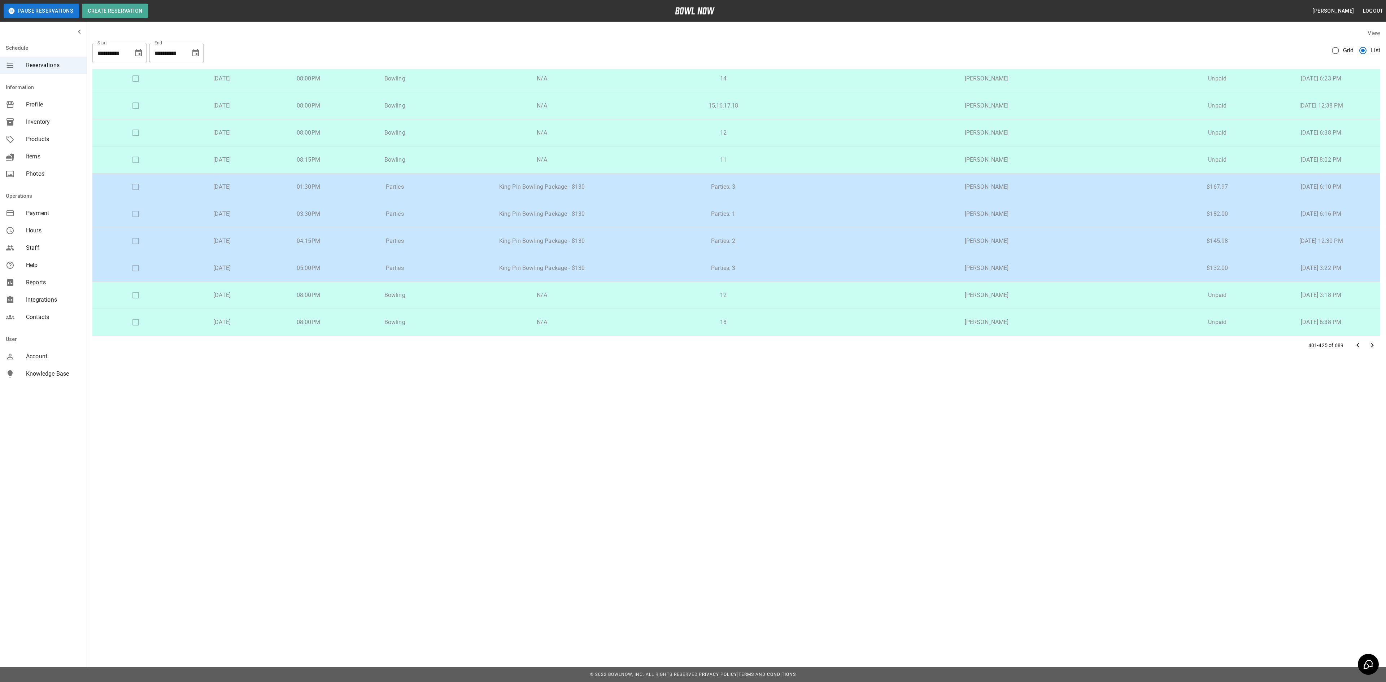
click at [911, 269] on p "[PERSON_NAME]" at bounding box center [986, 268] width 360 height 9
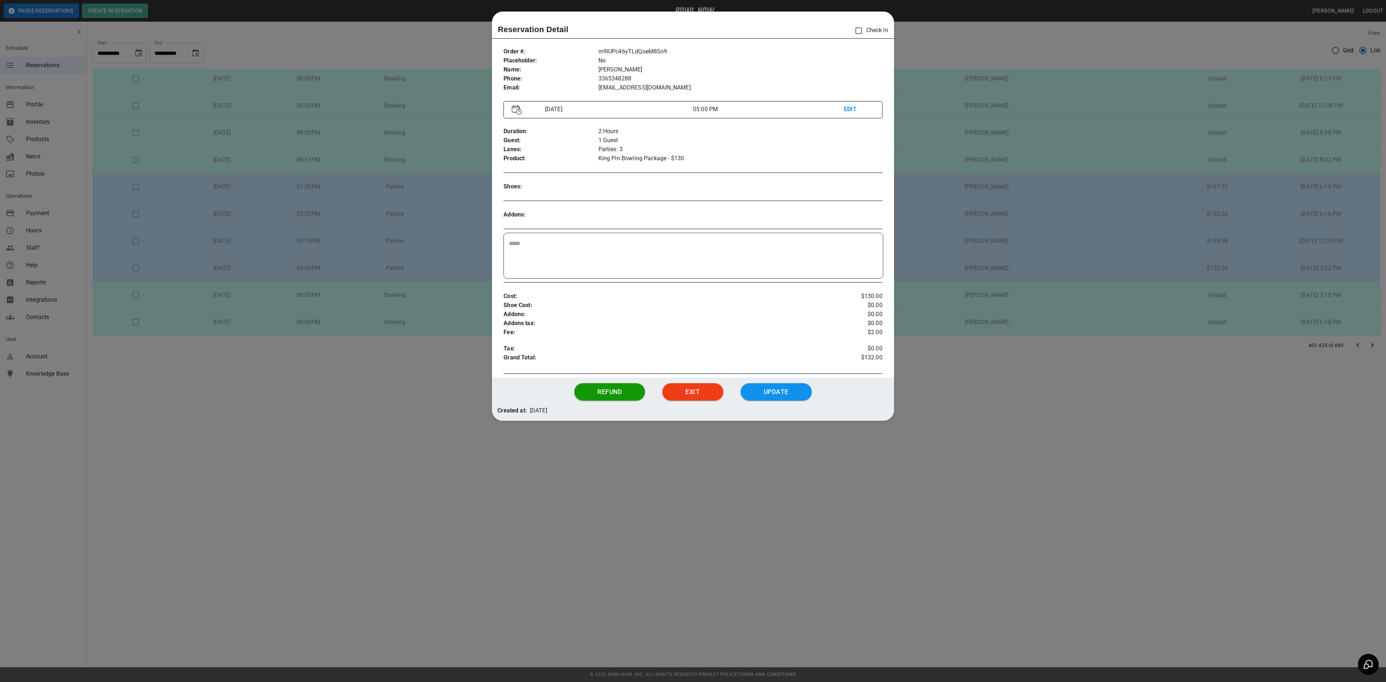
click at [988, 364] on div at bounding box center [693, 341] width 1386 height 682
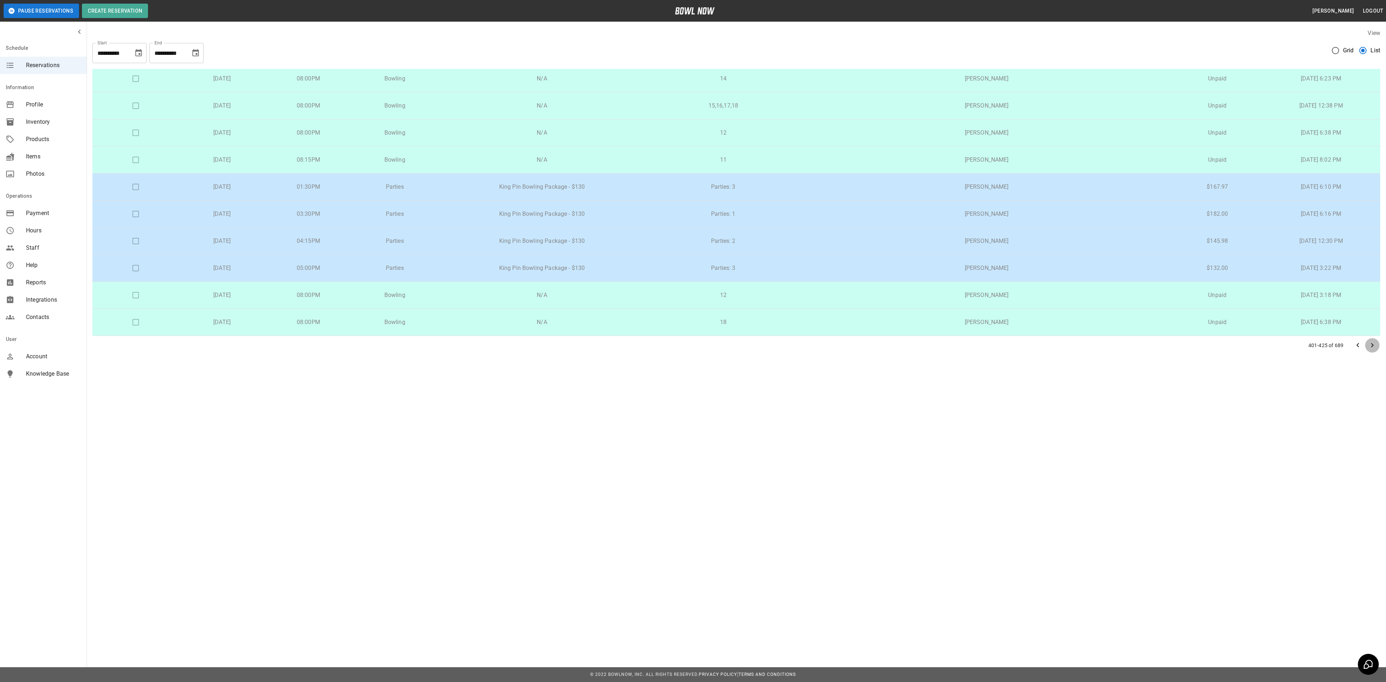
click at [1373, 346] on icon "Go to next page" at bounding box center [1372, 345] width 9 height 9
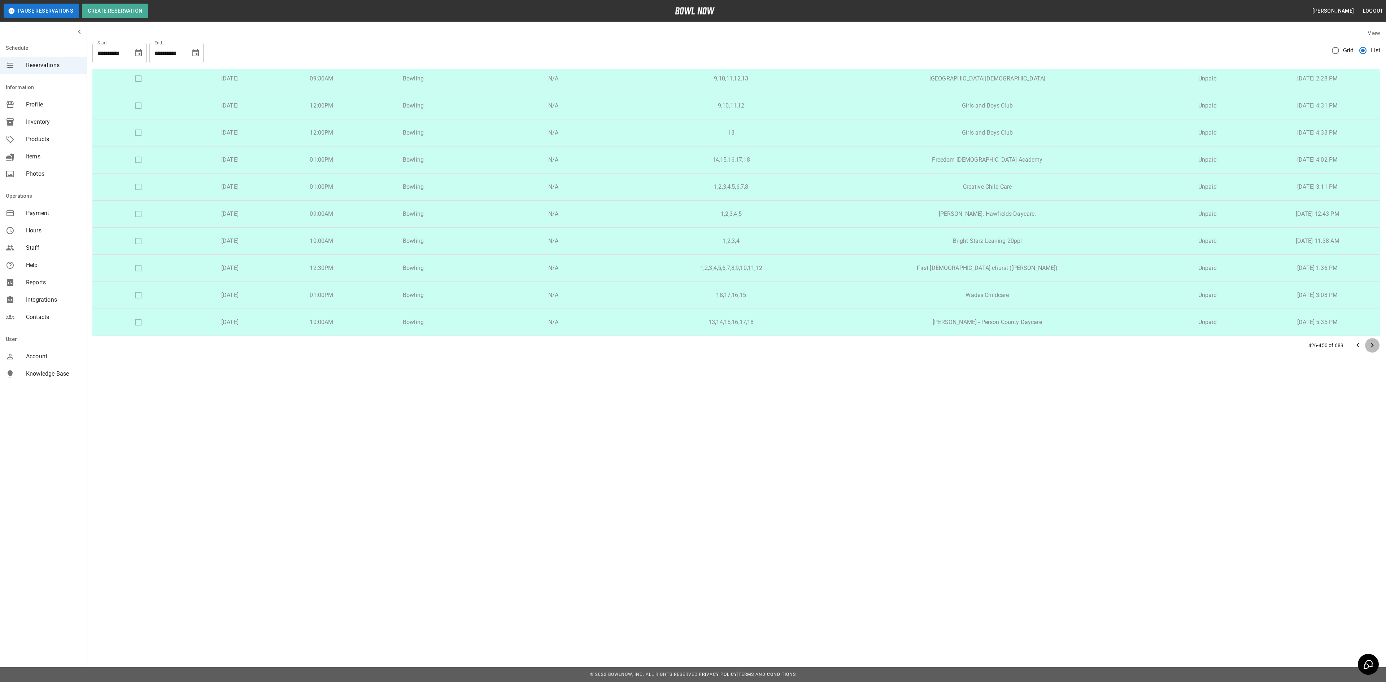
click at [1373, 350] on button "Go to next page" at bounding box center [1372, 345] width 14 height 14
click at [1375, 346] on icon "Go to next page" at bounding box center [1372, 345] width 9 height 9
click at [1374, 349] on icon "Go to next page" at bounding box center [1372, 345] width 9 height 9
click at [1373, 344] on icon "Go to next page" at bounding box center [1372, 345] width 9 height 9
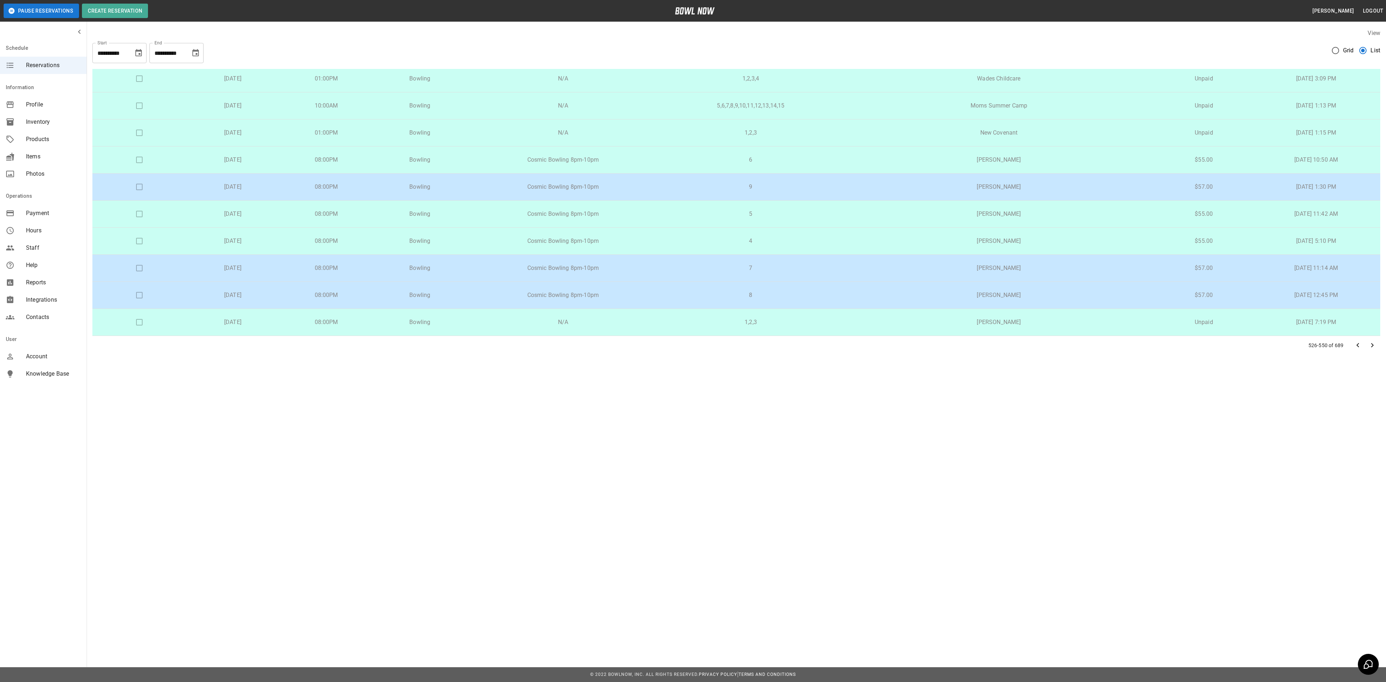
click at [1372, 347] on icon "Go to next page" at bounding box center [1372, 345] width 9 height 9
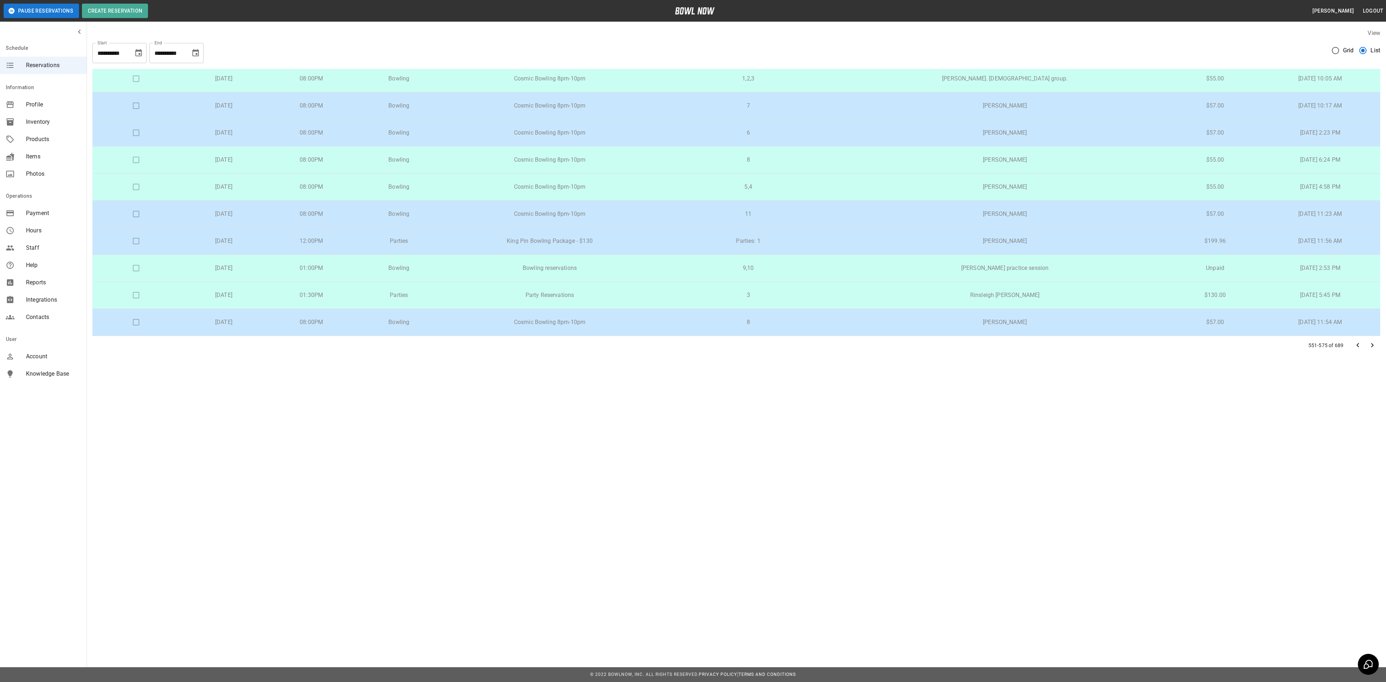
scroll to position [0, 0]
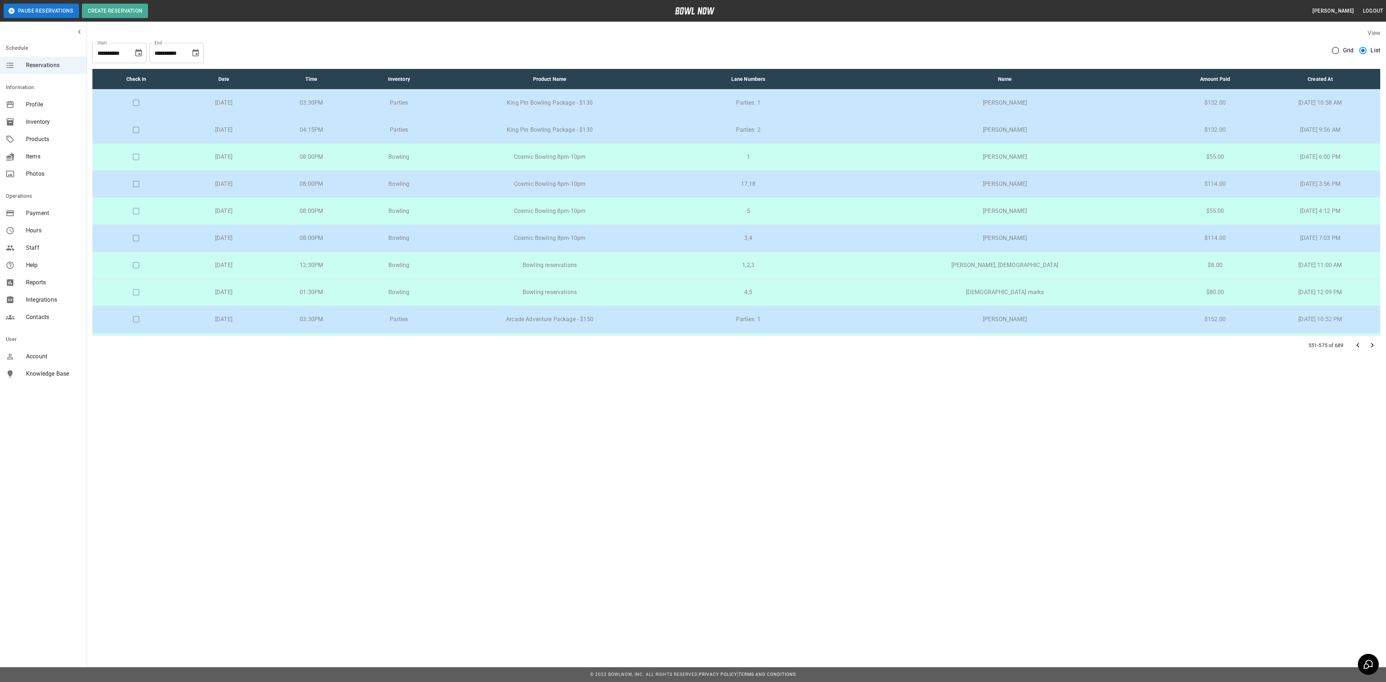
click at [657, 98] on td "King Pin Bowling Package - $130" at bounding box center [550, 102] width 214 height 27
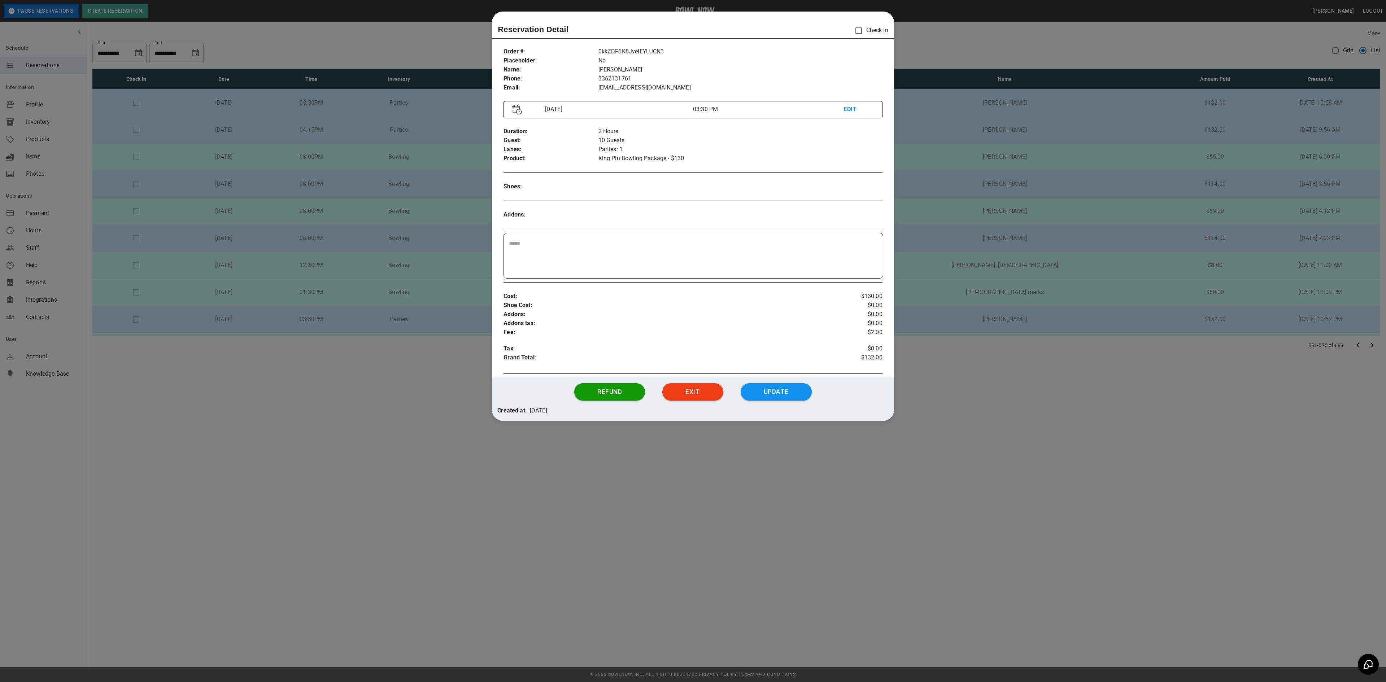
click at [938, 77] on div at bounding box center [693, 341] width 1386 height 682
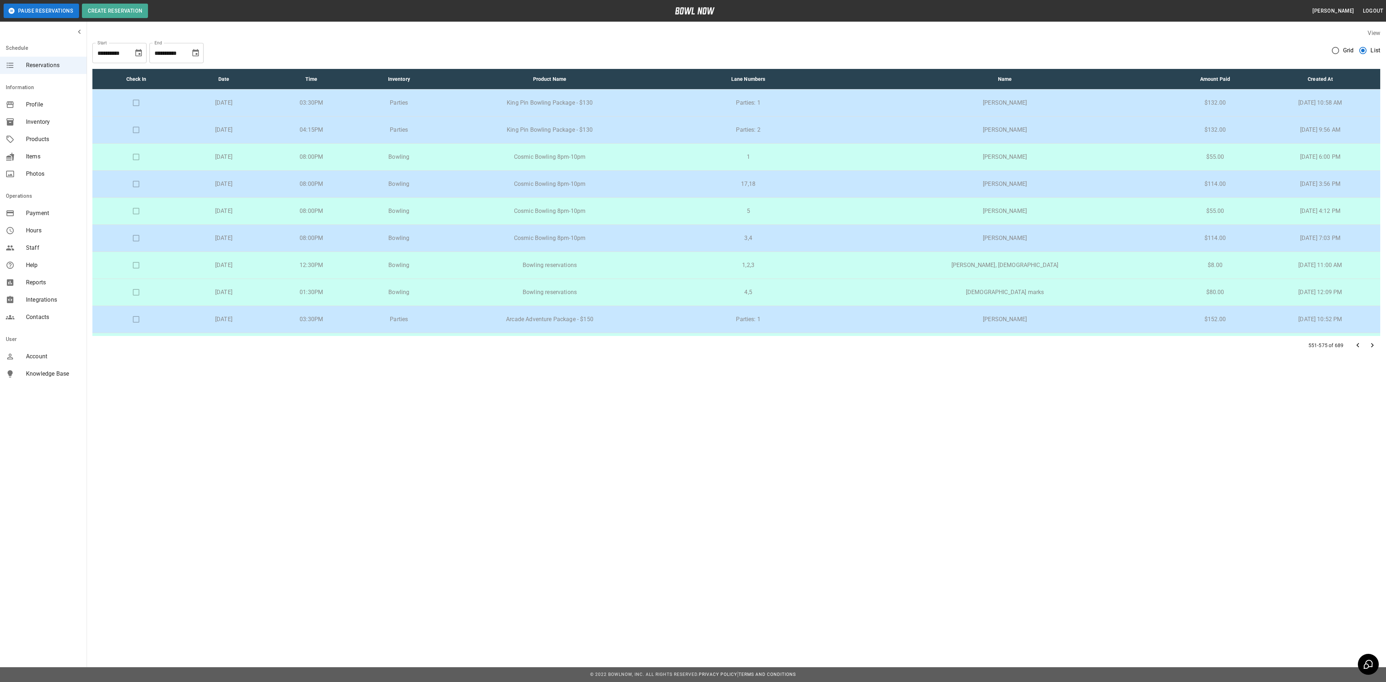
click at [651, 131] on p "King Pin Bowling Package - $130" at bounding box center [550, 130] width 202 height 9
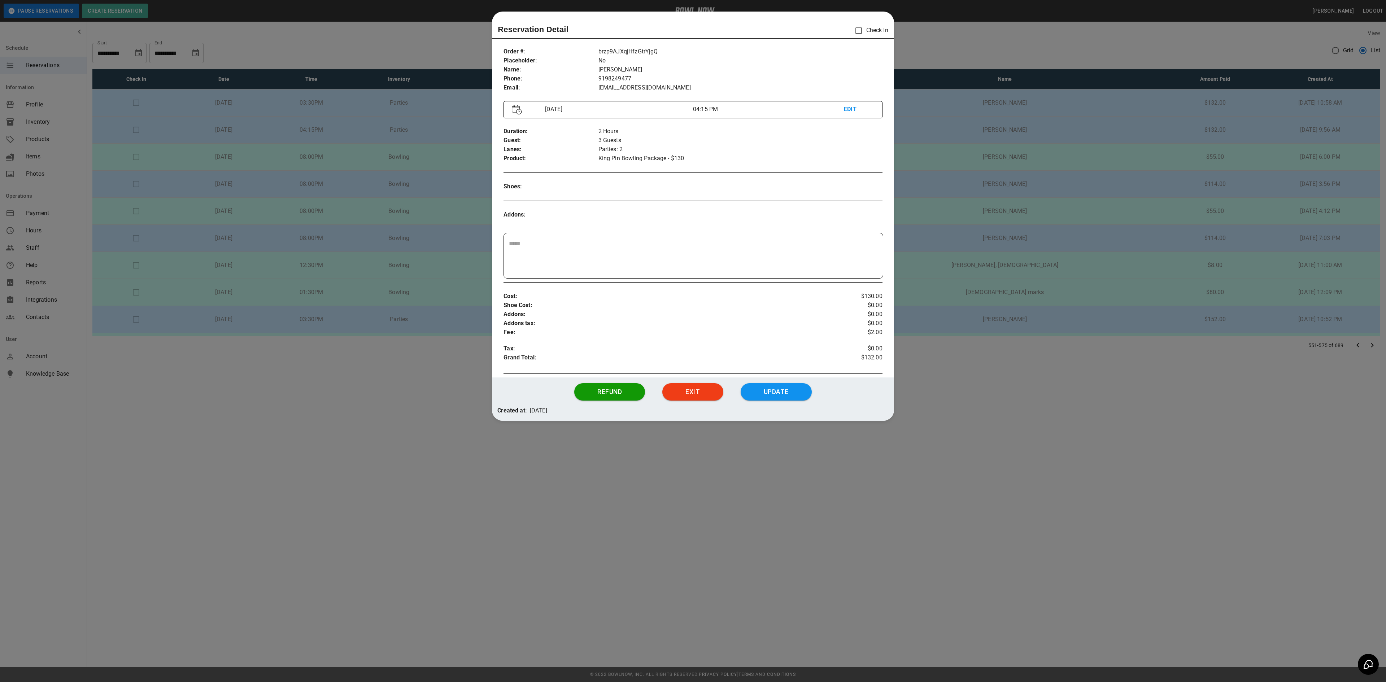
click at [927, 167] on div at bounding box center [693, 341] width 1386 height 682
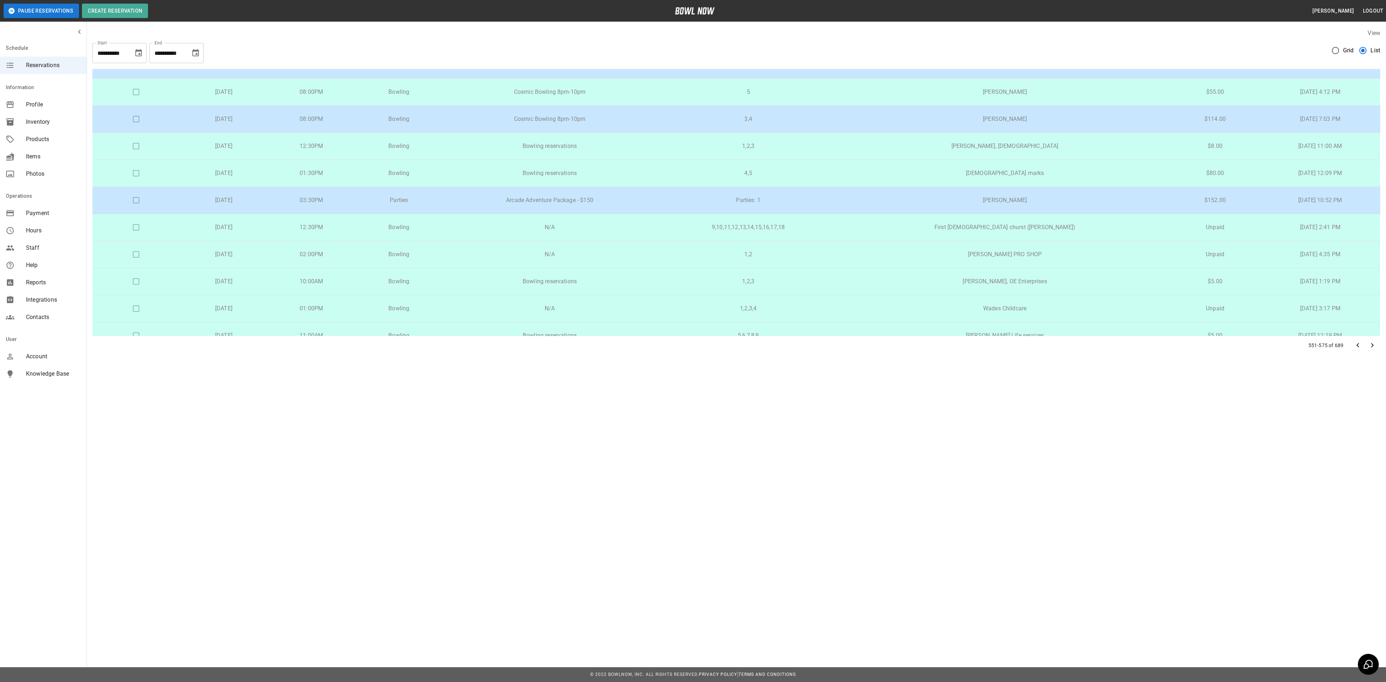
scroll to position [144, 0]
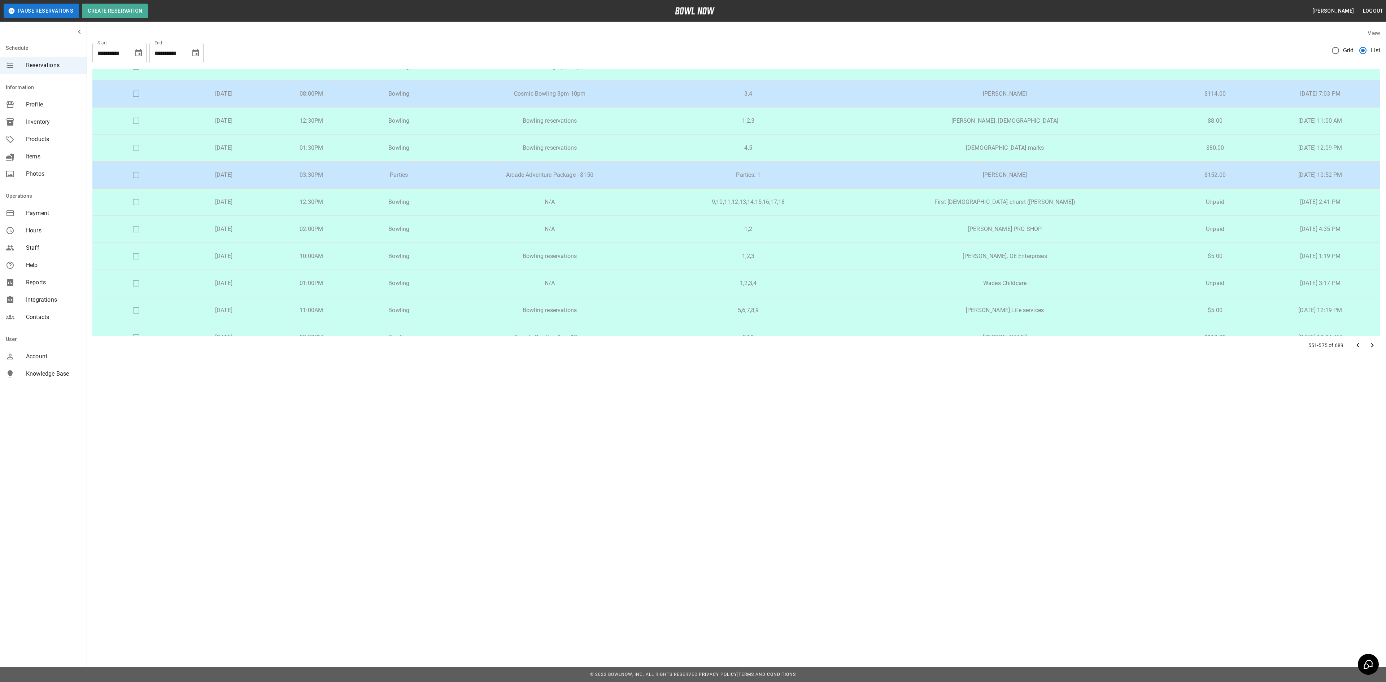
click at [650, 178] on p "Arcade Adventure Package - $150" at bounding box center [550, 175] width 202 height 9
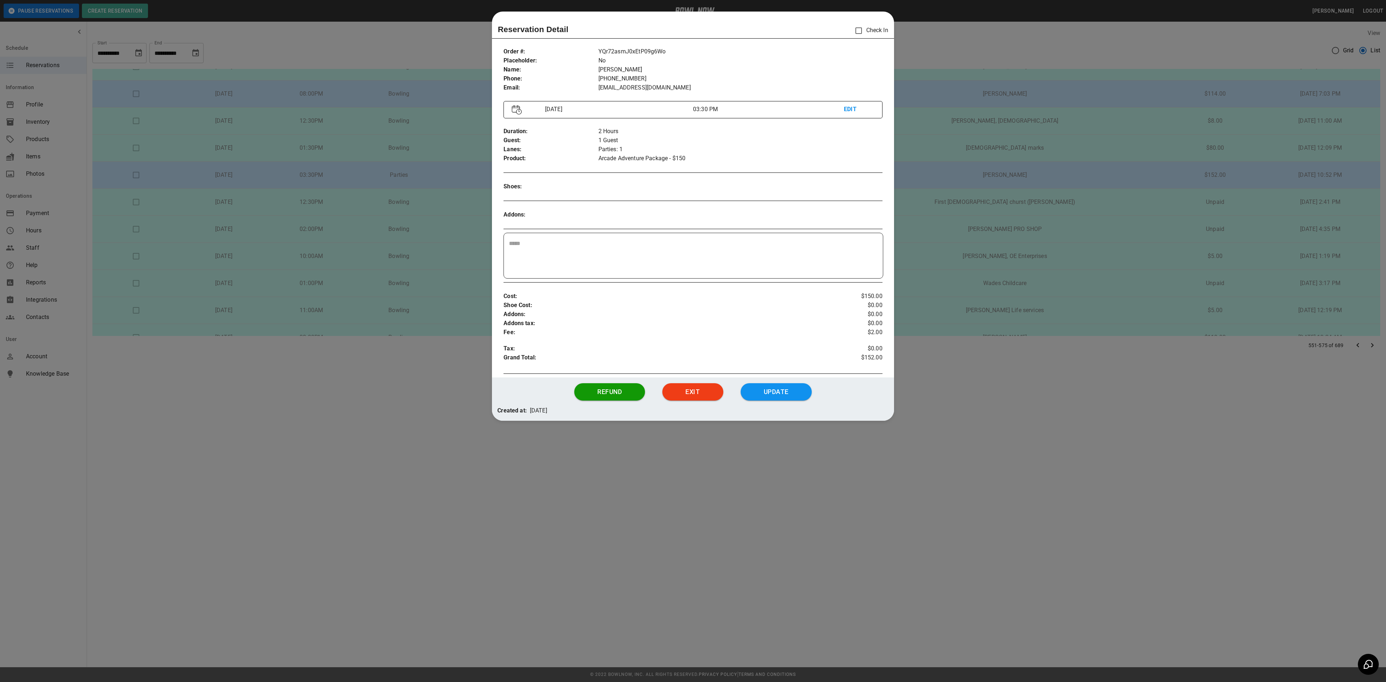
click at [899, 209] on div at bounding box center [693, 341] width 1386 height 682
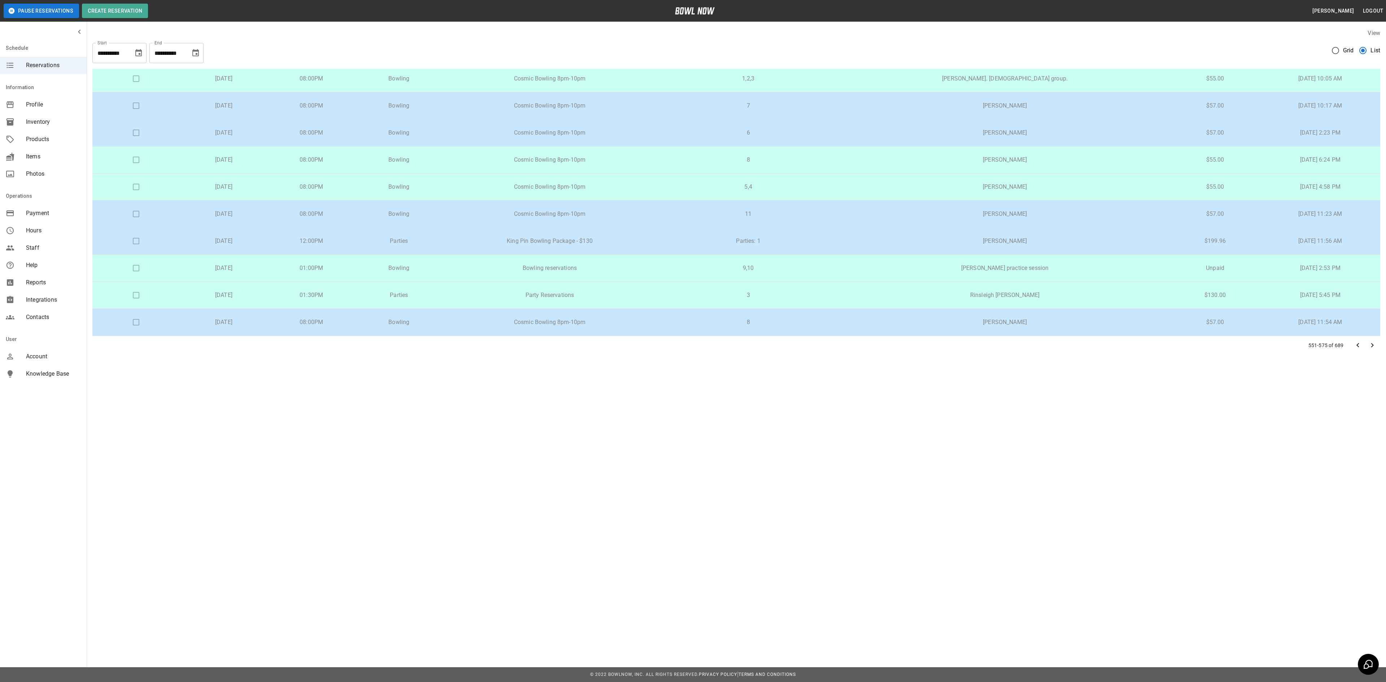
scroll to position [439, 0]
click at [644, 244] on td "King Pin Bowling Package - $130" at bounding box center [550, 241] width 214 height 27
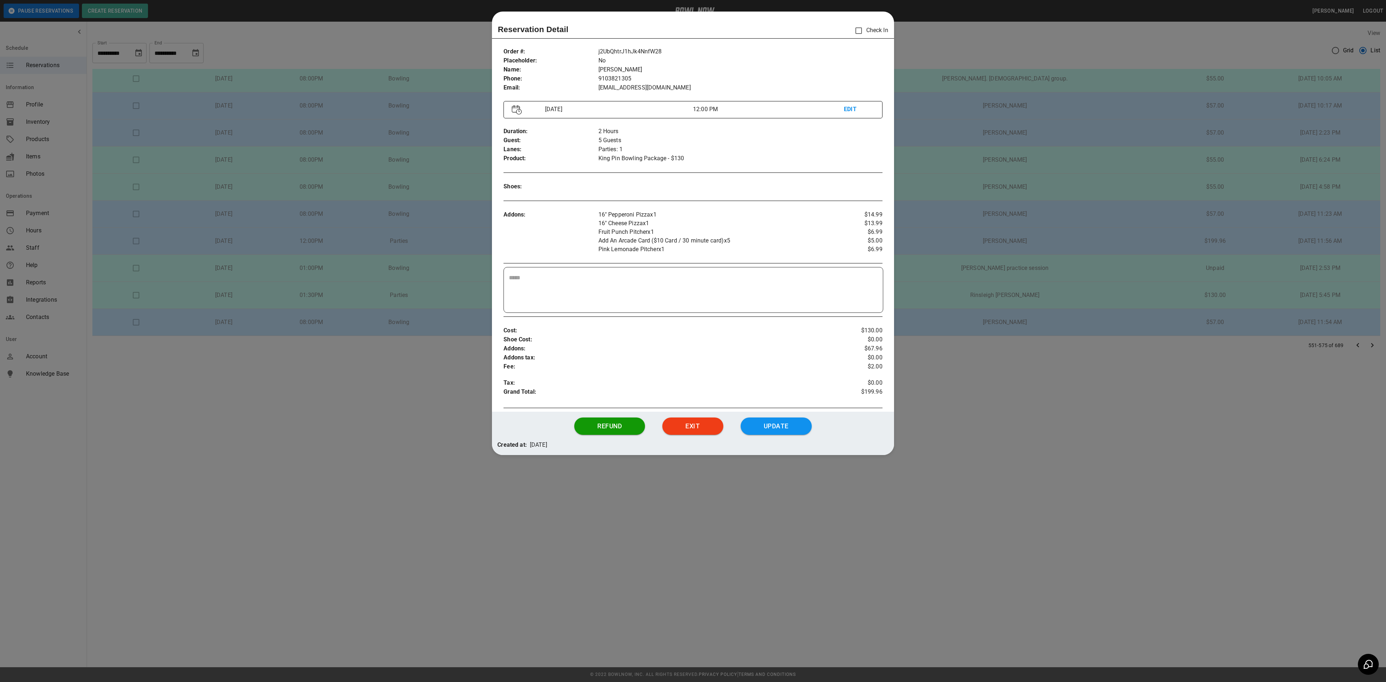
click at [1034, 424] on div at bounding box center [693, 341] width 1386 height 682
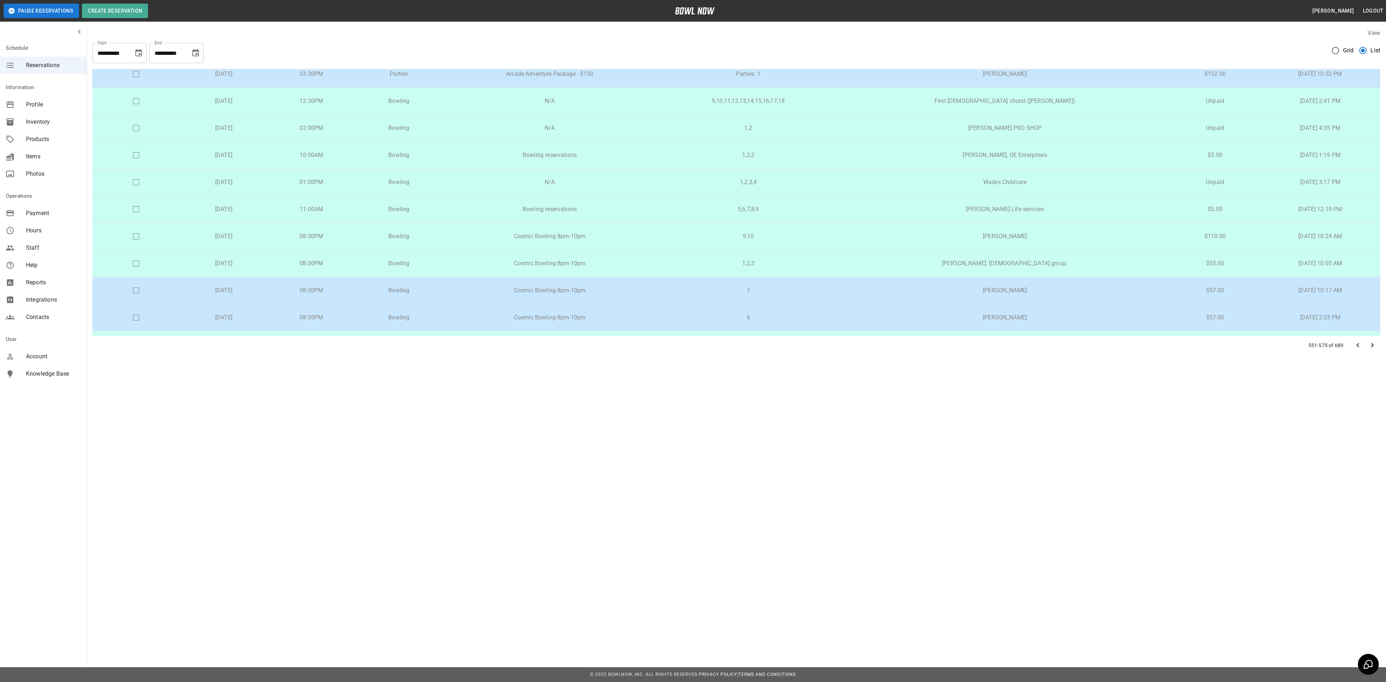
scroll to position [223, 0]
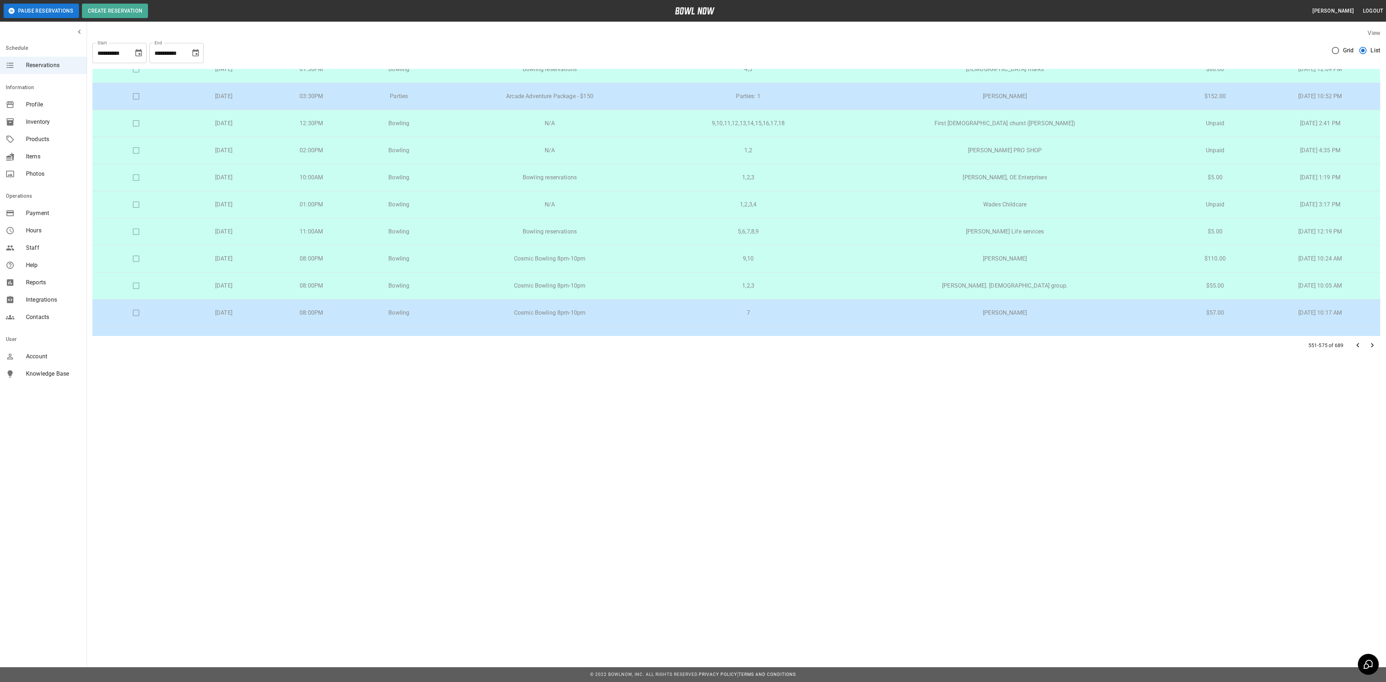
click at [628, 98] on p "Arcade Adventure Package - $150" at bounding box center [550, 96] width 202 height 9
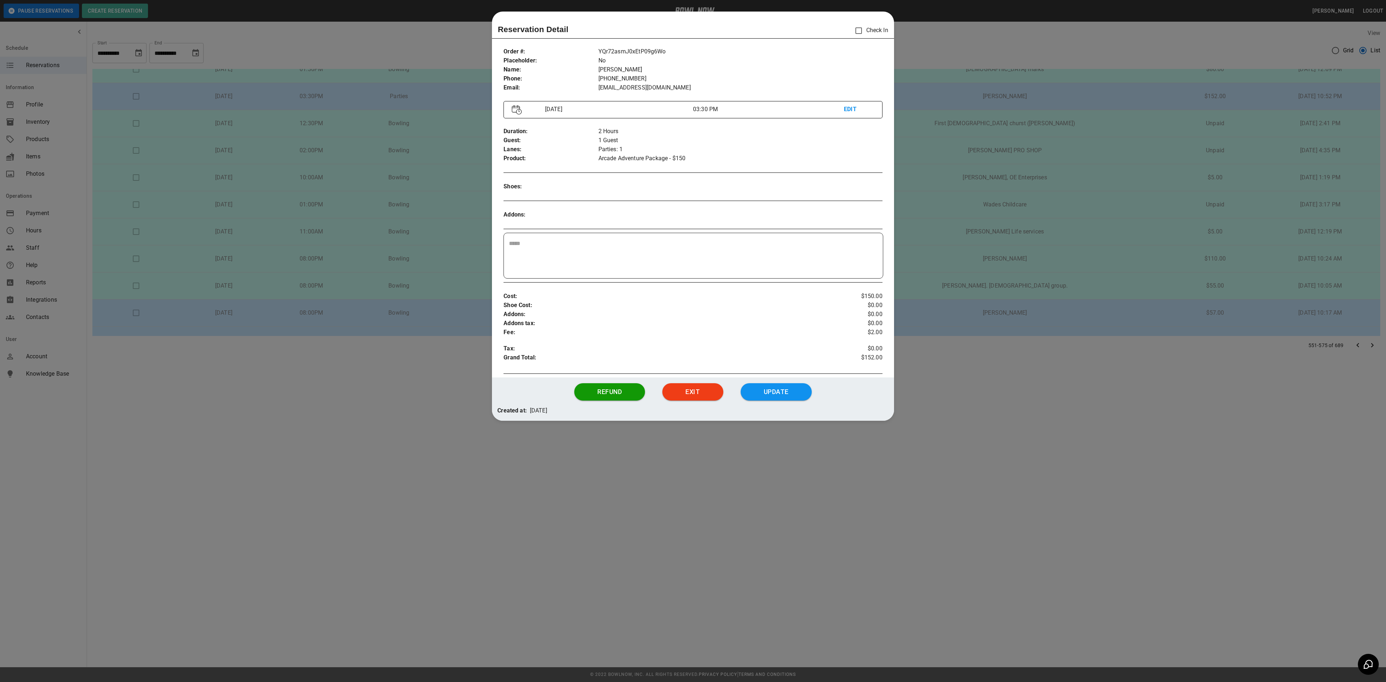
click at [945, 198] on div at bounding box center [693, 341] width 1386 height 682
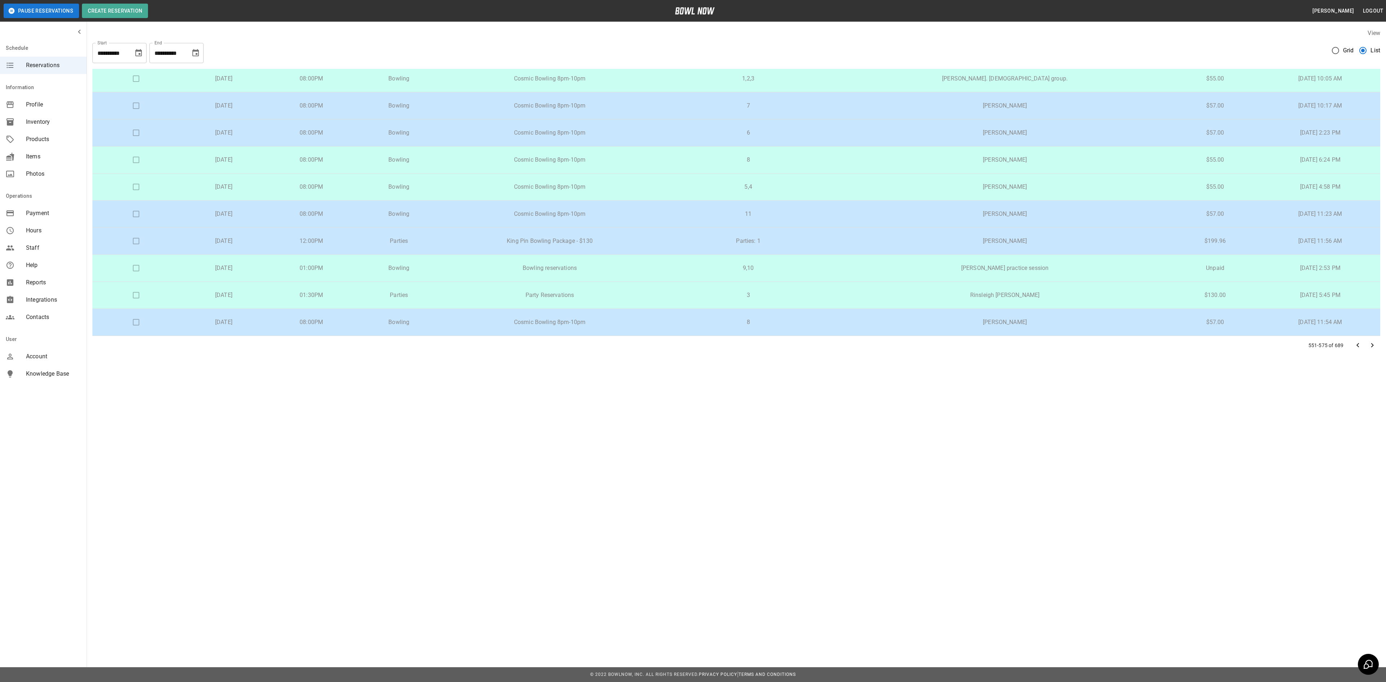
scroll to position [439, 0]
click at [606, 235] on td "King Pin Bowling Package - $130" at bounding box center [550, 241] width 214 height 27
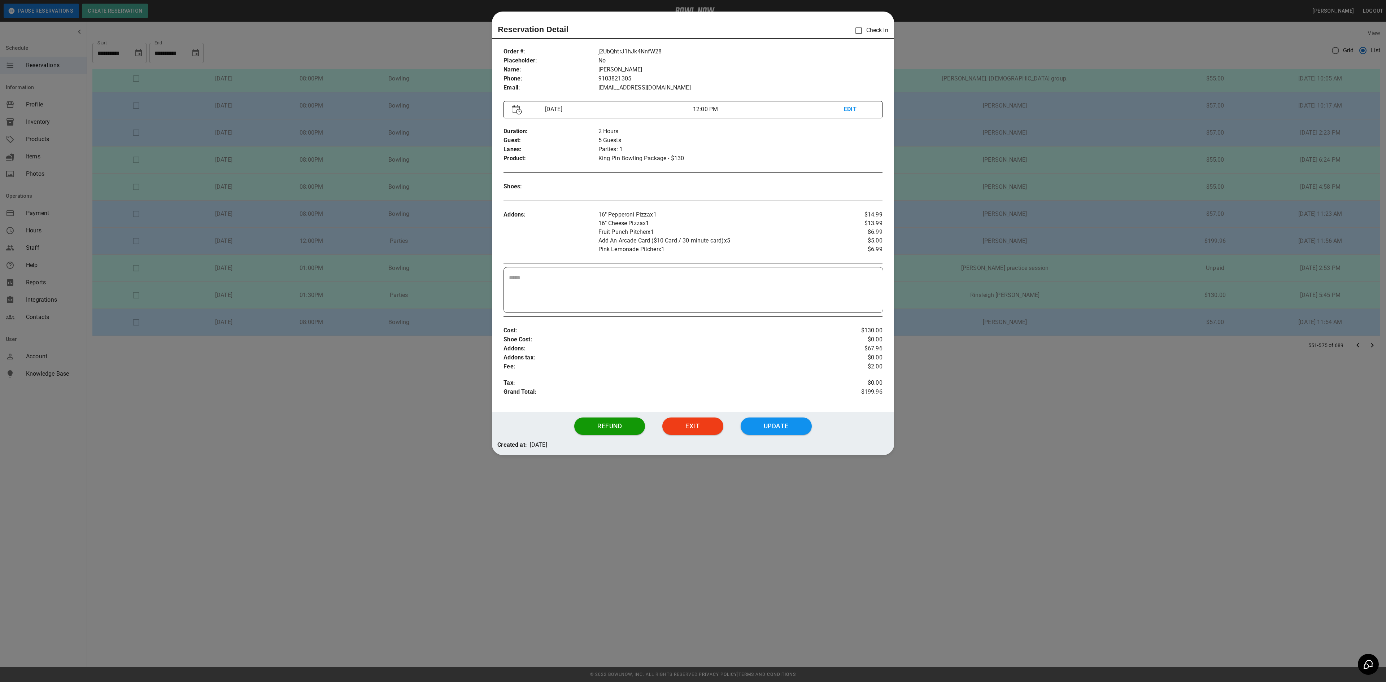
click at [1000, 263] on div at bounding box center [693, 341] width 1386 height 682
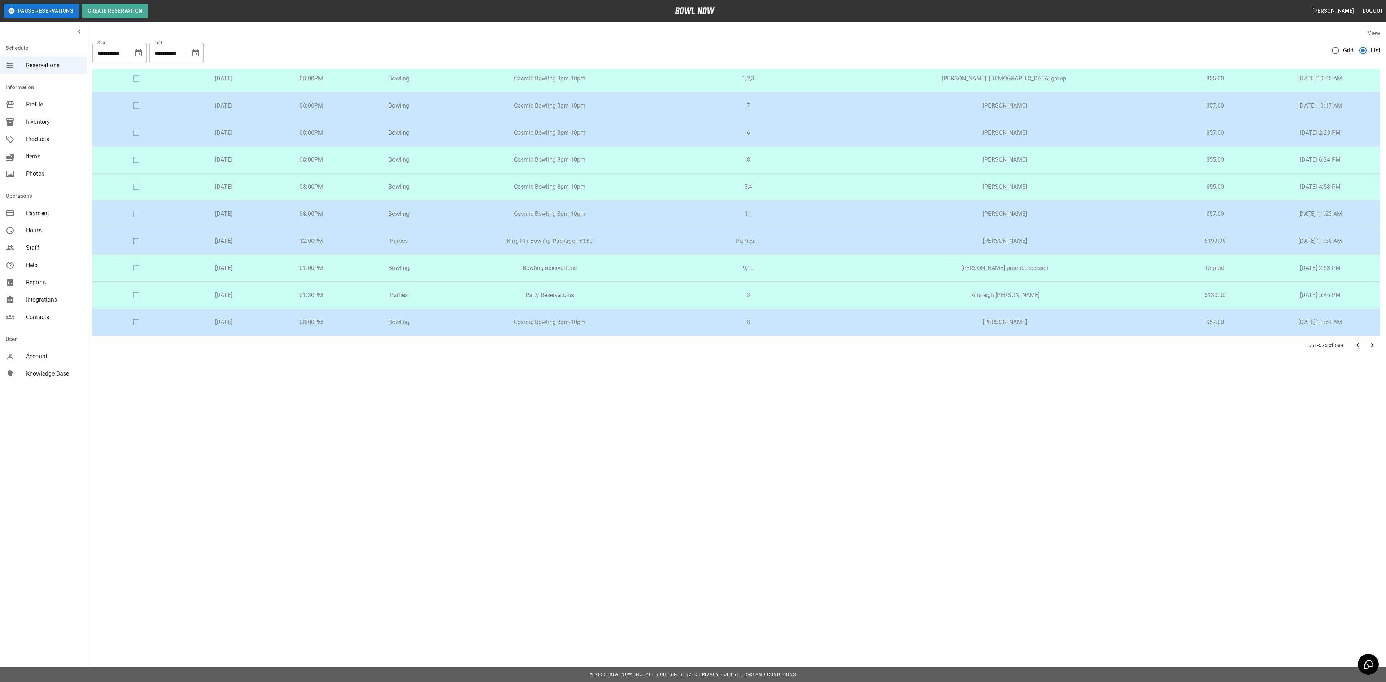
click at [1372, 346] on icon "Go to next page" at bounding box center [1372, 345] width 3 height 4
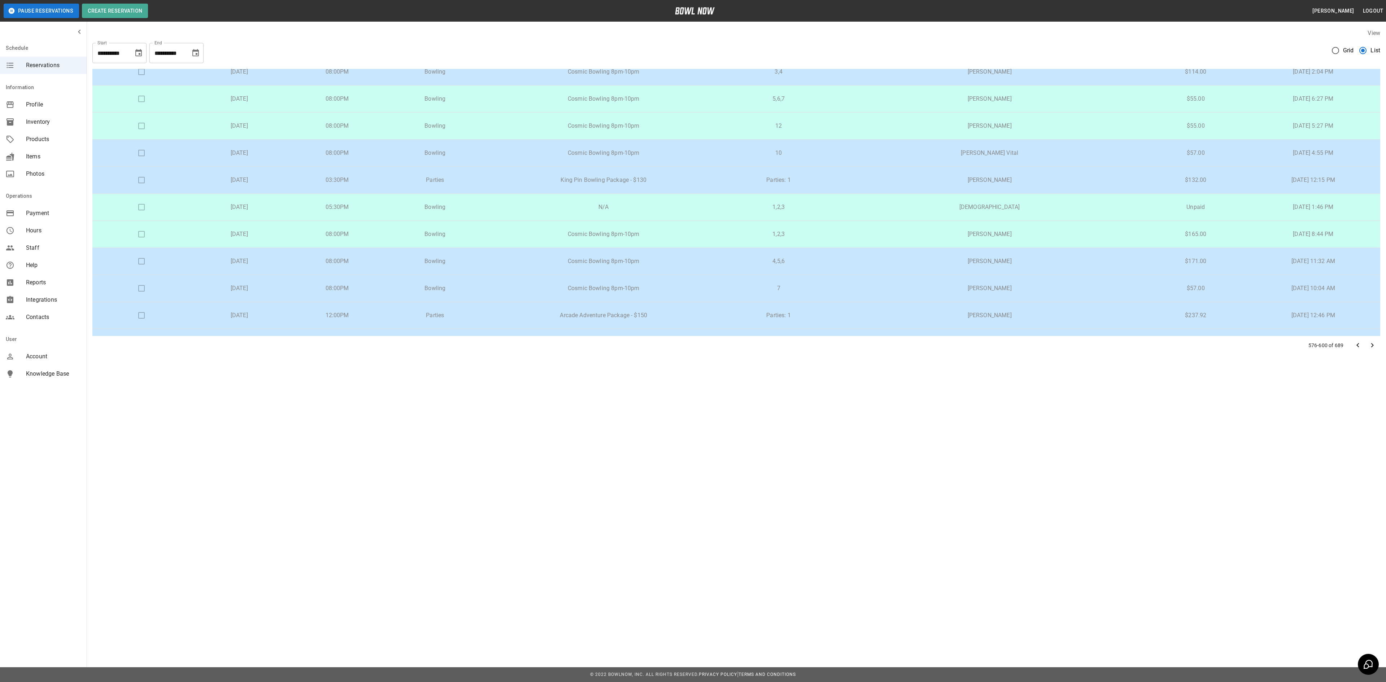
scroll to position [144, 0]
click at [662, 179] on p "King Pin Bowling Package - $130" at bounding box center [604, 175] width 228 height 9
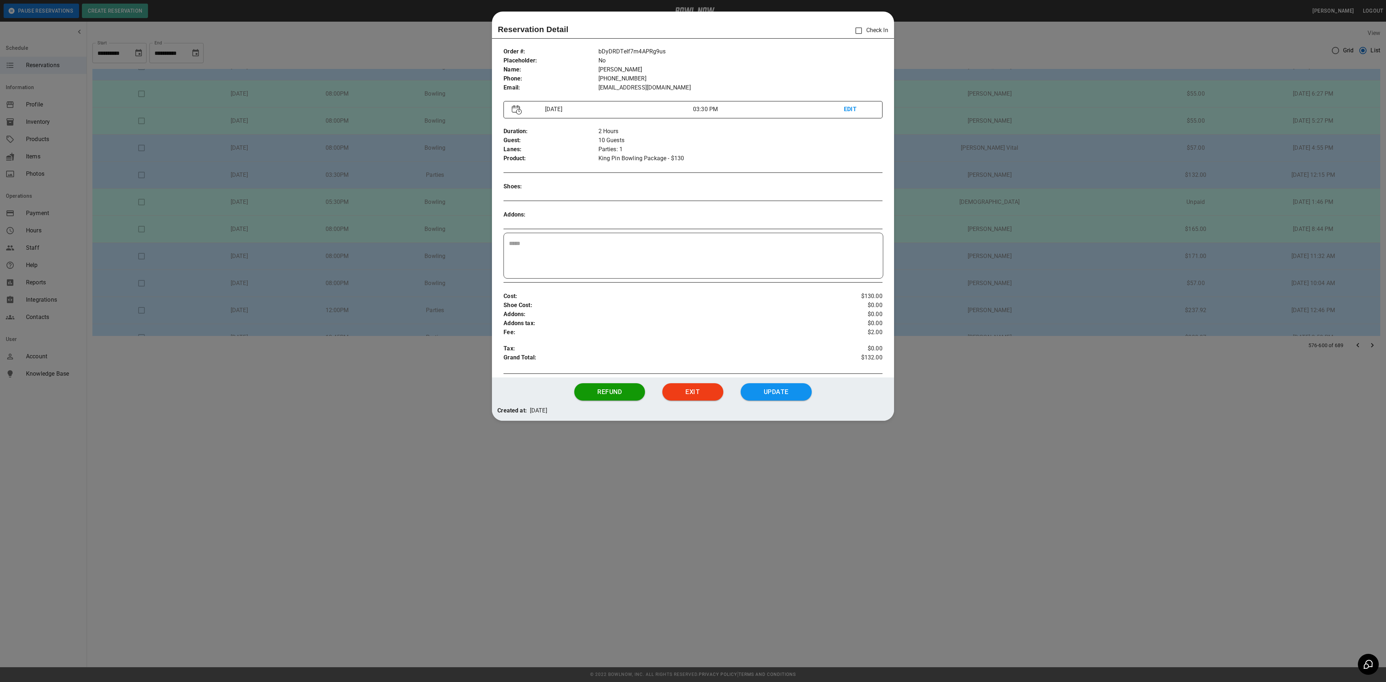
click at [929, 218] on div at bounding box center [693, 341] width 1386 height 682
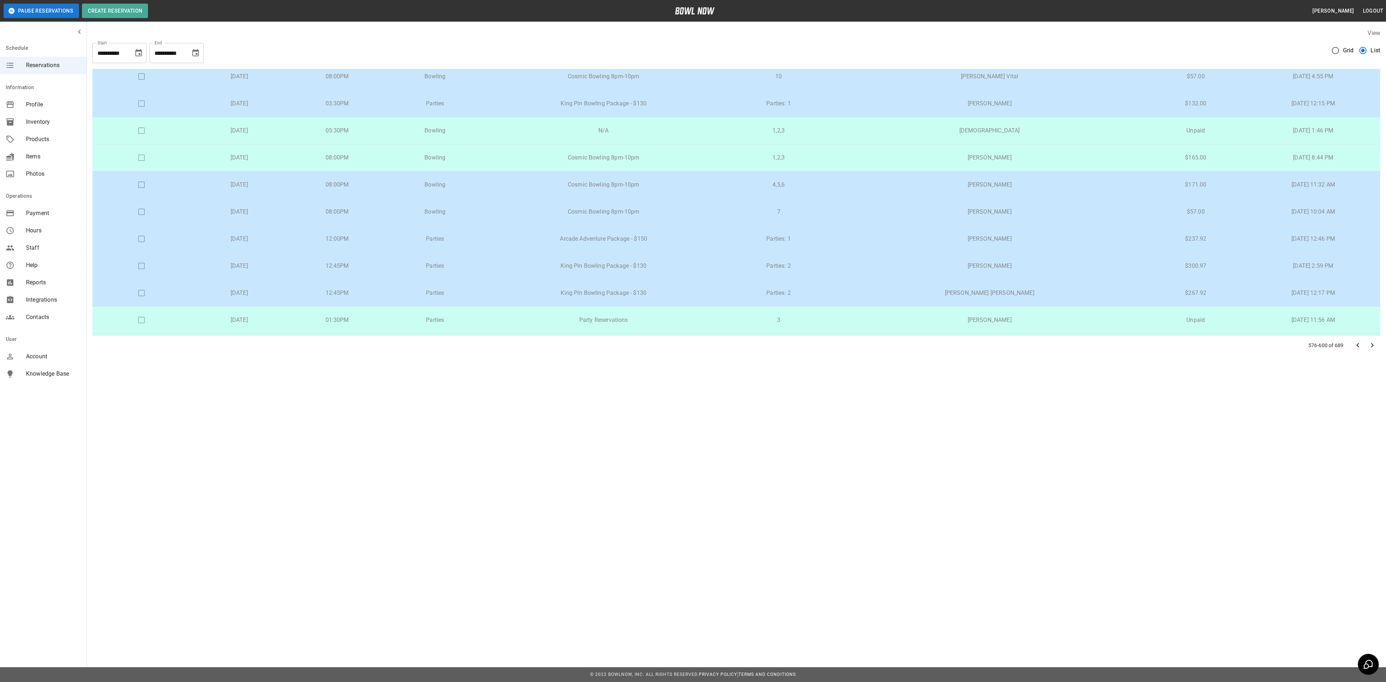
scroll to position [216, 0]
click at [662, 242] on p "Arcade Adventure Package - $150" at bounding box center [604, 238] width 228 height 9
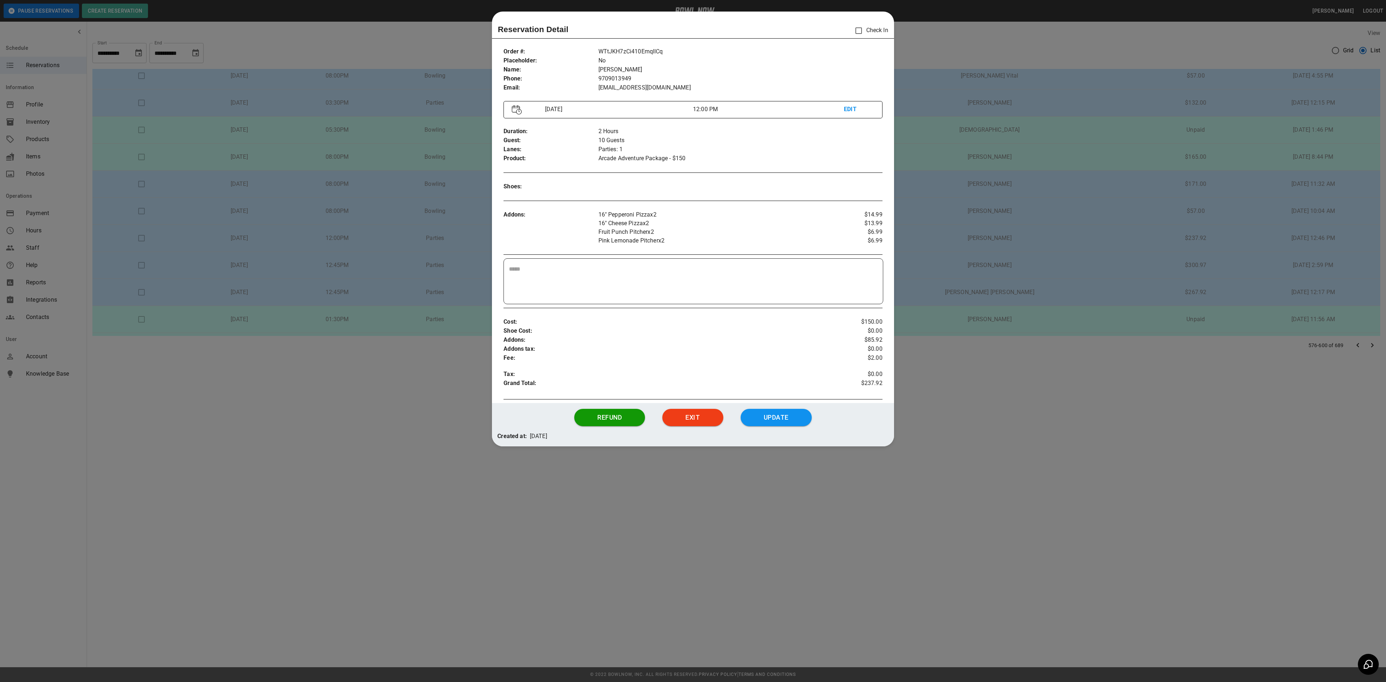
click at [973, 228] on div at bounding box center [693, 341] width 1386 height 682
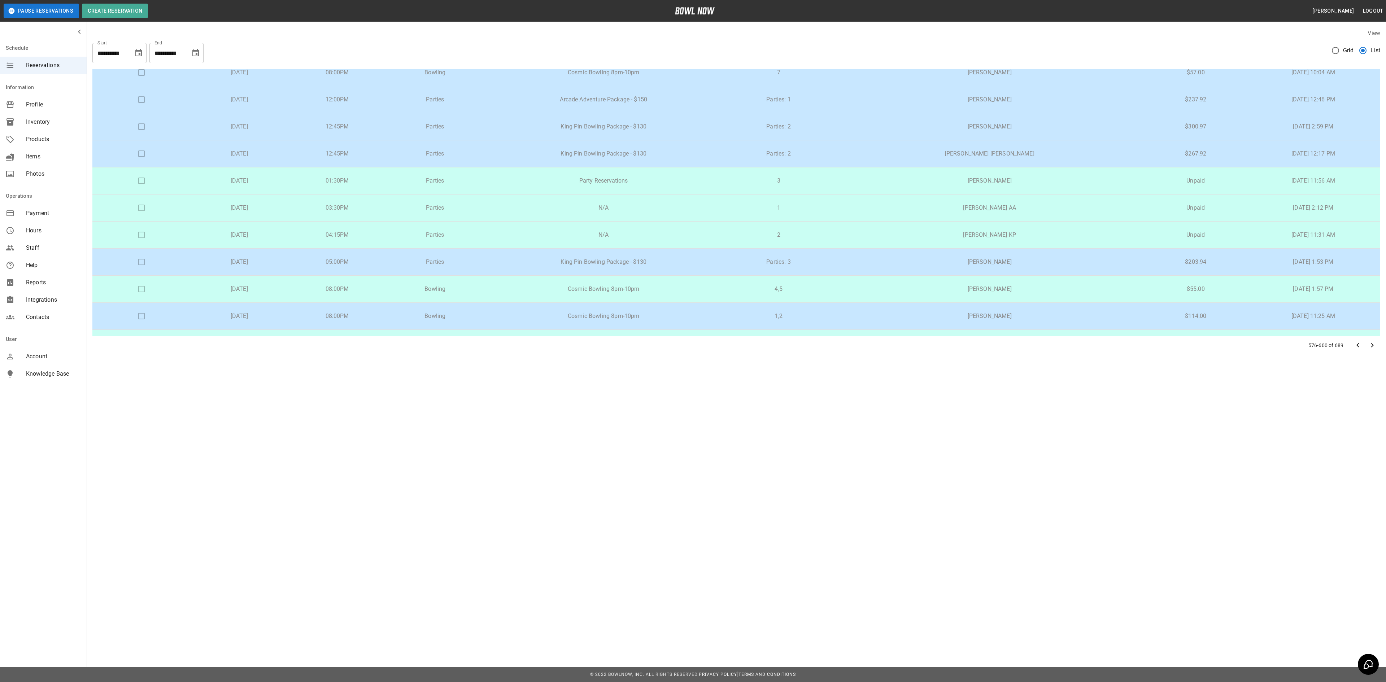
scroll to position [361, 0]
click at [679, 123] on p "King Pin Bowling Package - $130" at bounding box center [604, 121] width 228 height 9
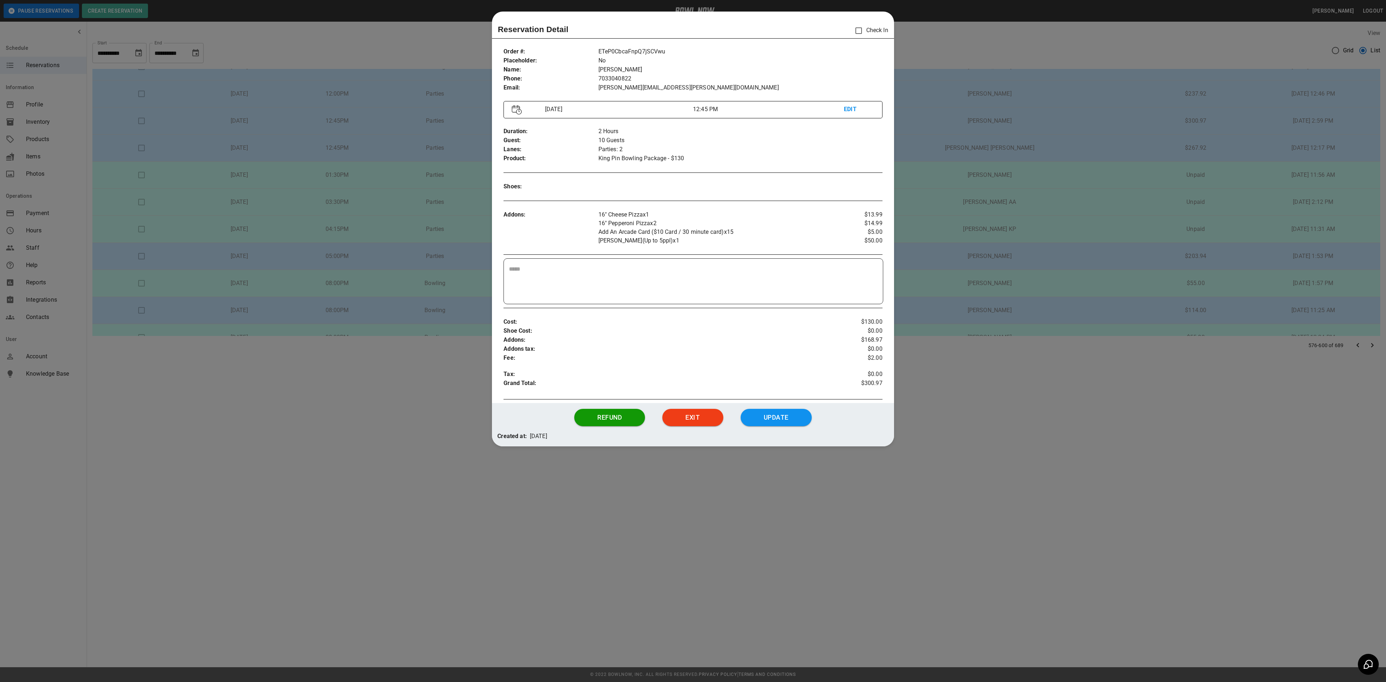
click at [945, 172] on div at bounding box center [693, 341] width 1386 height 682
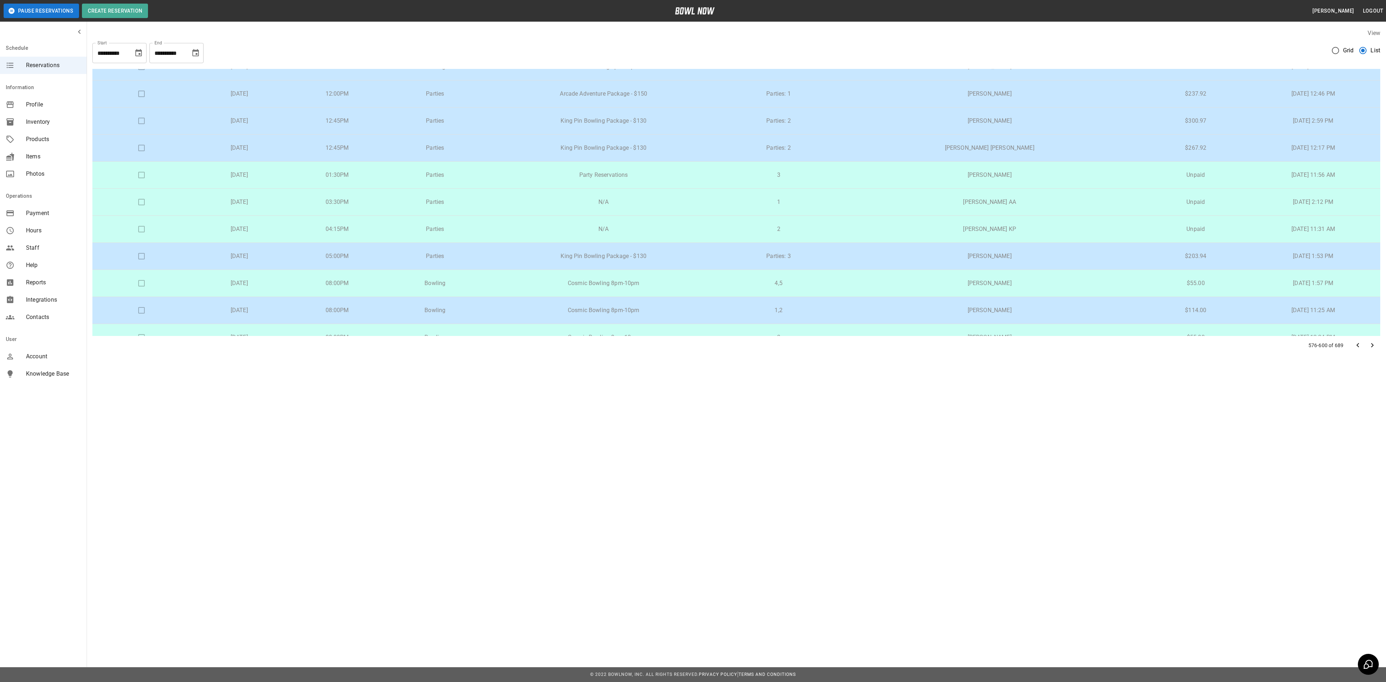
click at [628, 148] on td "King Pin Bowling Package - $130" at bounding box center [603, 148] width 239 height 27
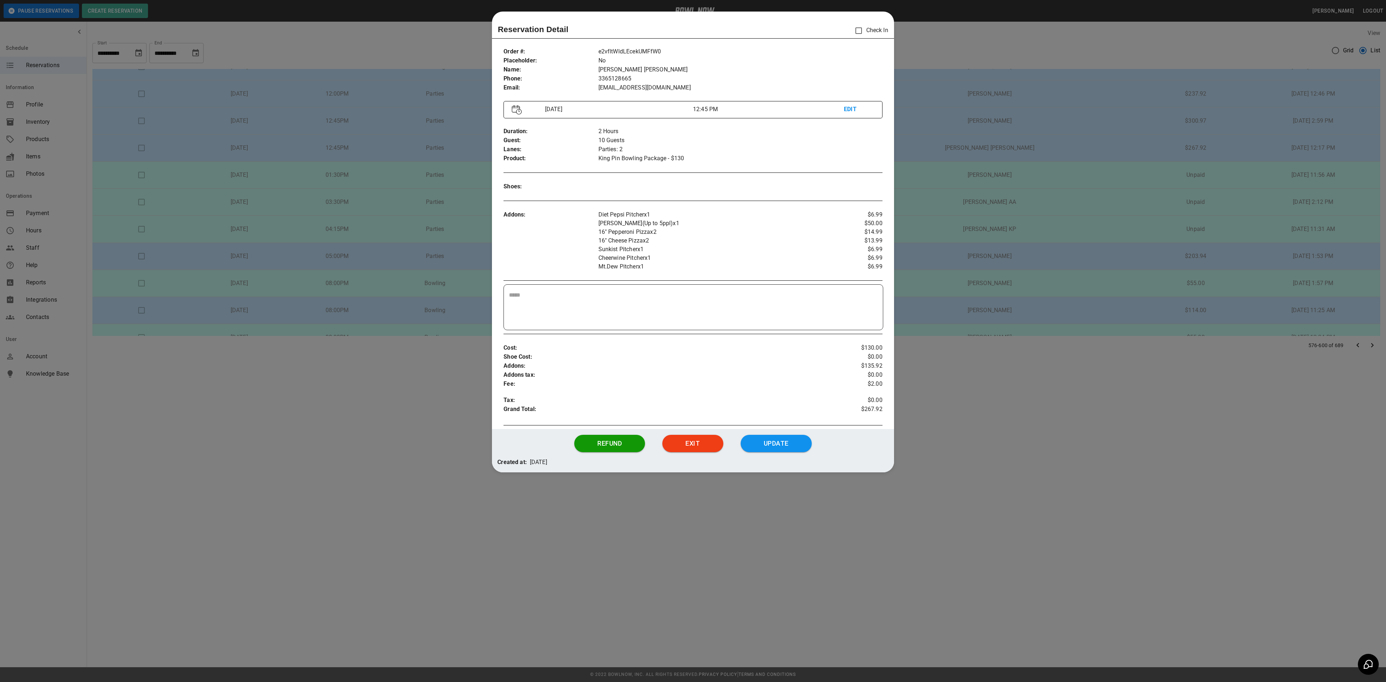
click at [962, 212] on div at bounding box center [693, 341] width 1386 height 682
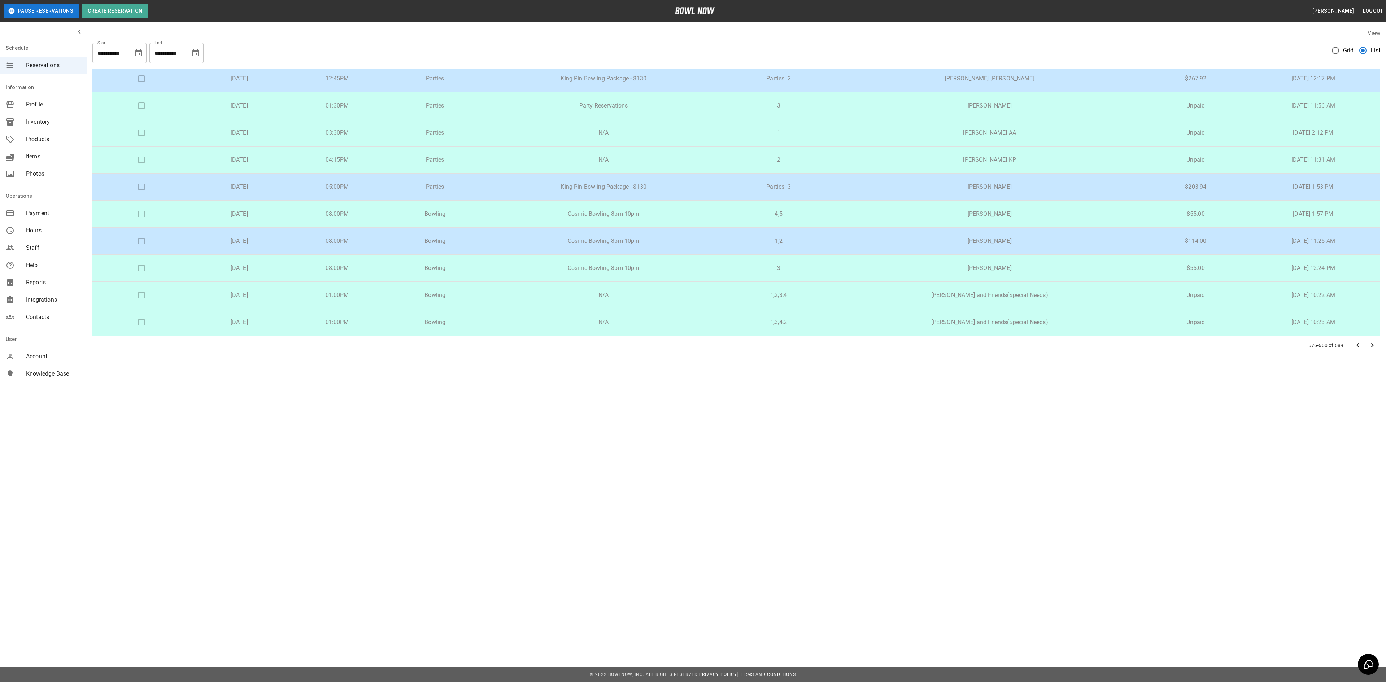
scroll to position [439, 0]
click at [654, 185] on p "King Pin Bowling Package - $130" at bounding box center [604, 187] width 228 height 9
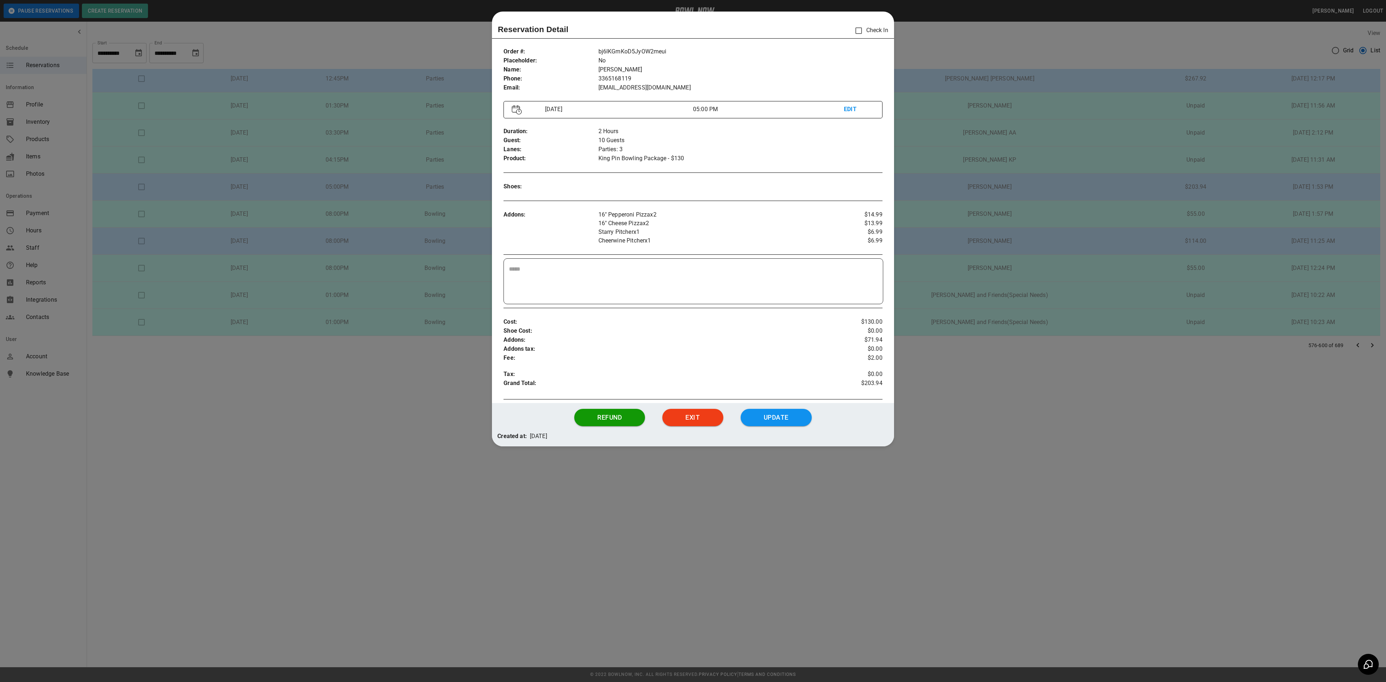
click at [979, 304] on div at bounding box center [693, 341] width 1386 height 682
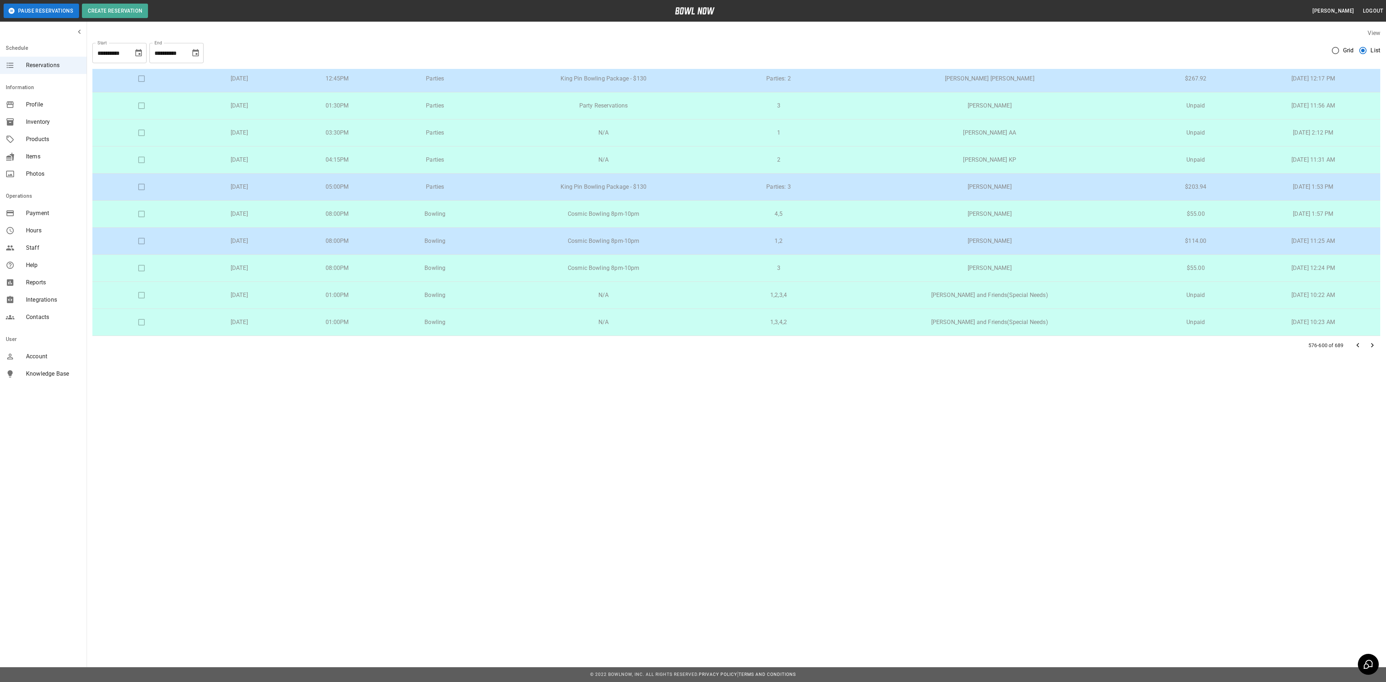
click at [1374, 347] on icon "Go to next page" at bounding box center [1372, 345] width 9 height 9
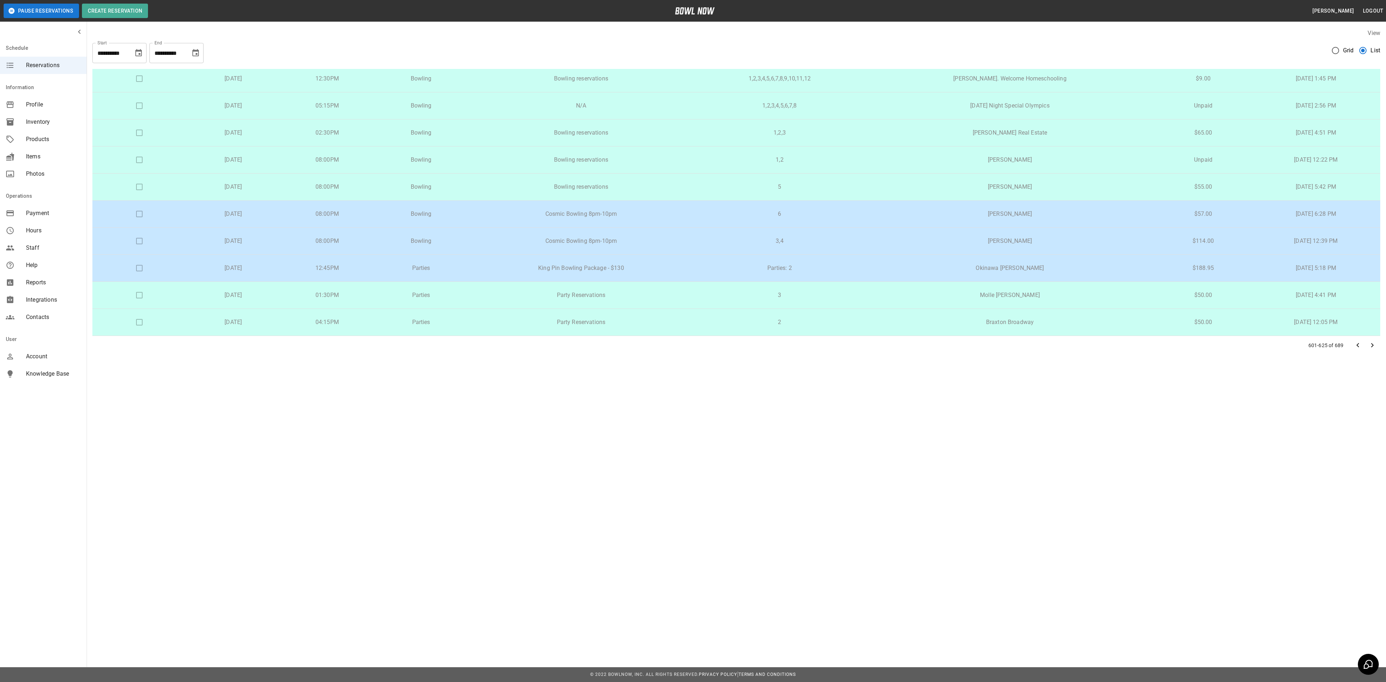
click at [621, 269] on p "King Pin Bowling Package - $130" at bounding box center [581, 268] width 214 height 9
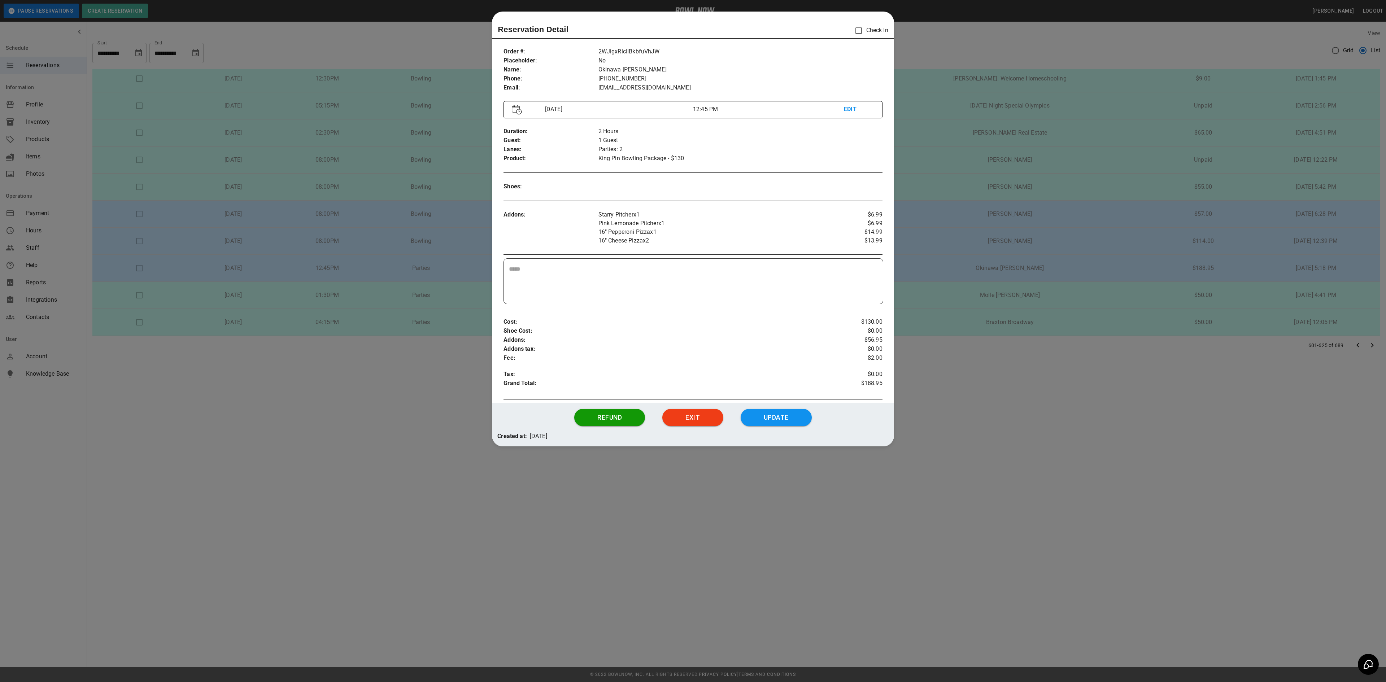
click at [1000, 258] on div at bounding box center [693, 341] width 1386 height 682
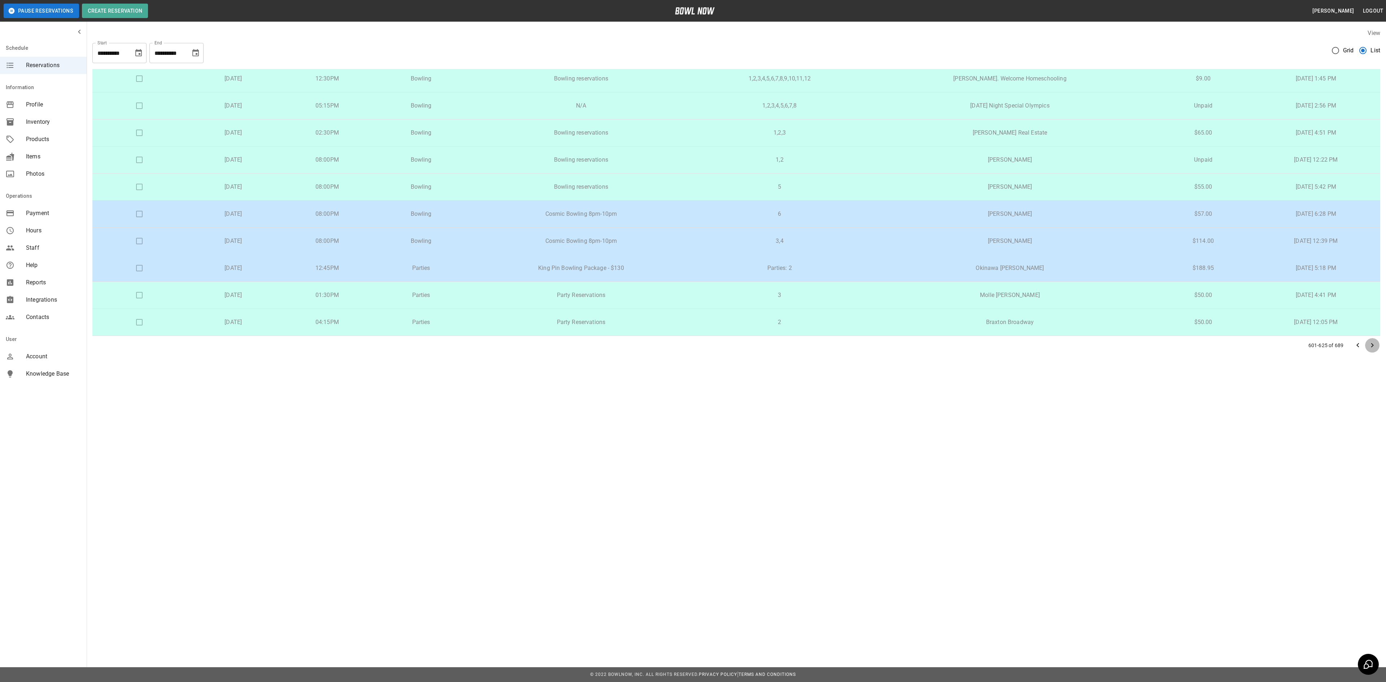
click at [1371, 341] on icon "Go to next page" at bounding box center [1372, 345] width 9 height 9
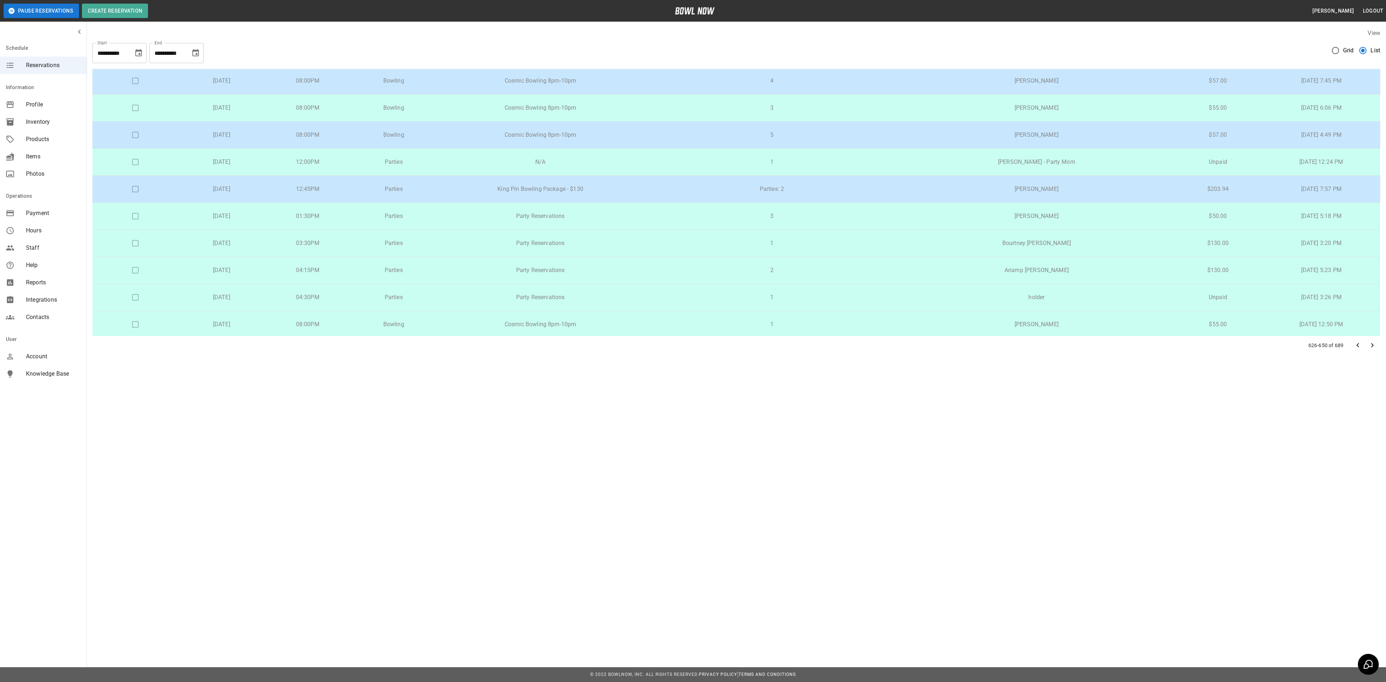
scroll to position [289, 0]
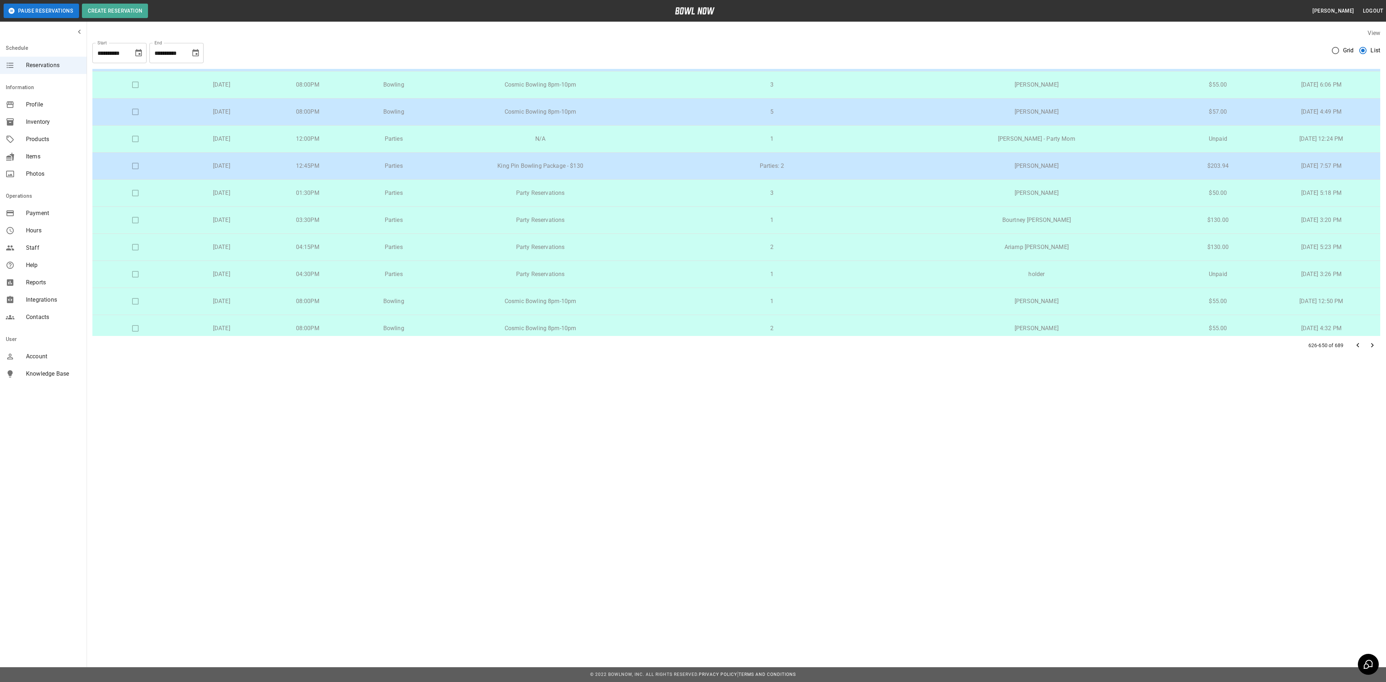
click at [618, 176] on td "King Pin Bowling Package - $130" at bounding box center [540, 166] width 207 height 27
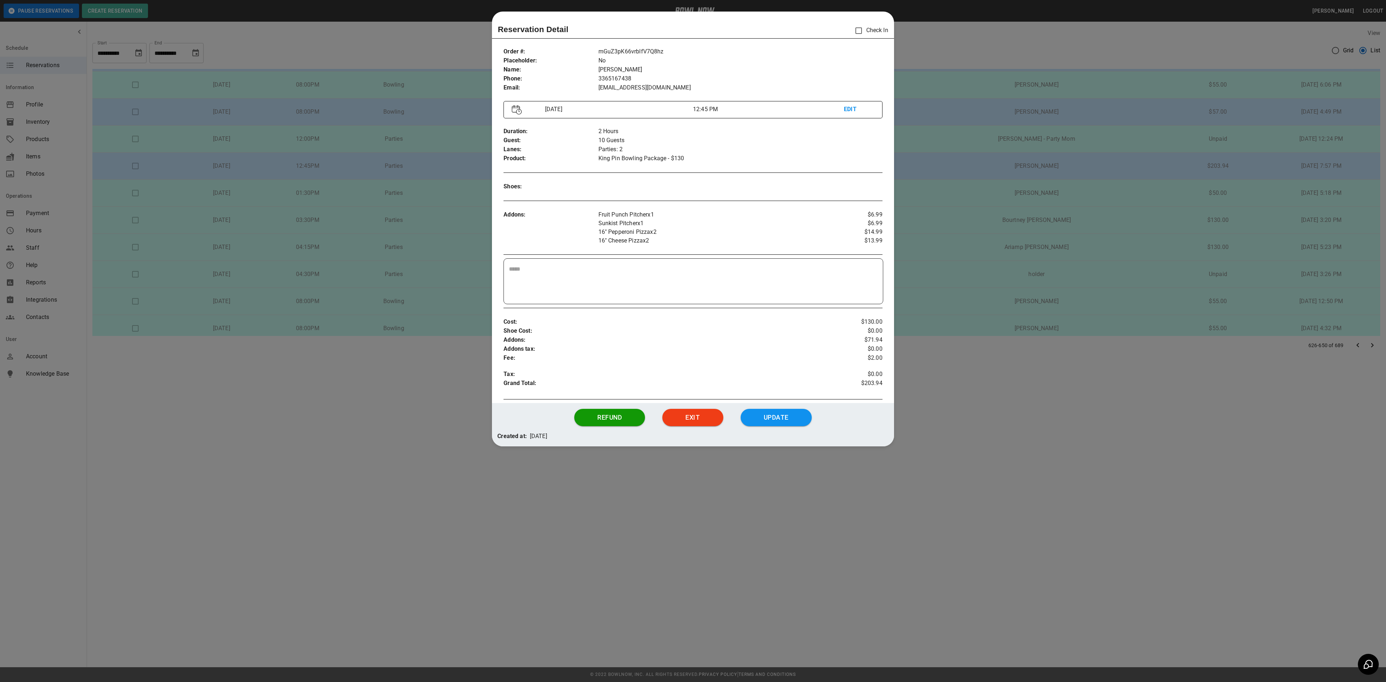
click at [971, 213] on div at bounding box center [693, 341] width 1386 height 682
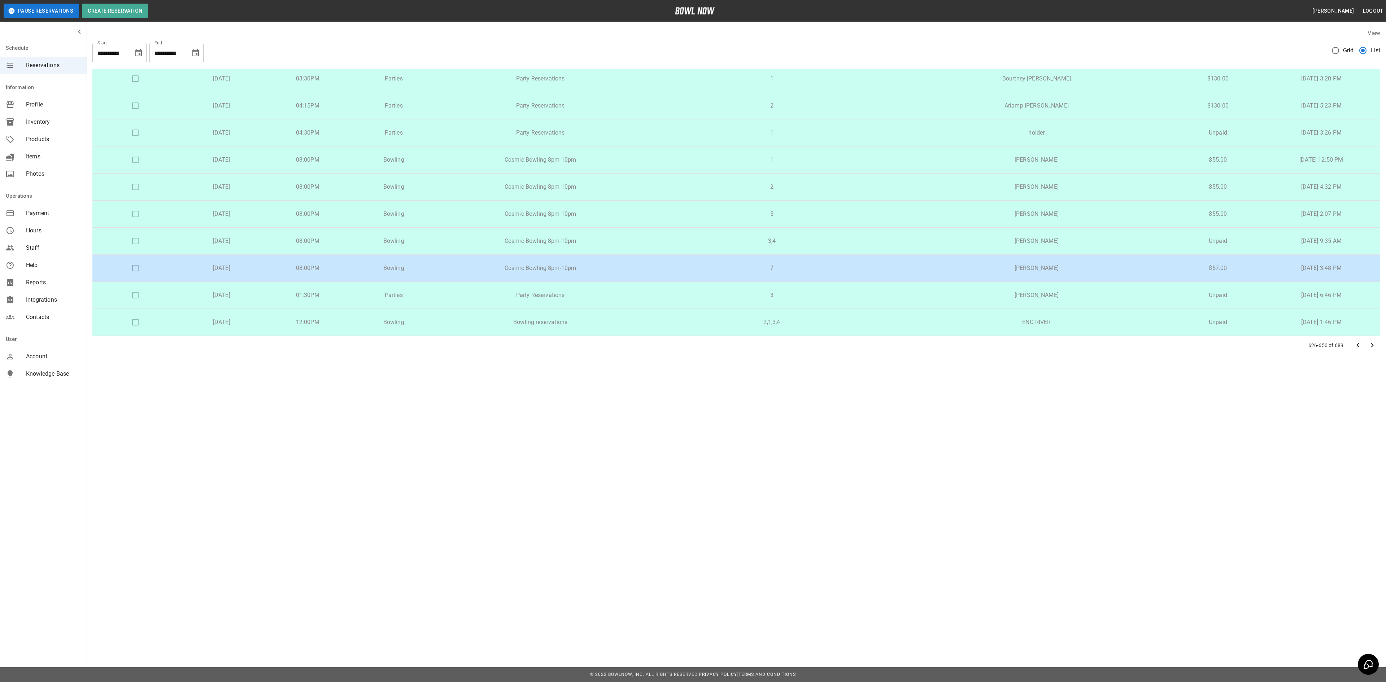
scroll to position [439, 0]
drag, startPoint x: 1376, startPoint y: 347, endPoint x: 1377, endPoint y: 351, distance: 3.7
click at [1376, 349] on button "Go to next page" at bounding box center [1372, 345] width 14 height 14
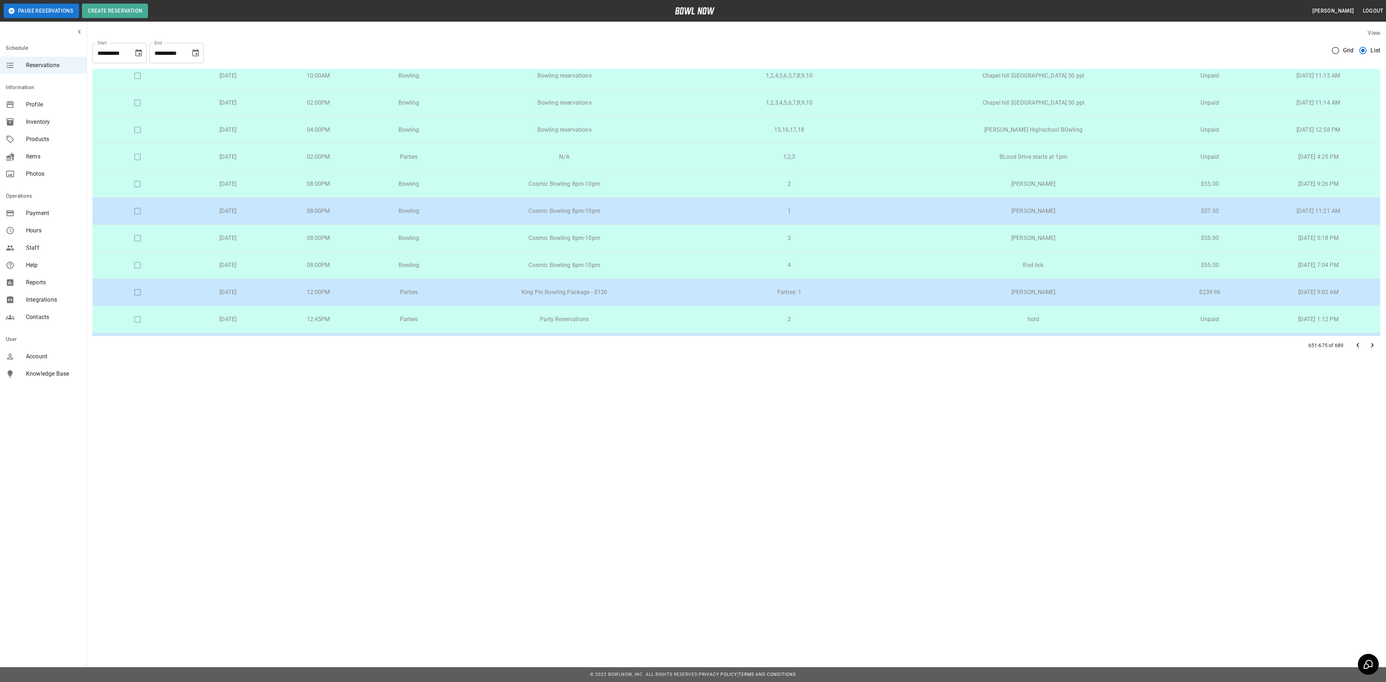
scroll to position [216, 0]
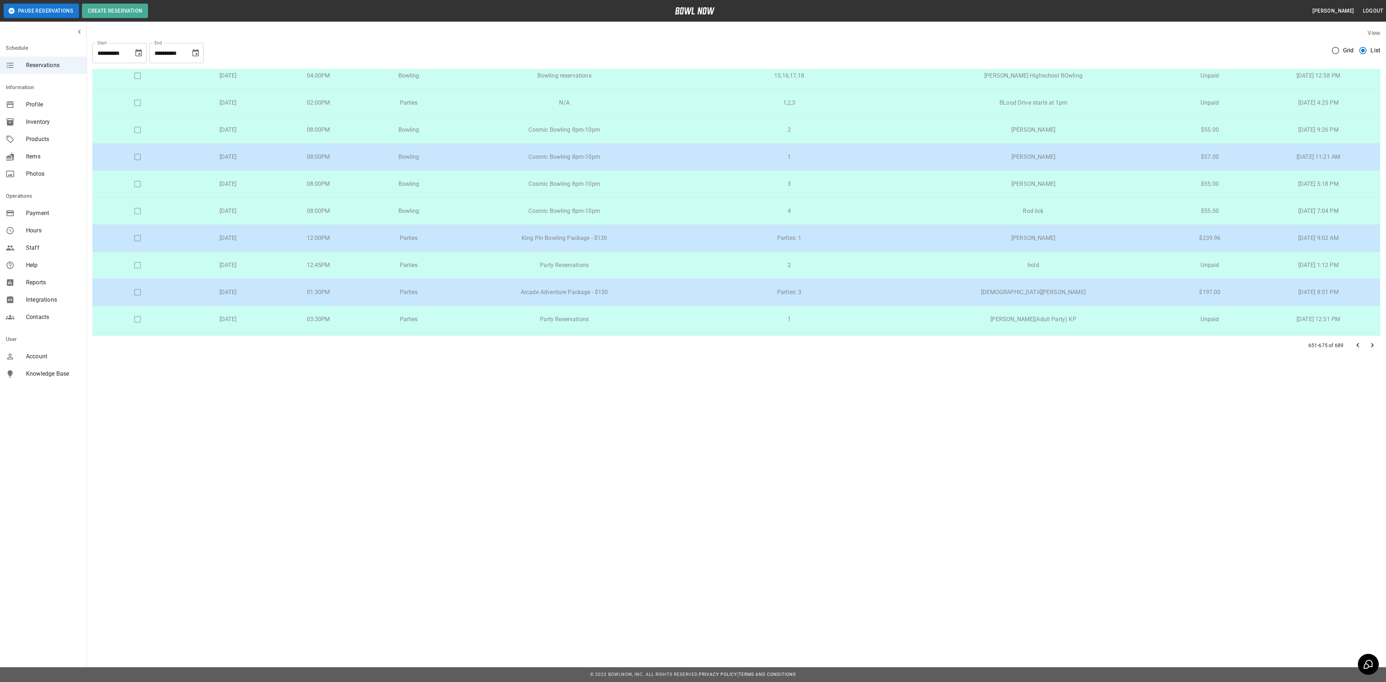
click at [624, 242] on p "King Pin Bowling Package - $130" at bounding box center [564, 238] width 209 height 9
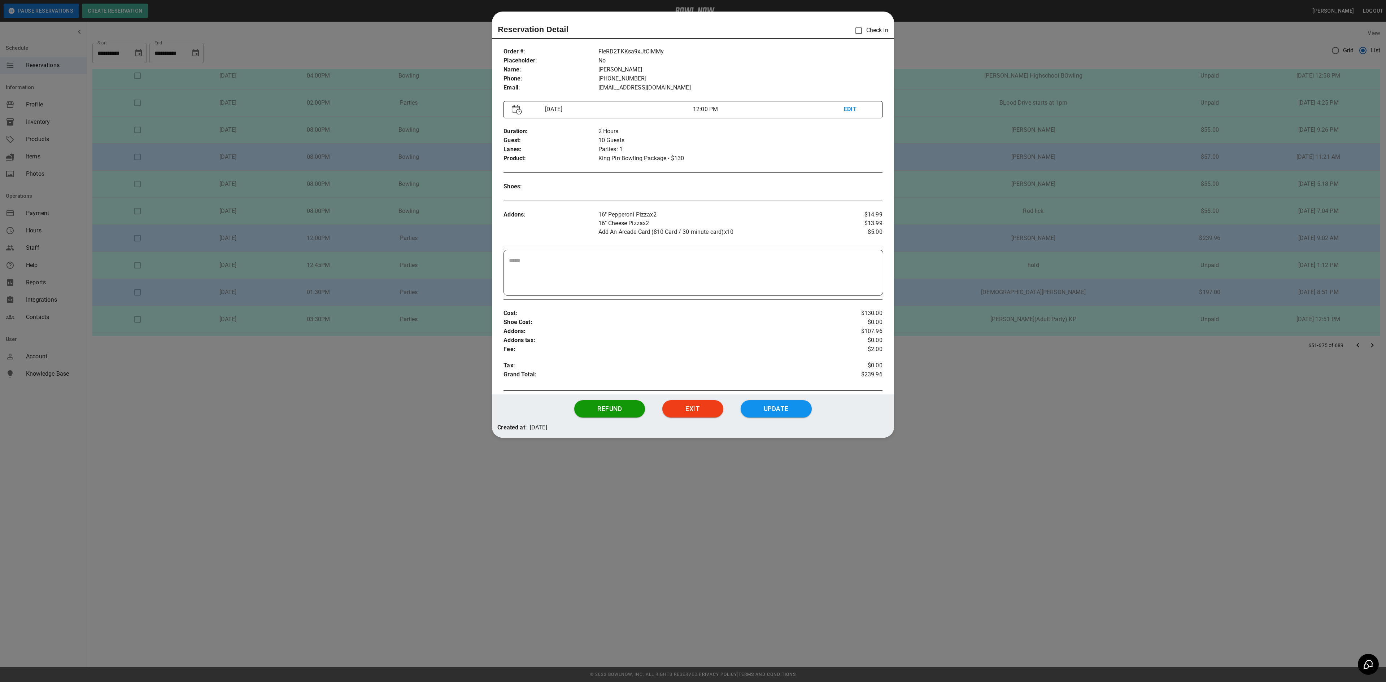
click at [974, 201] on div at bounding box center [693, 341] width 1386 height 682
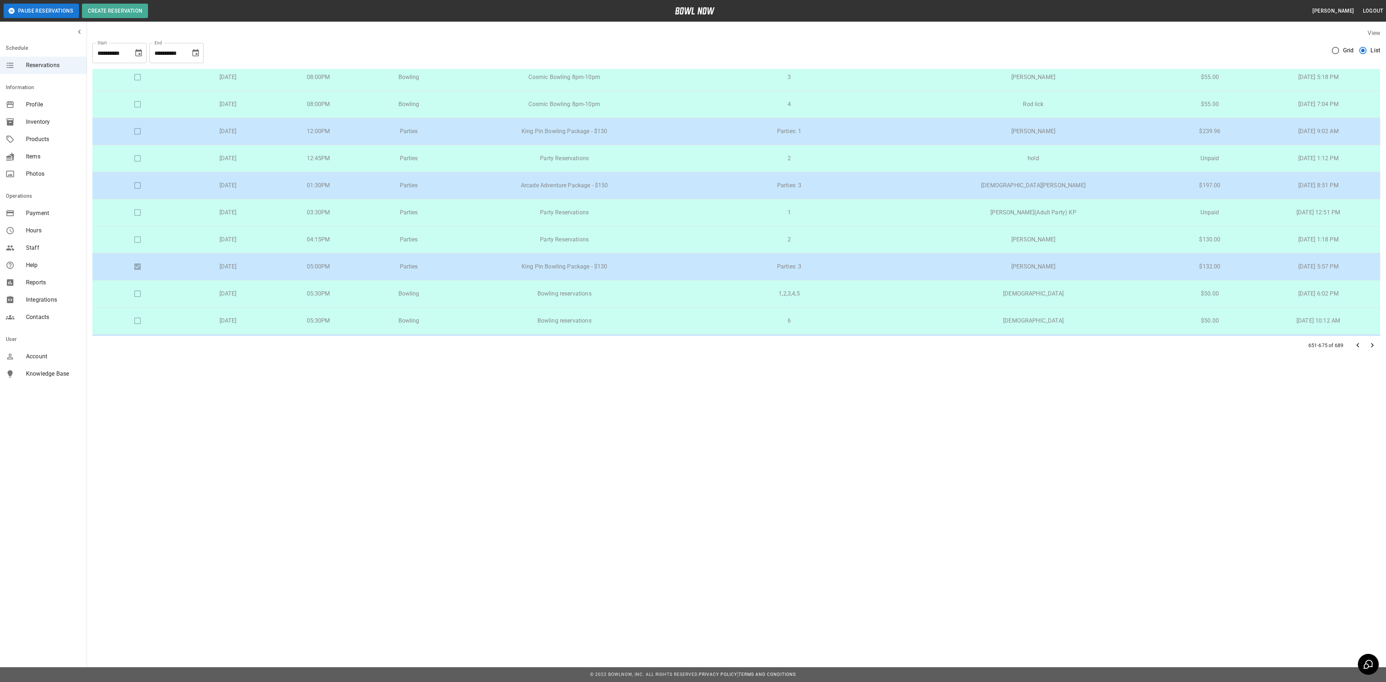
scroll to position [361, 0]
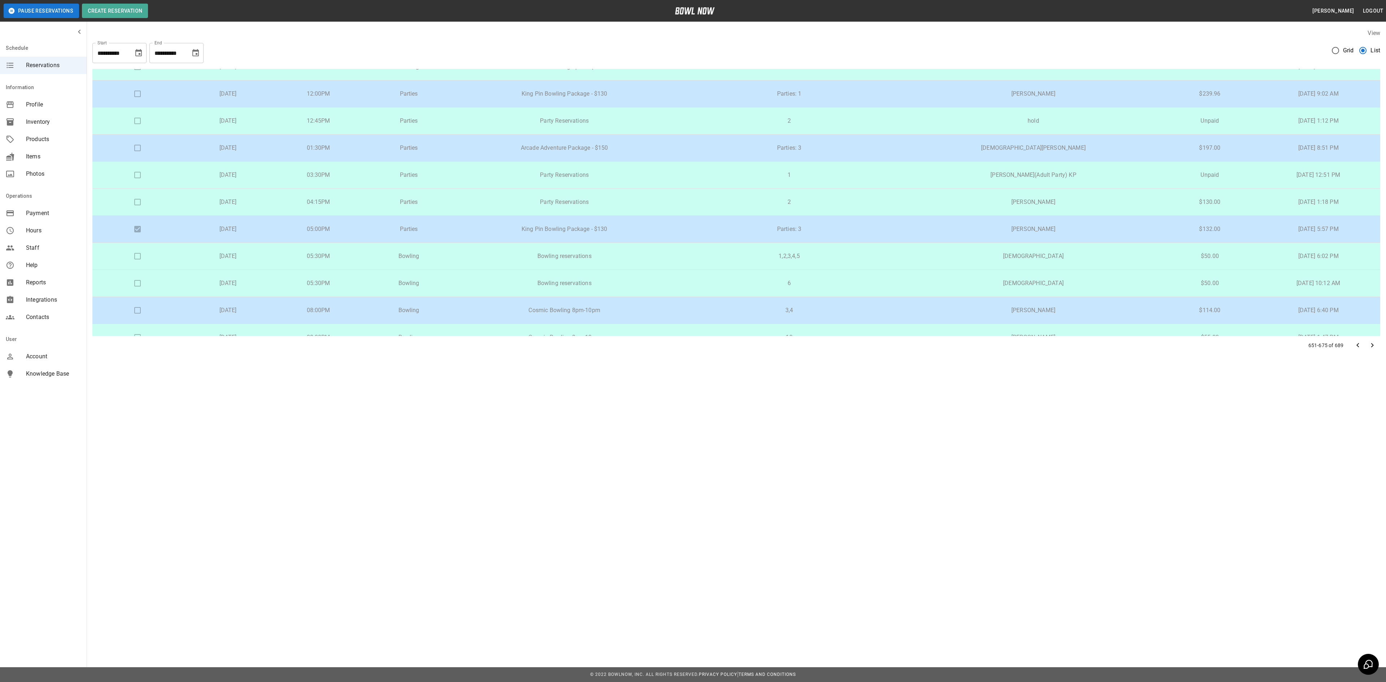
click at [669, 152] on p "Arcade Adventure Package - $150" at bounding box center [564, 148] width 209 height 9
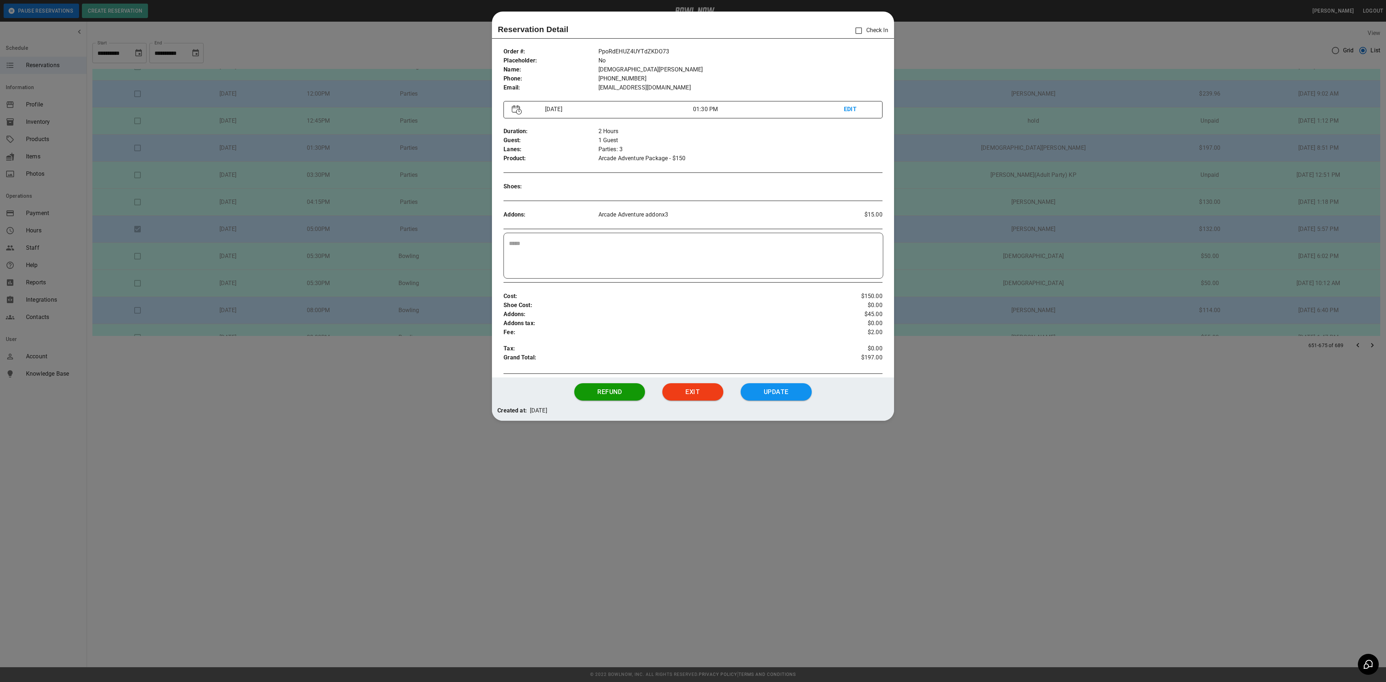
click at [910, 173] on div at bounding box center [693, 341] width 1386 height 682
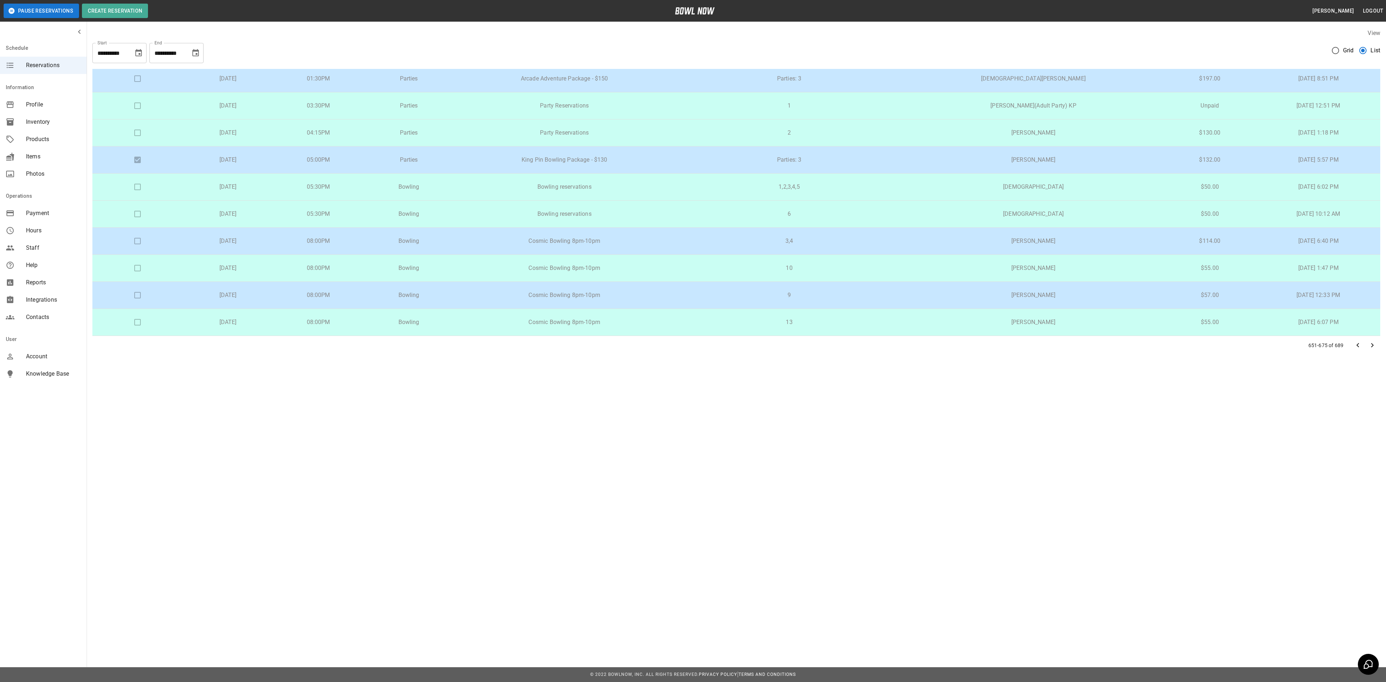
scroll to position [433, 0]
click at [786, 163] on p "Parties: 3" at bounding box center [789, 160] width 217 height 9
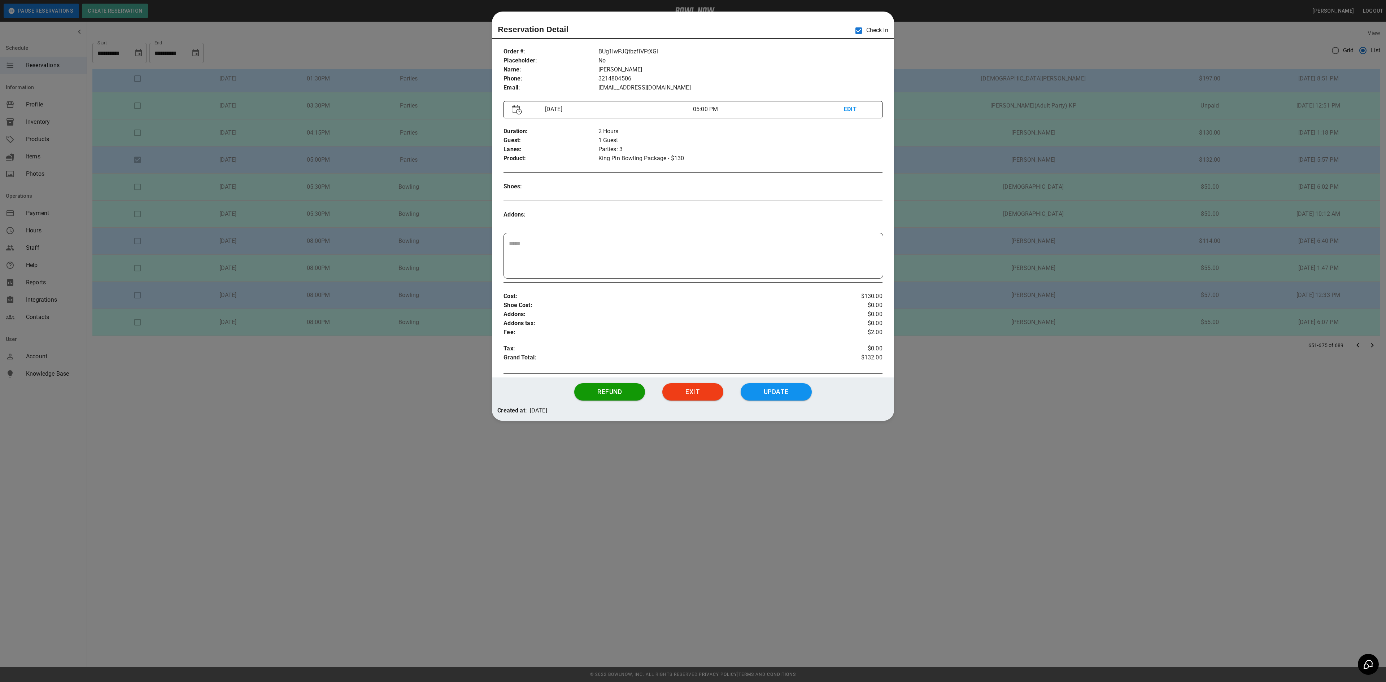
click at [960, 204] on div at bounding box center [693, 341] width 1386 height 682
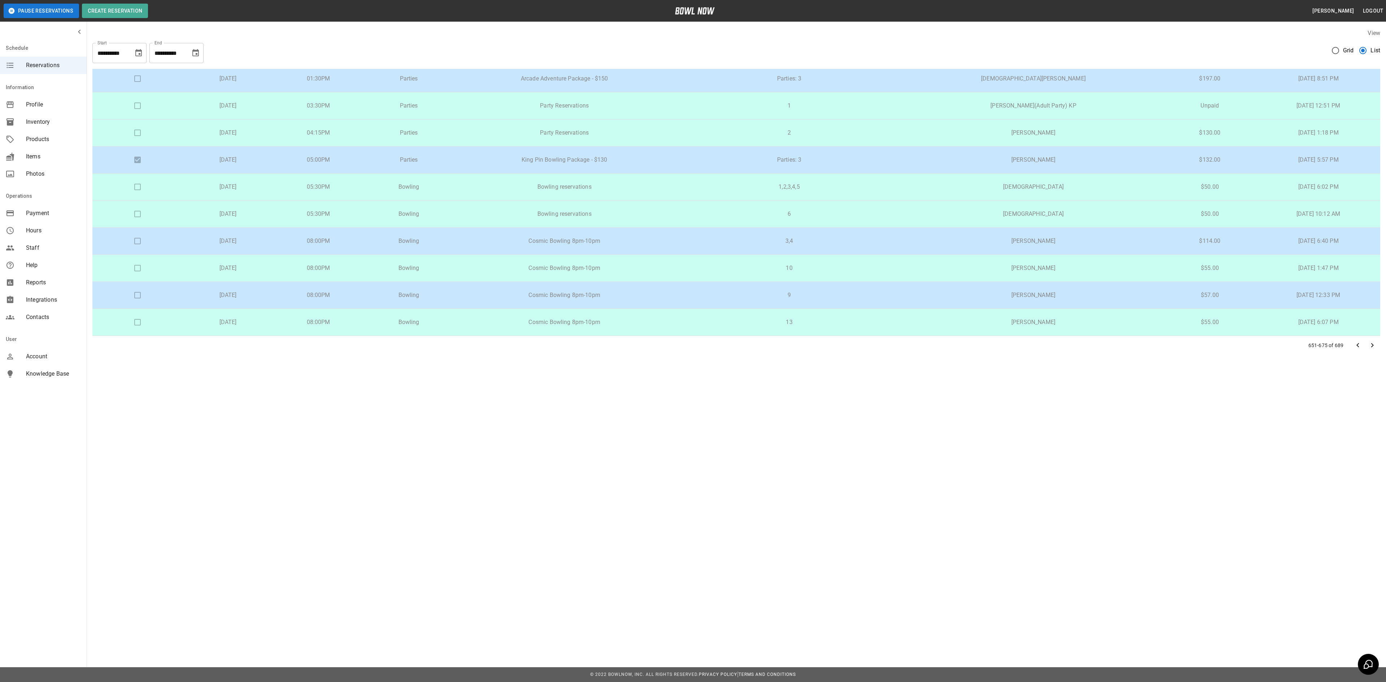
scroll to position [439, 0]
click at [1371, 349] on icon "Go to next page" at bounding box center [1372, 345] width 9 height 9
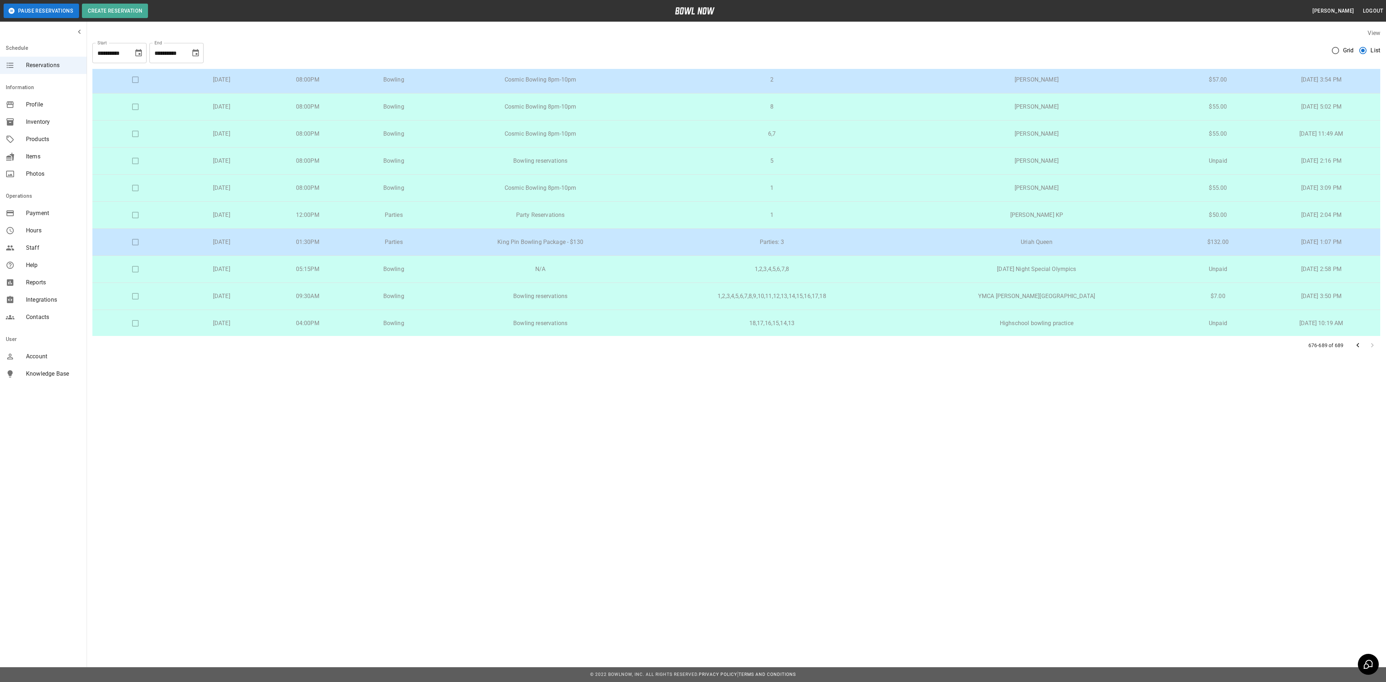
scroll to position [138, 0]
click at [629, 237] on p "King Pin Bowling Package - $130" at bounding box center [540, 241] width 196 height 9
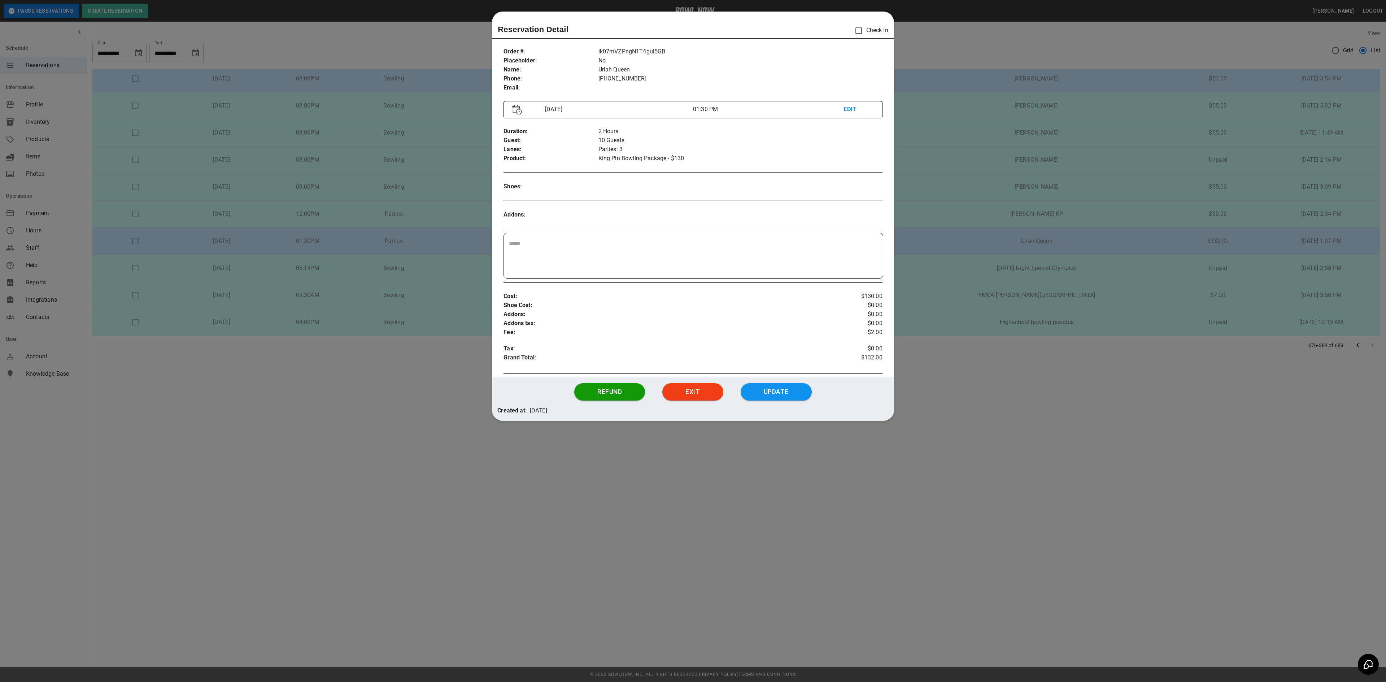
click at [963, 213] on div at bounding box center [693, 341] width 1386 height 682
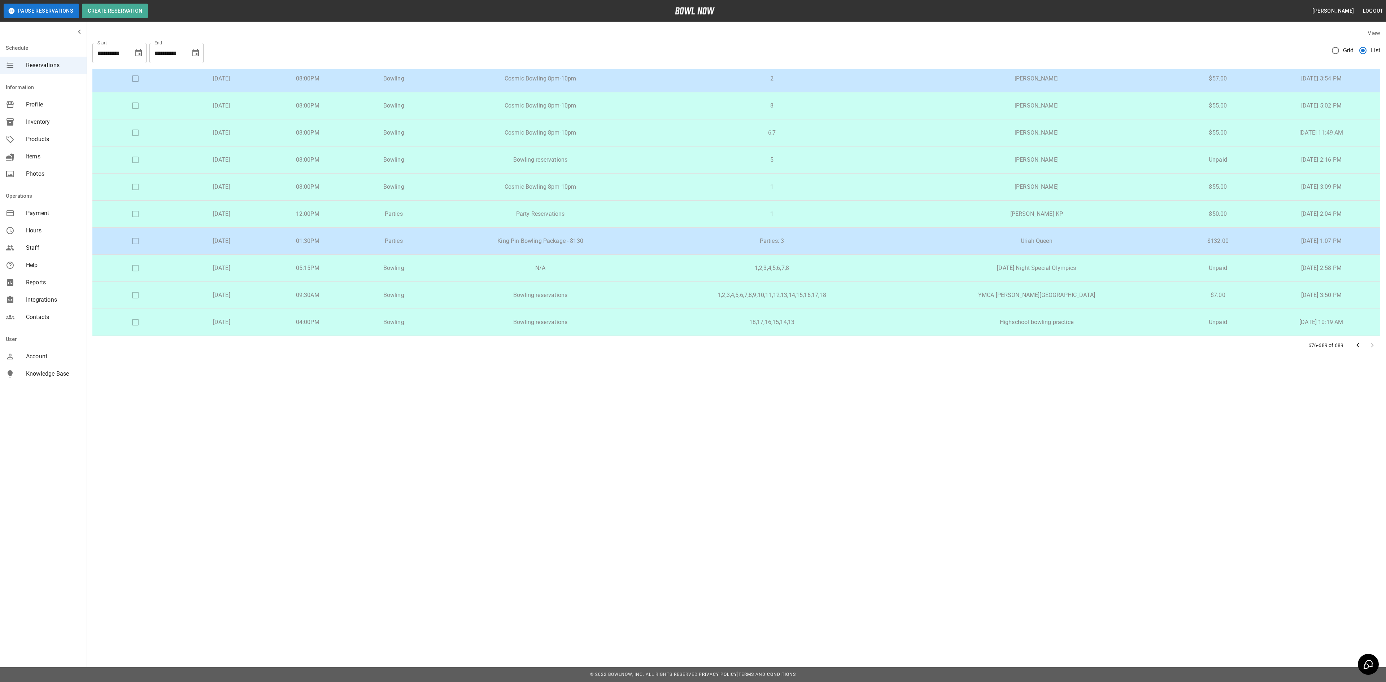
scroll to position [0, 0]
